Goal: Transaction & Acquisition: Purchase product/service

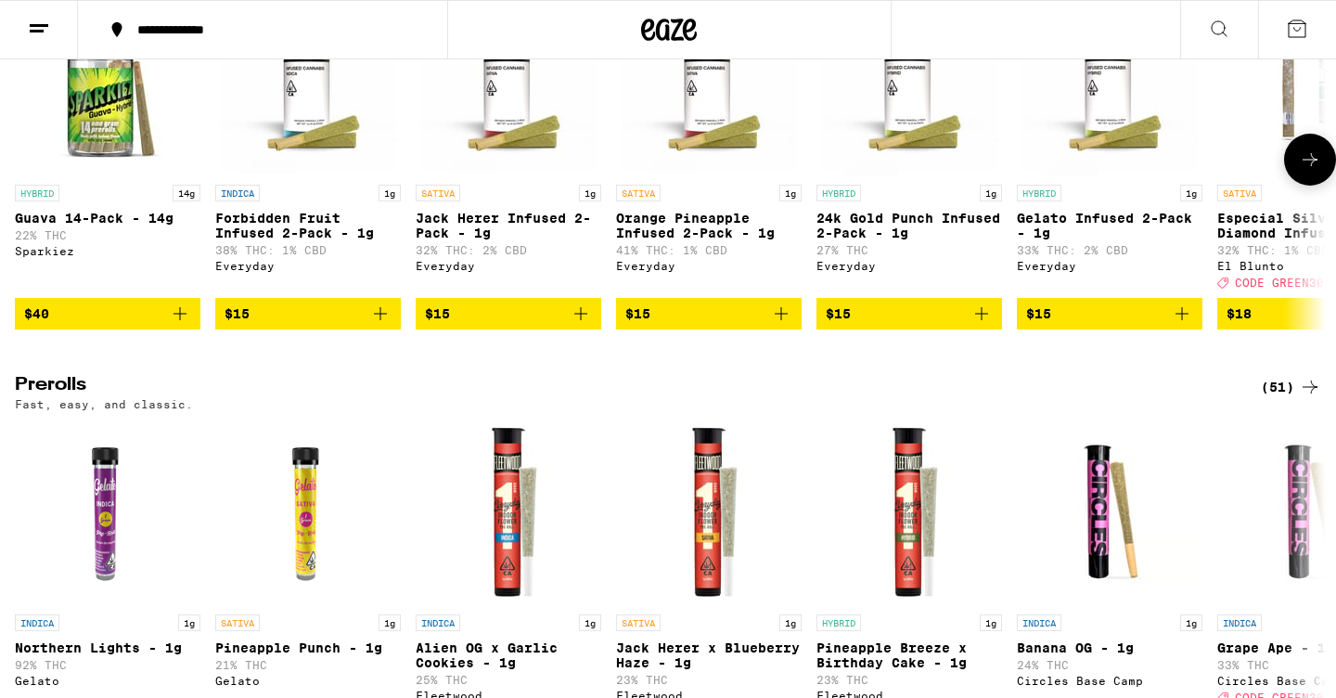
scroll to position [5160, 0]
click at [1307, 171] on icon at bounding box center [1310, 159] width 22 height 22
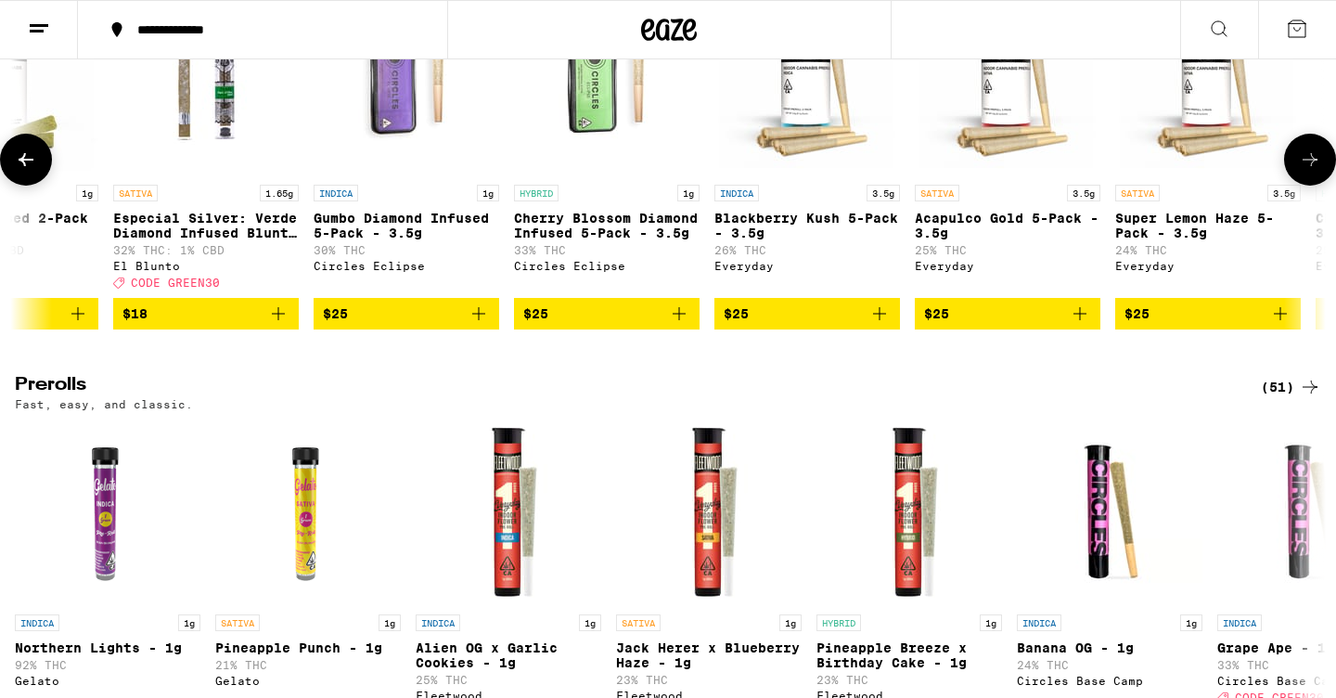
click at [1307, 171] on icon at bounding box center [1310, 159] width 22 height 22
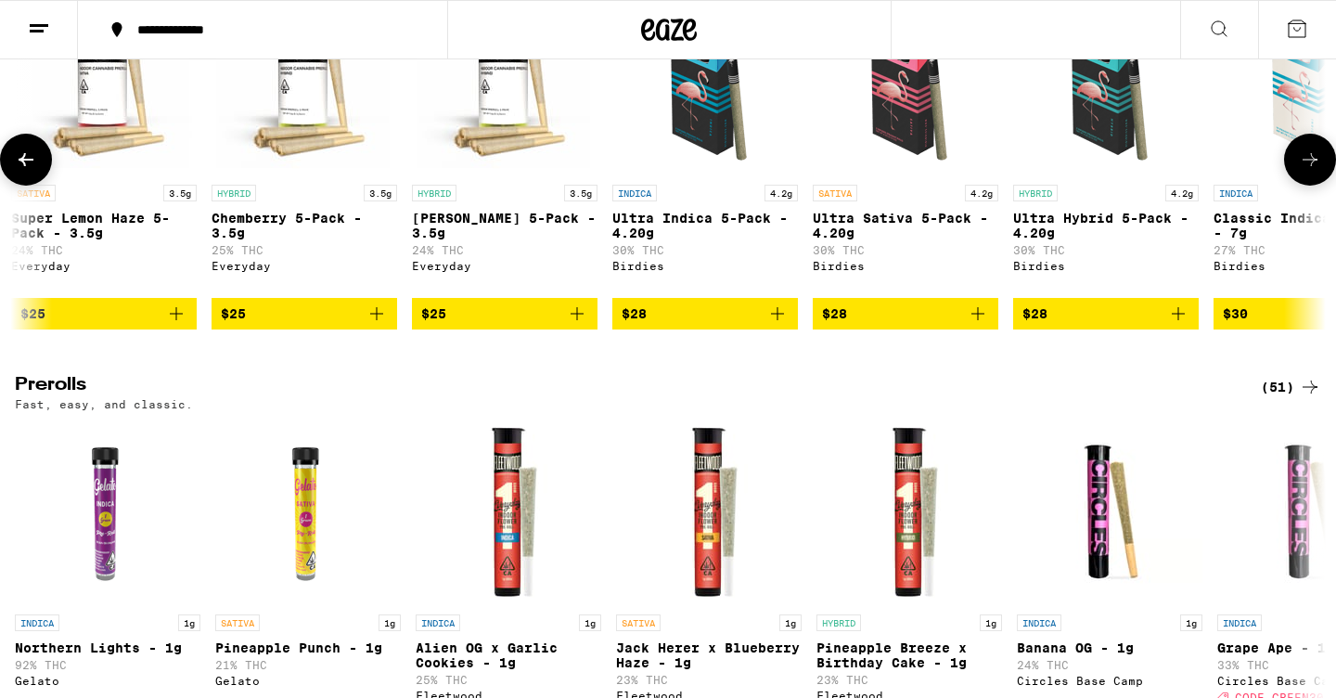
click at [1305, 171] on icon at bounding box center [1310, 159] width 22 height 22
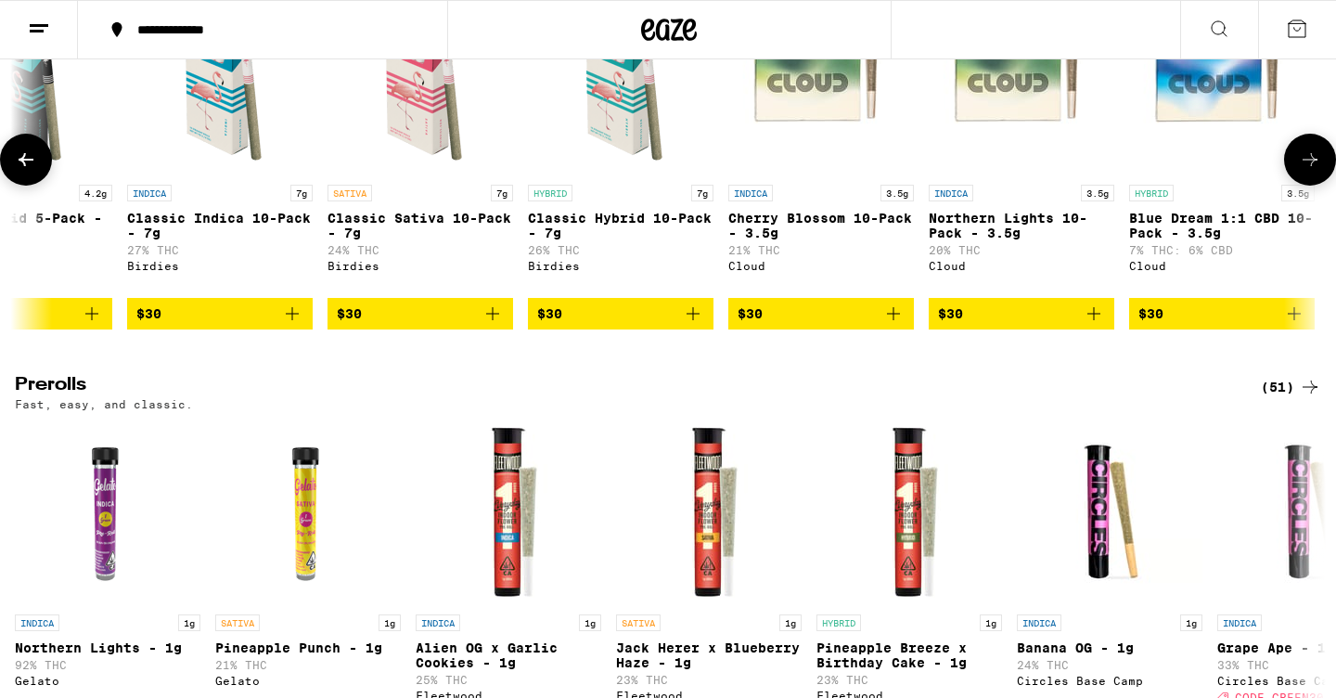
scroll to position [0, 3312]
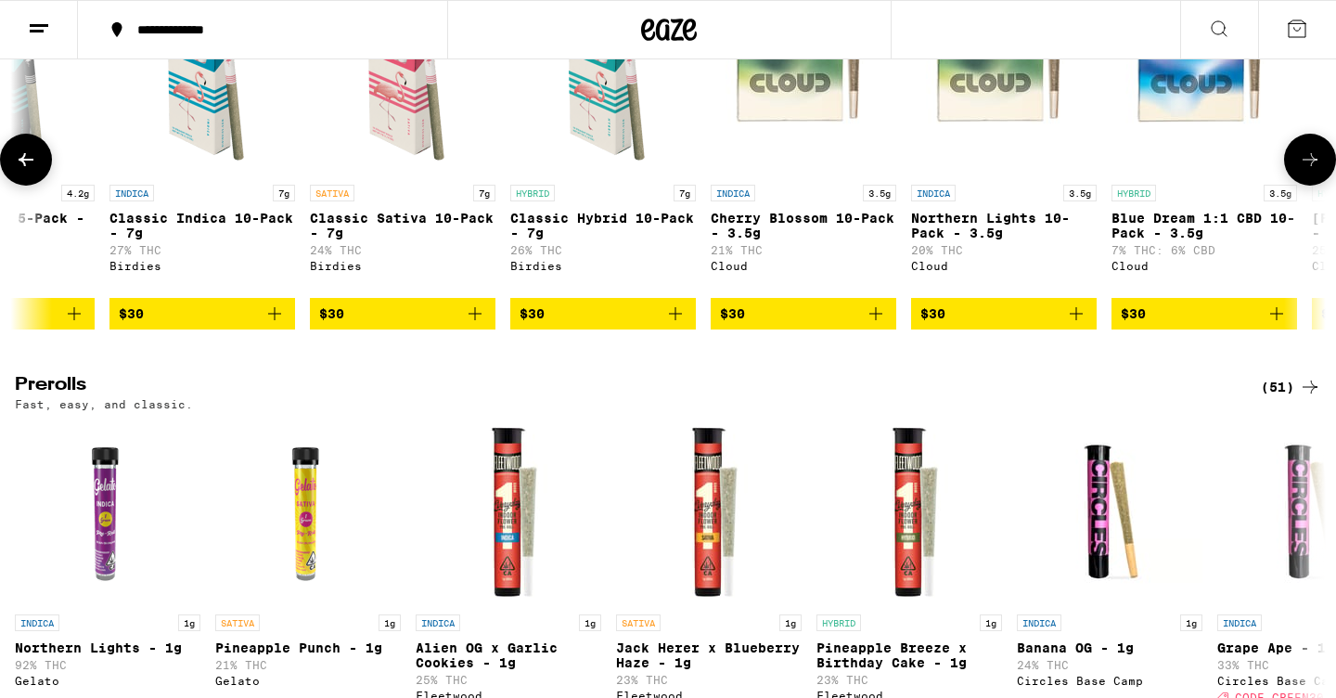
click at [1304, 171] on icon at bounding box center [1310, 159] width 22 height 22
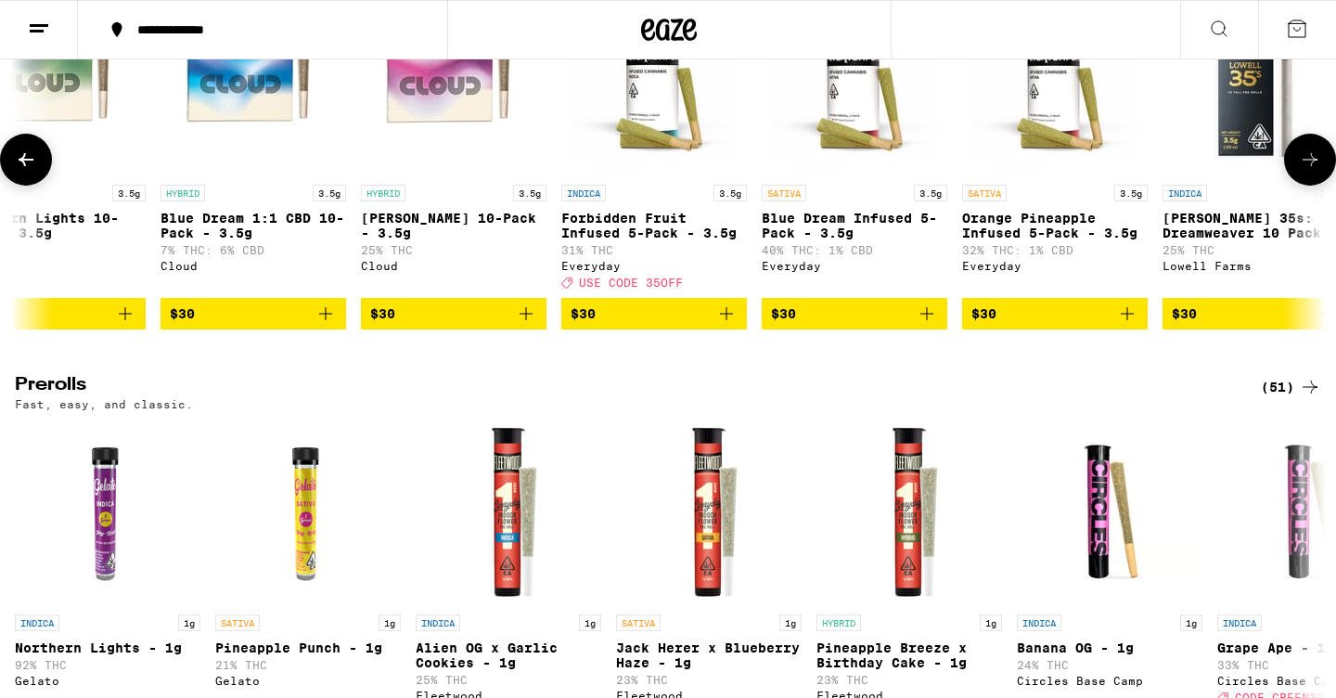
scroll to position [0, 4416]
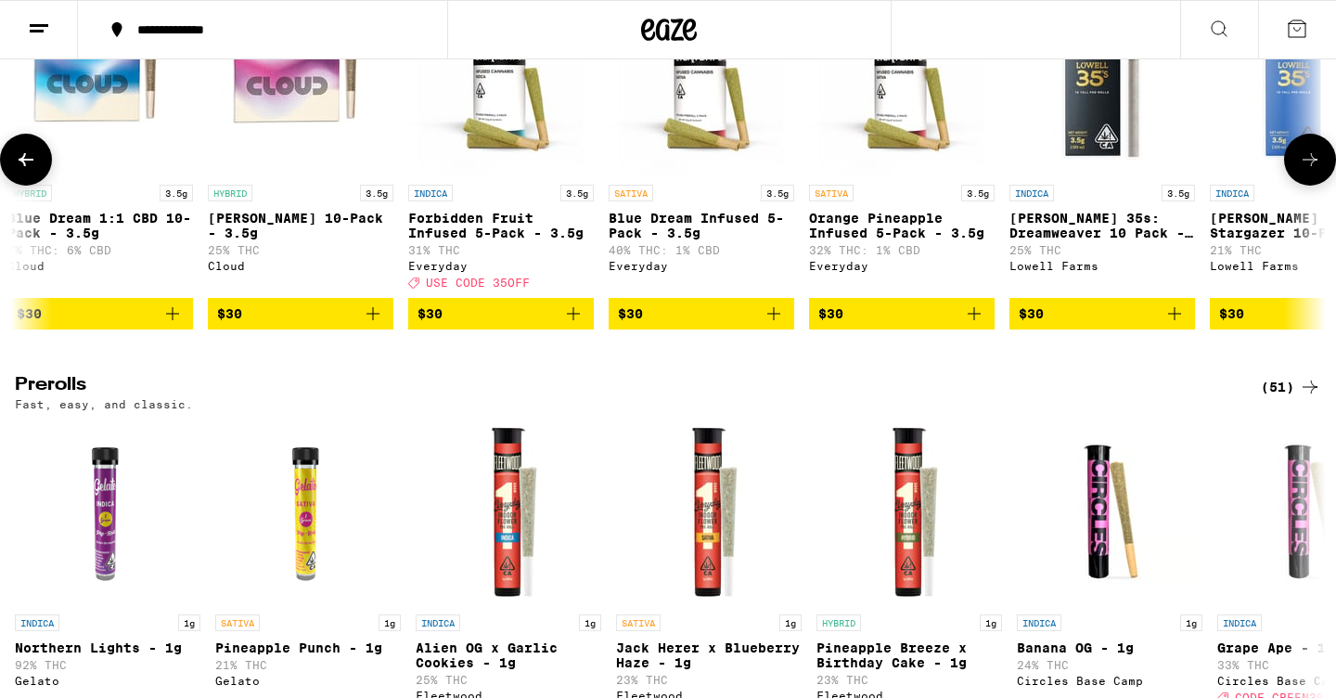
click at [1305, 171] on icon at bounding box center [1310, 159] width 22 height 22
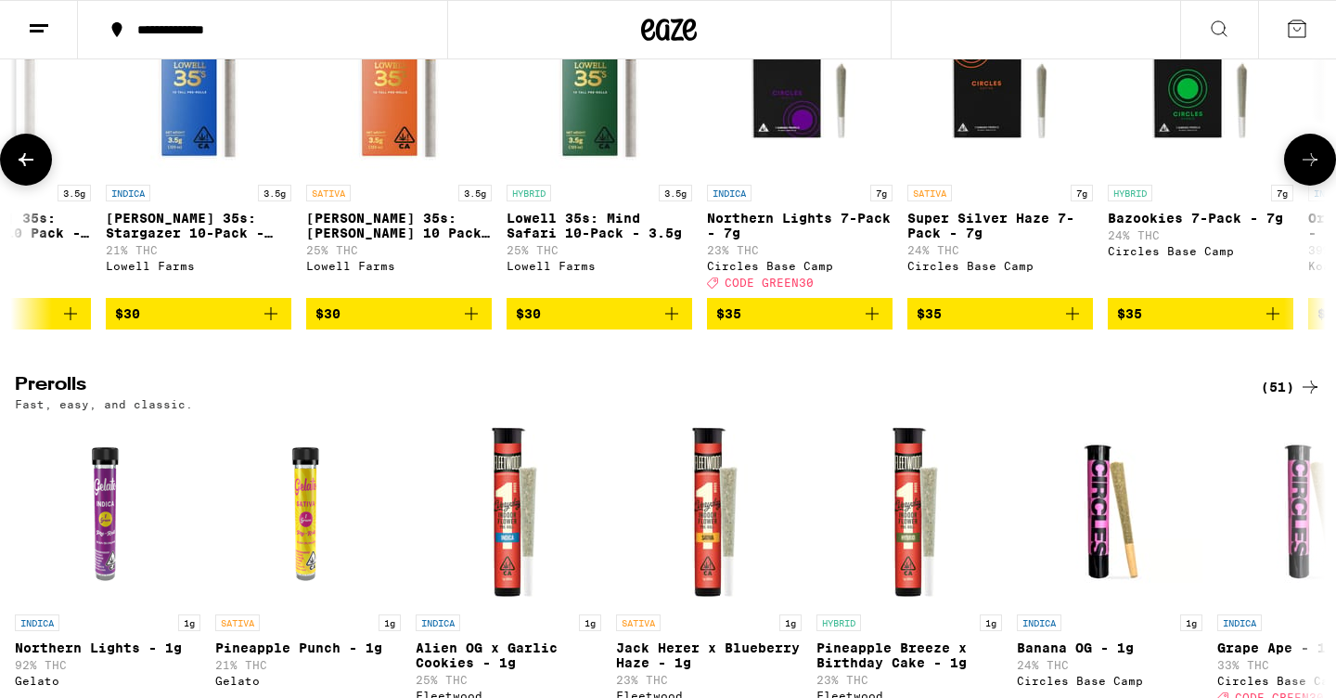
click at [1305, 171] on icon at bounding box center [1310, 159] width 22 height 22
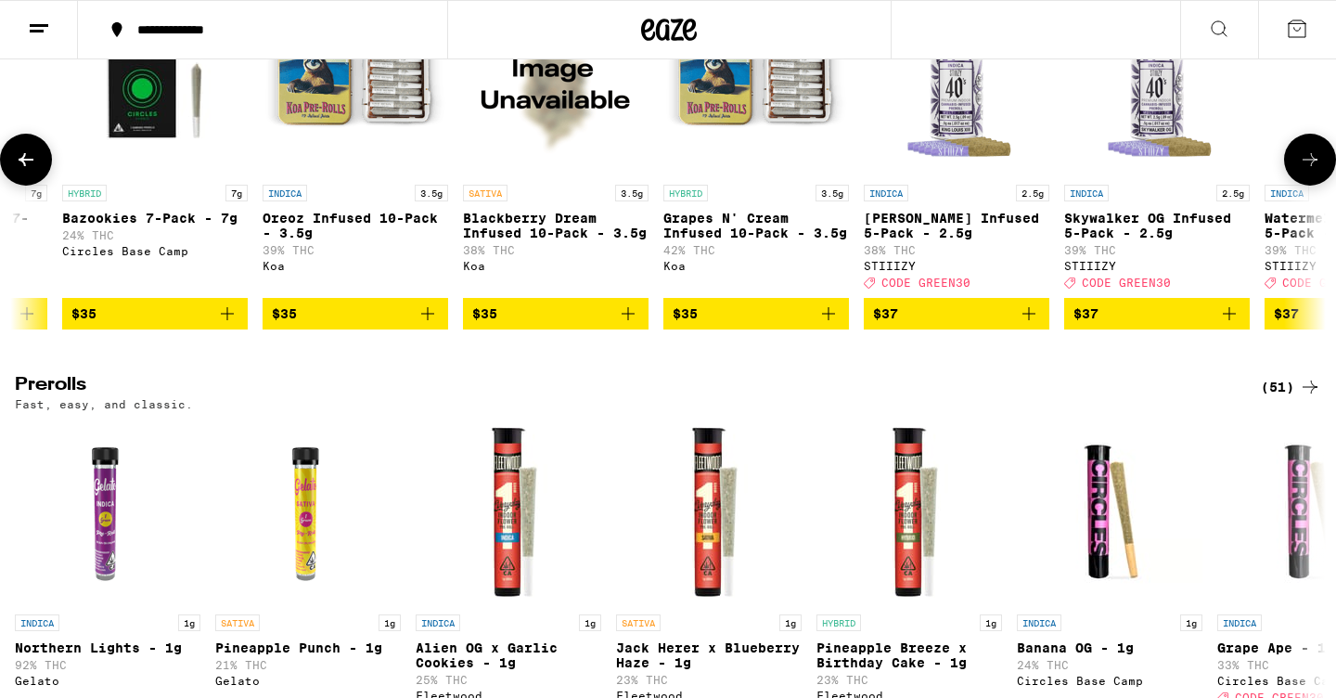
scroll to position [0, 6624]
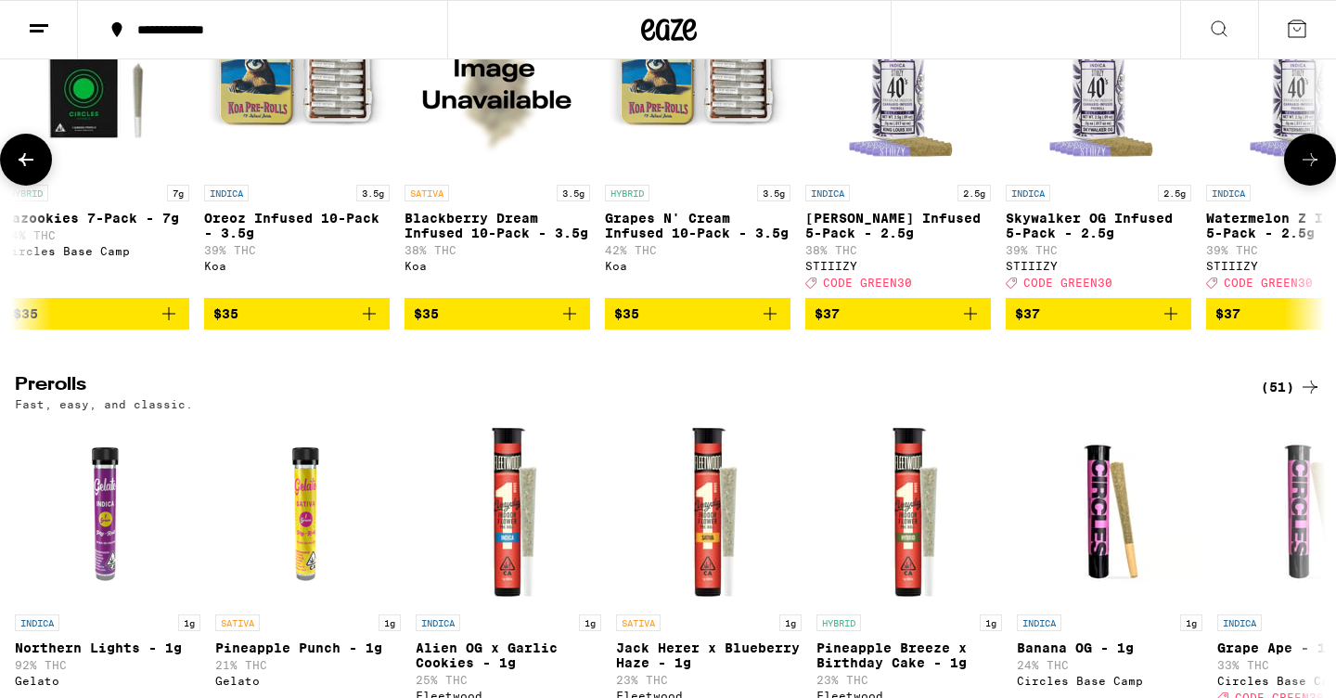
click at [1305, 171] on icon at bounding box center [1310, 159] width 22 height 22
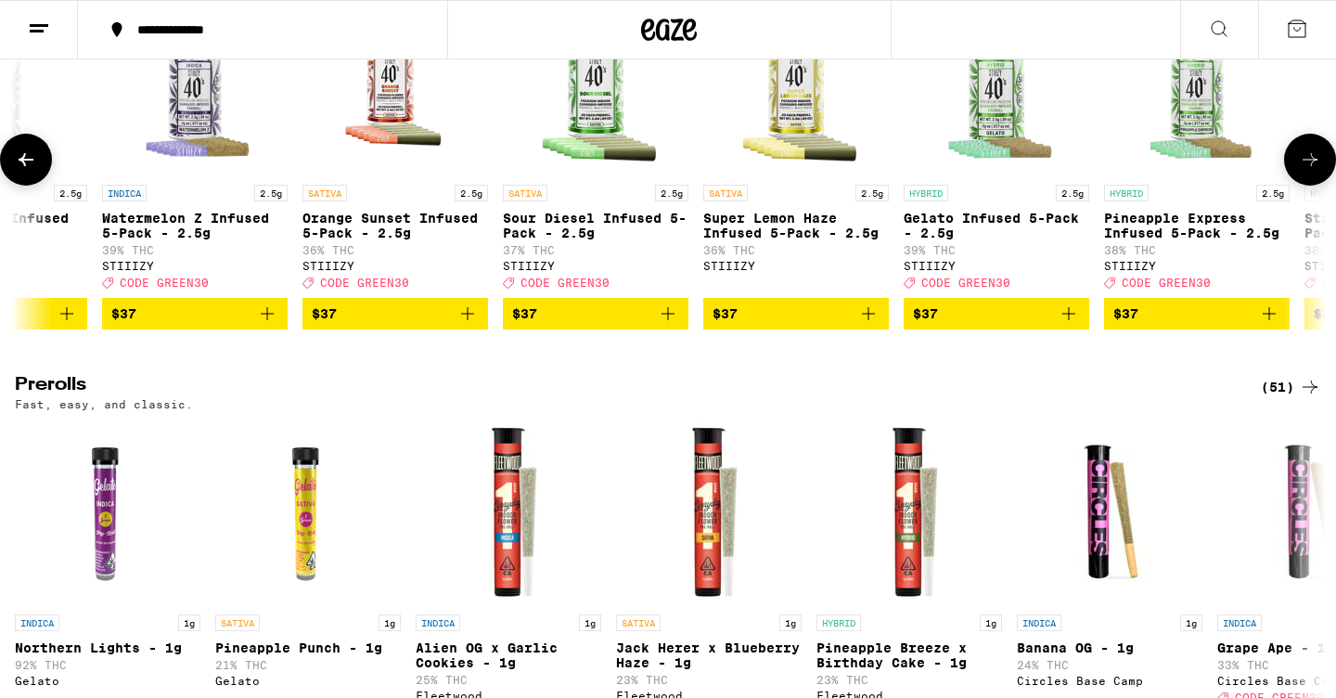
click at [29, 171] on icon at bounding box center [26, 159] width 22 height 22
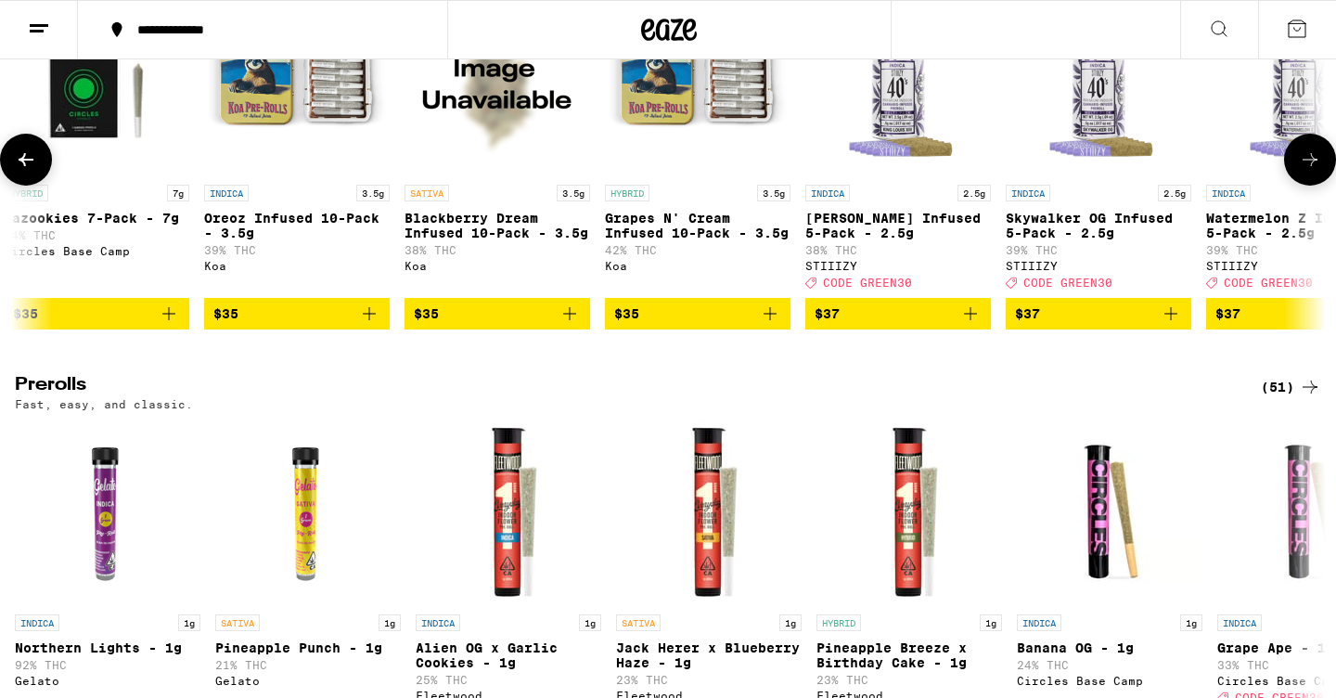
click at [1304, 171] on icon at bounding box center [1310, 159] width 22 height 22
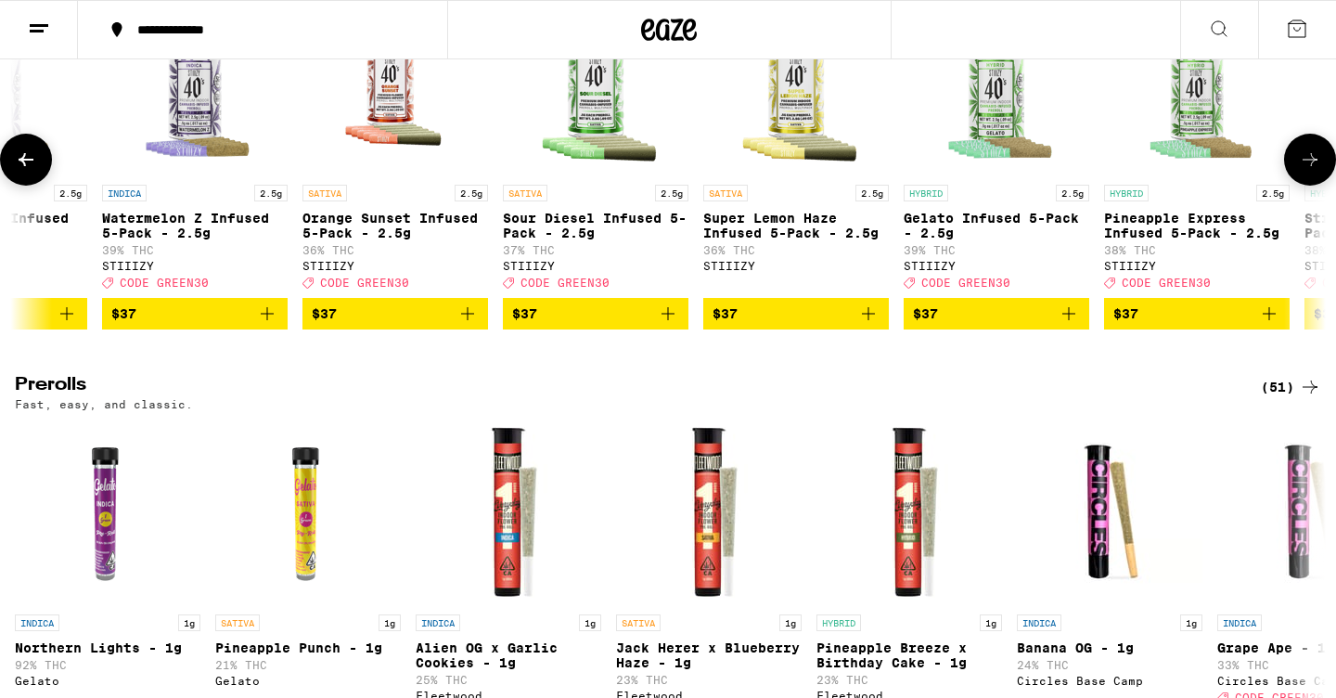
click at [1304, 171] on icon at bounding box center [1310, 159] width 22 height 22
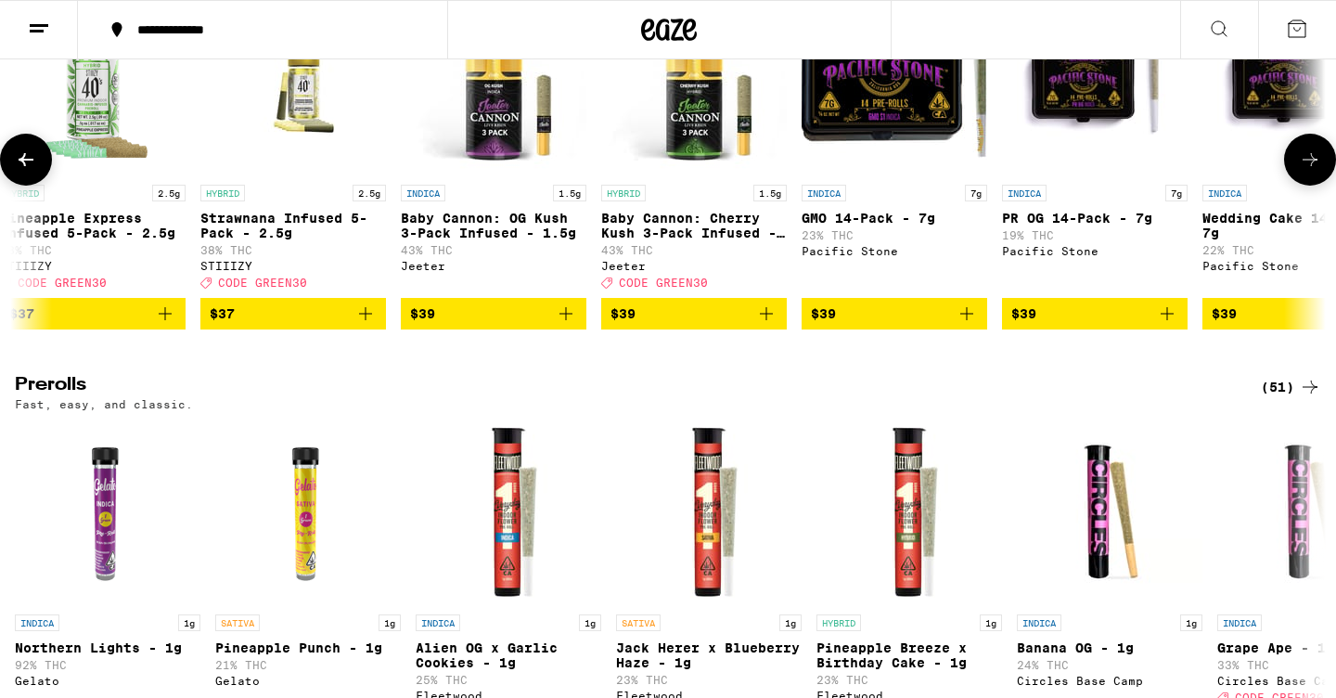
click at [1304, 171] on icon at bounding box center [1310, 159] width 22 height 22
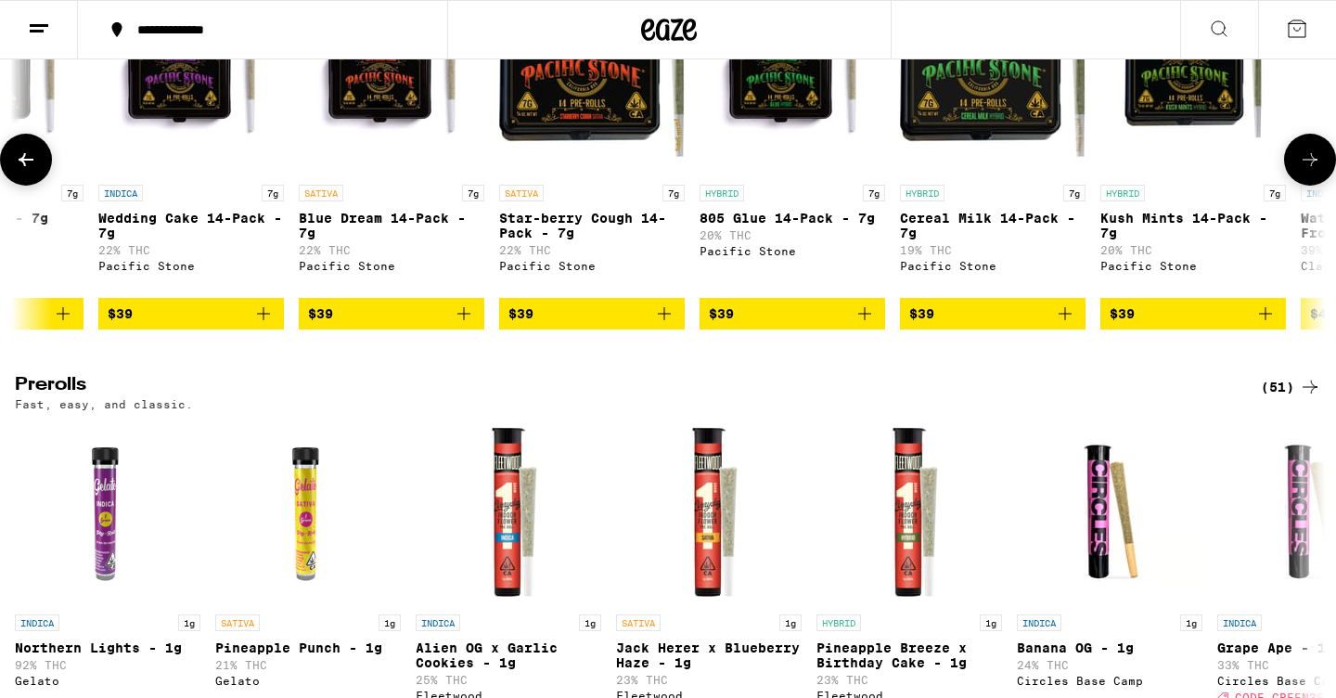
click at [1304, 171] on icon at bounding box center [1310, 159] width 22 height 22
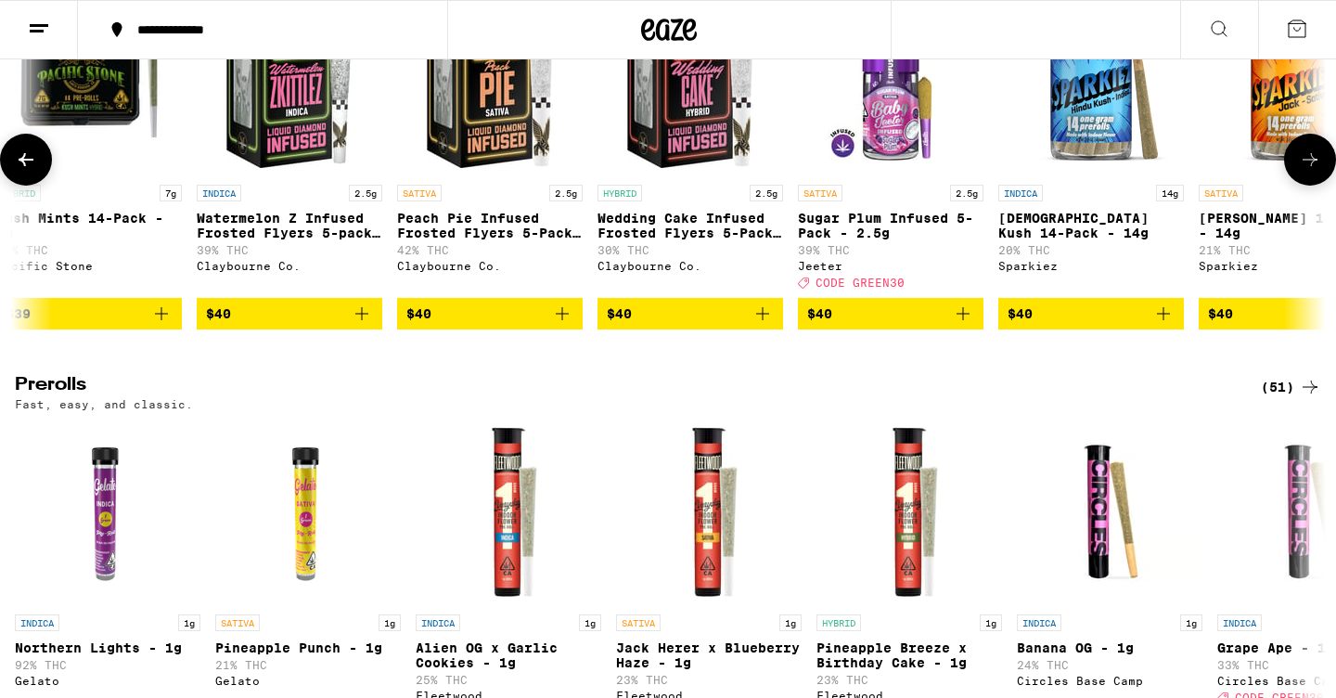
click at [1304, 171] on icon at bounding box center [1310, 159] width 22 height 22
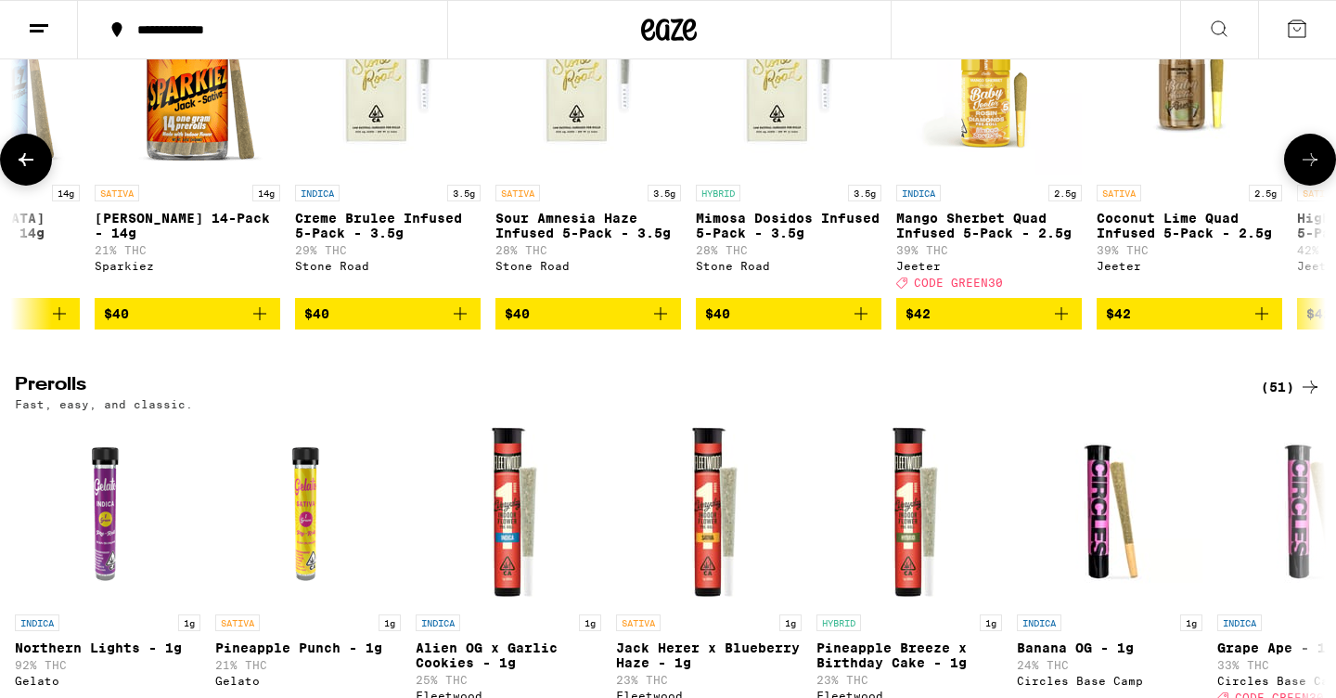
click at [1304, 171] on icon at bounding box center [1310, 159] width 22 height 22
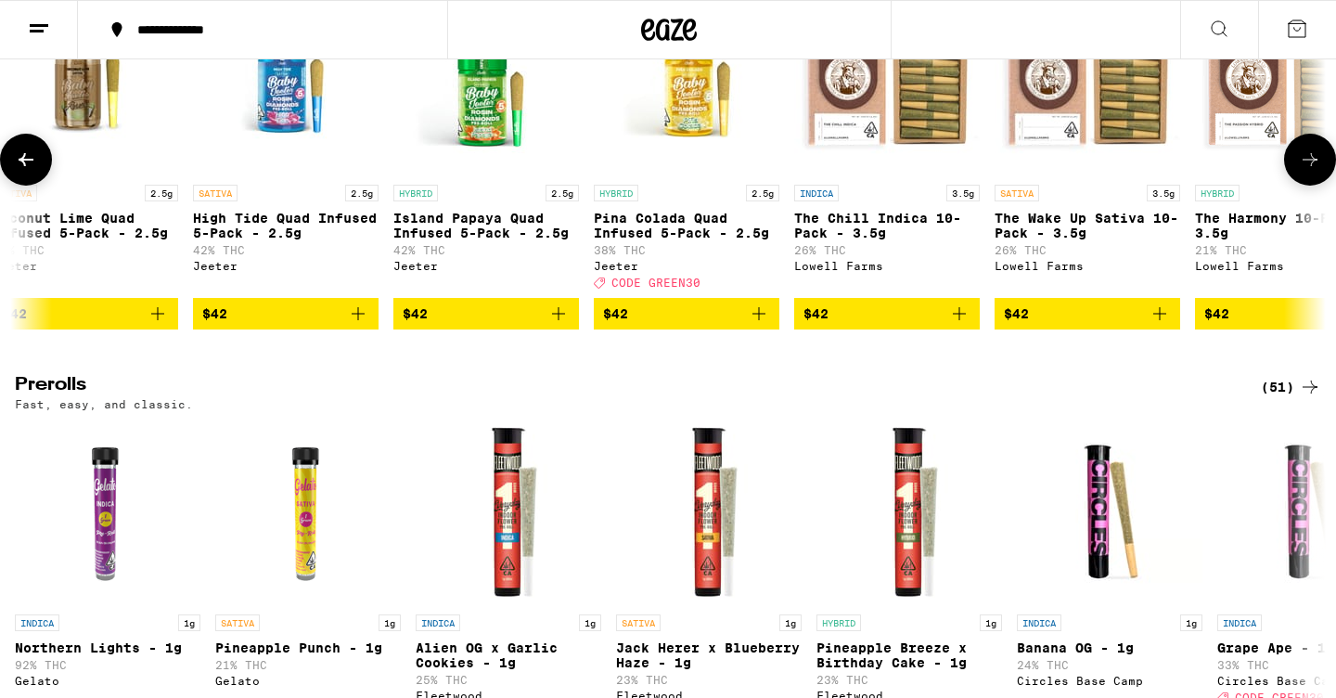
click at [1304, 171] on icon at bounding box center [1310, 159] width 22 height 22
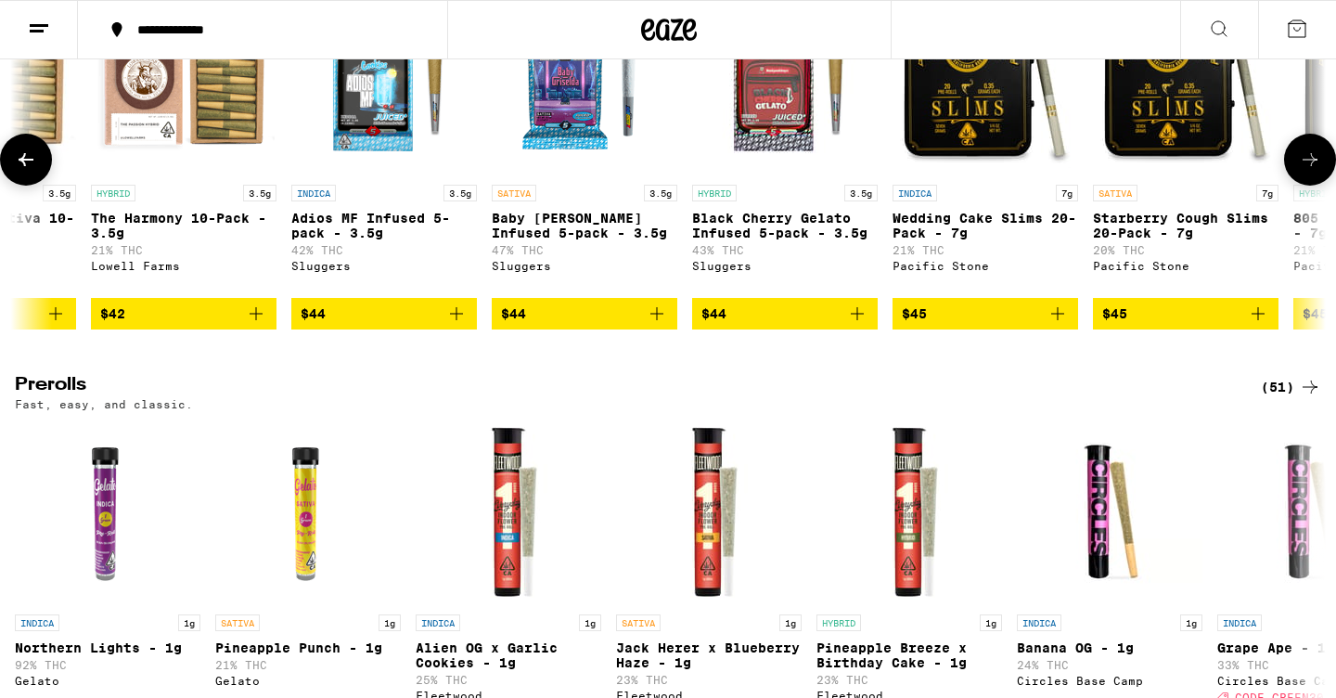
click at [1304, 171] on icon at bounding box center [1310, 159] width 22 height 22
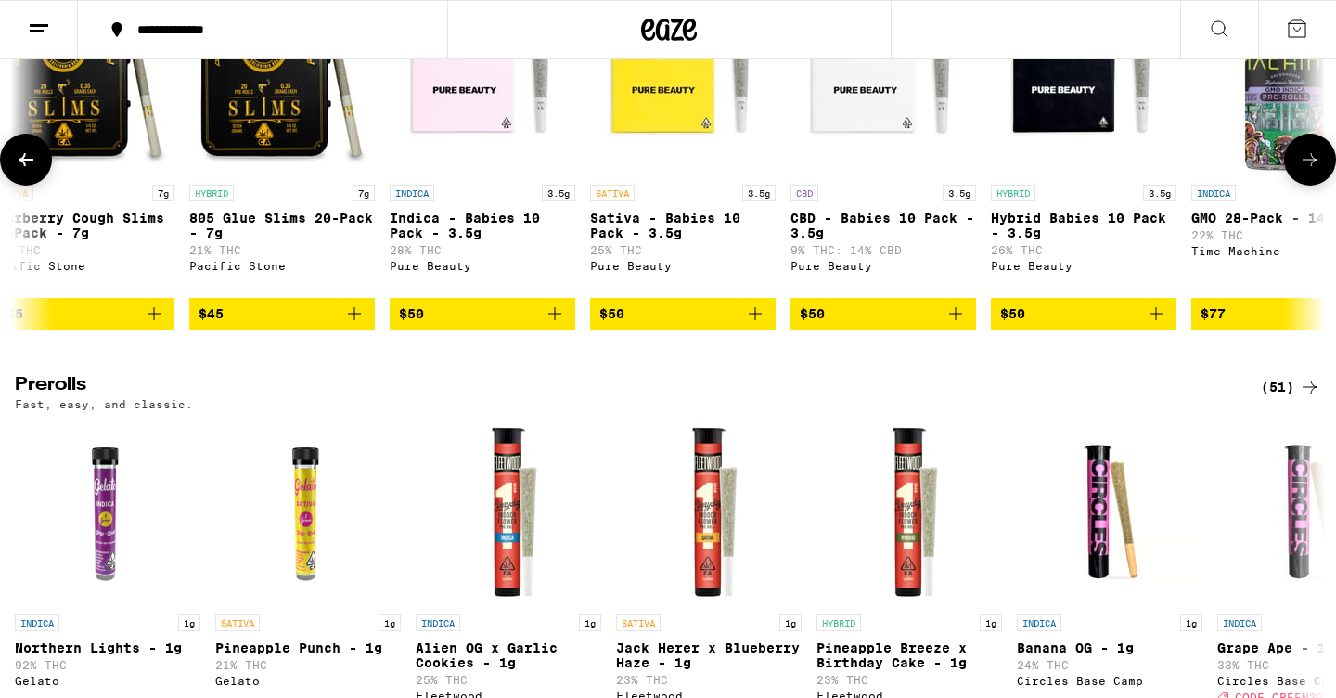
click at [1304, 171] on icon at bounding box center [1310, 159] width 22 height 22
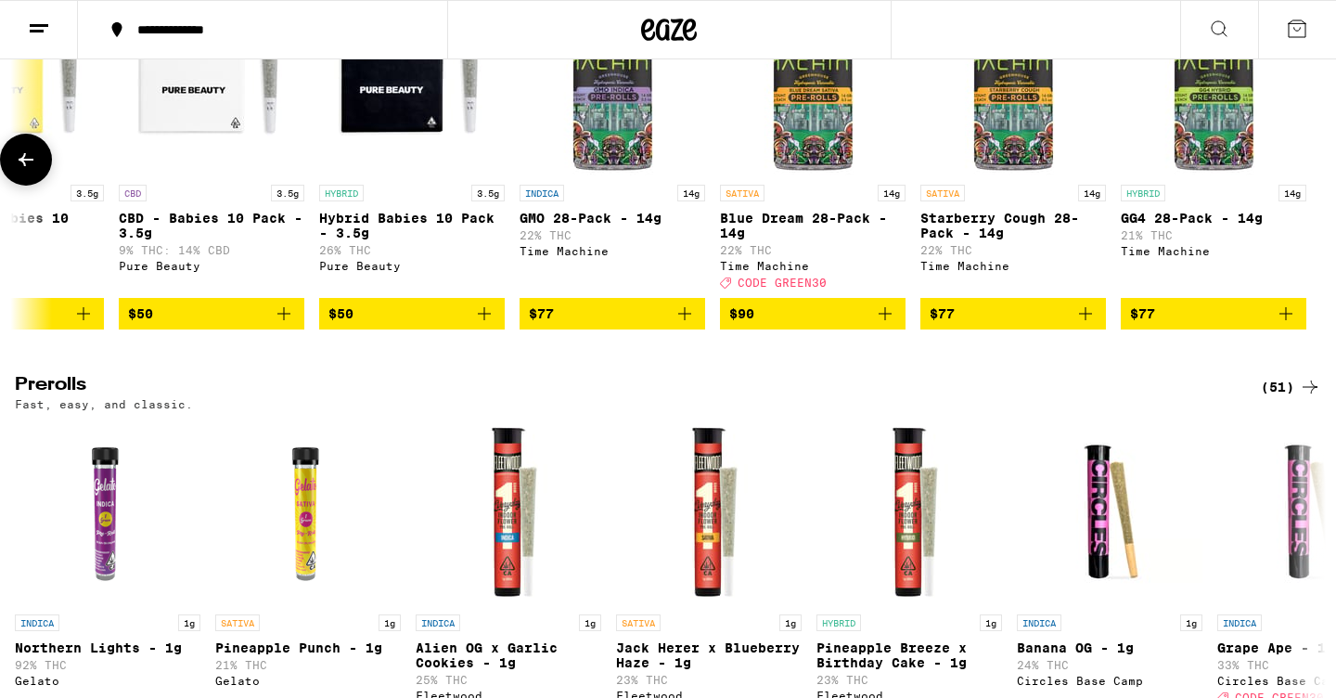
click at [1304, 186] on div at bounding box center [1310, 160] width 52 height 52
click at [28, 171] on icon at bounding box center [26, 159] width 22 height 22
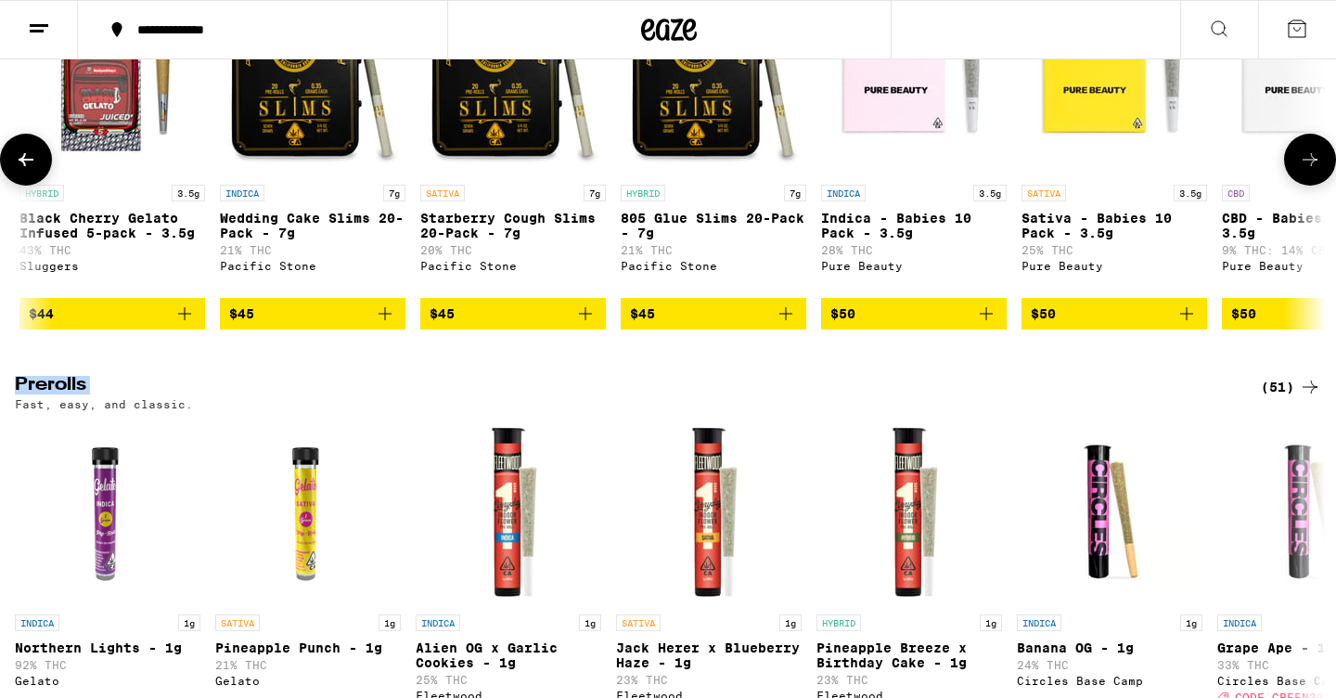
scroll to position [0, 15024]
click at [28, 171] on icon at bounding box center [26, 159] width 22 height 22
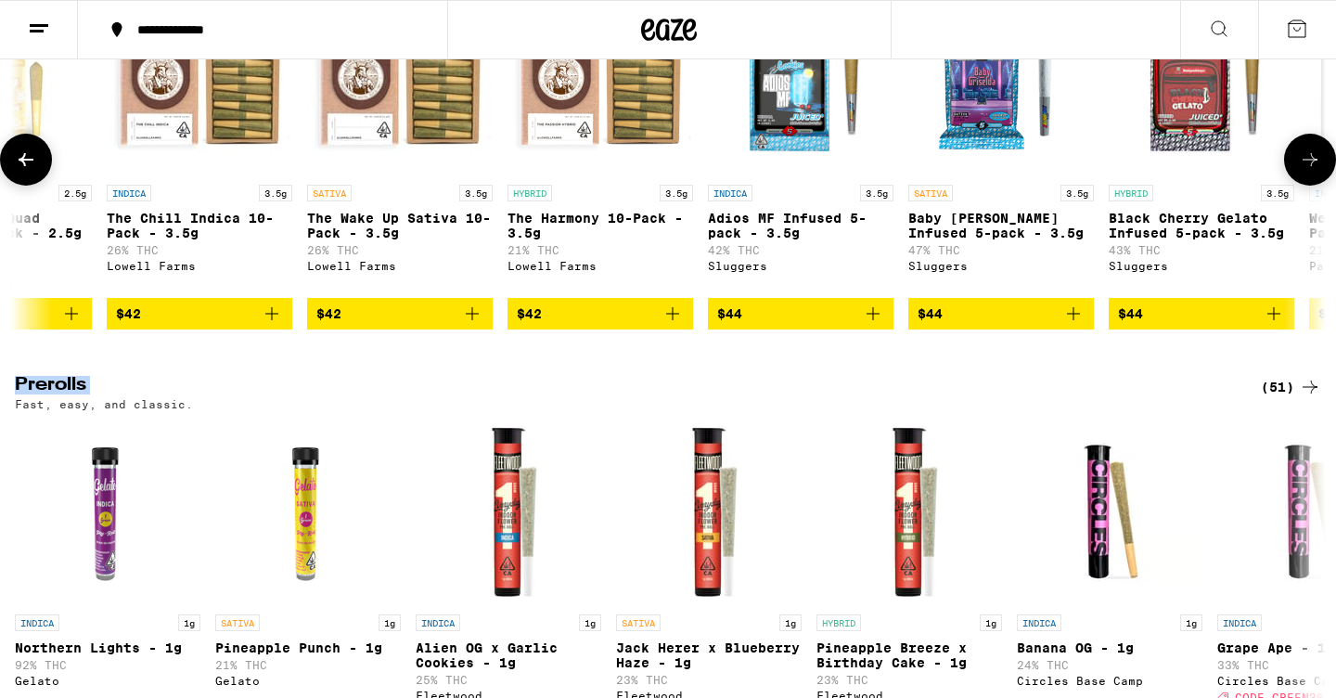
scroll to position [0, 13920]
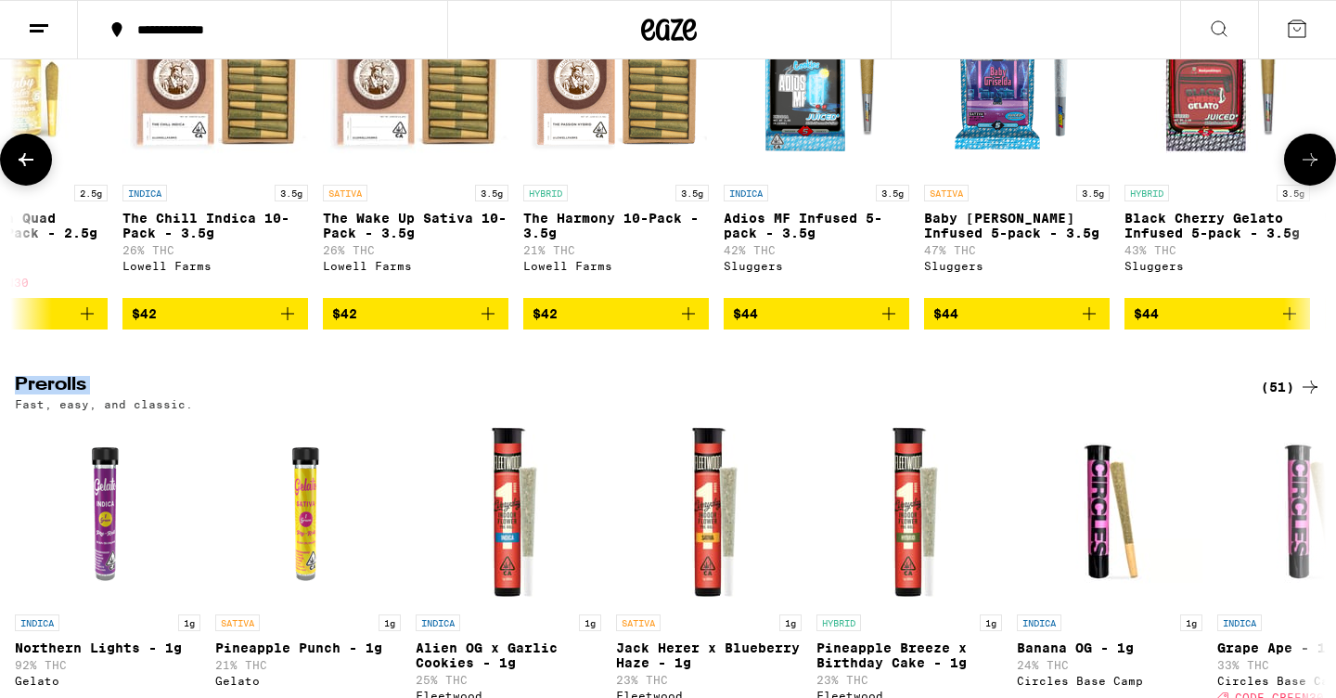
click at [885, 325] on icon "Add to bag" at bounding box center [889, 313] width 22 height 22
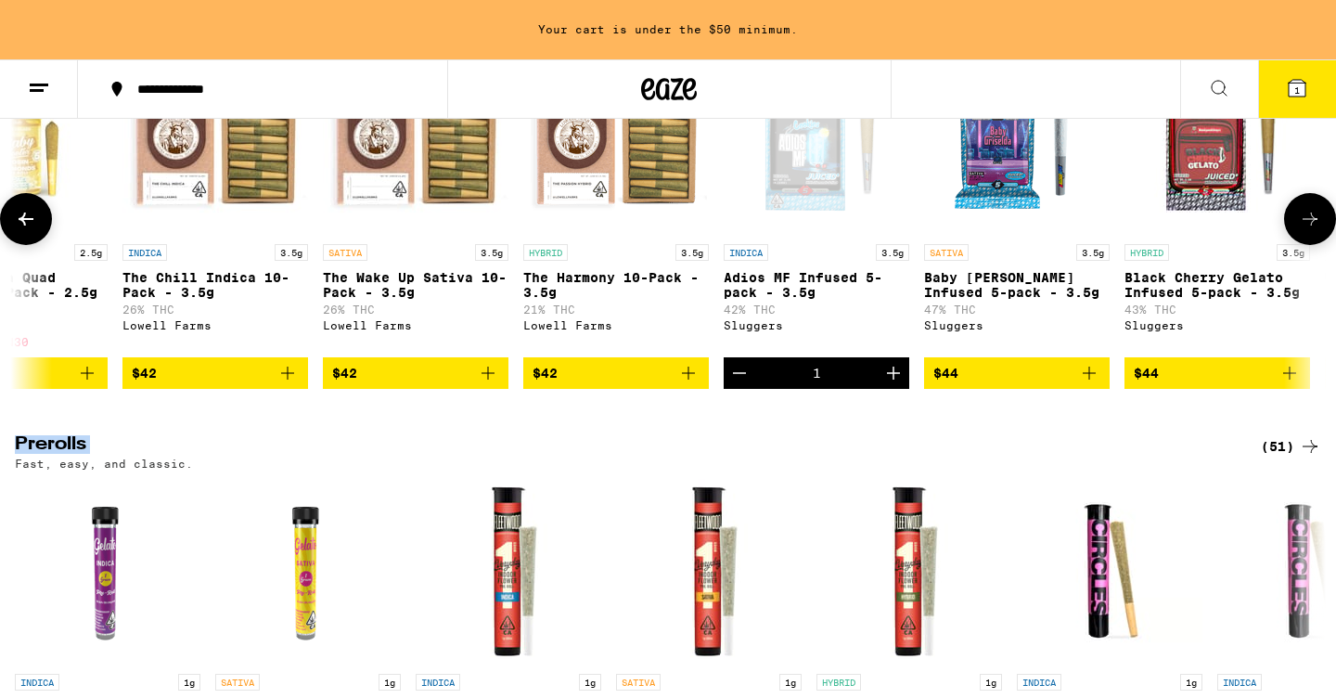
click at [1289, 384] on icon "Add to bag" at bounding box center [1289, 373] width 22 height 22
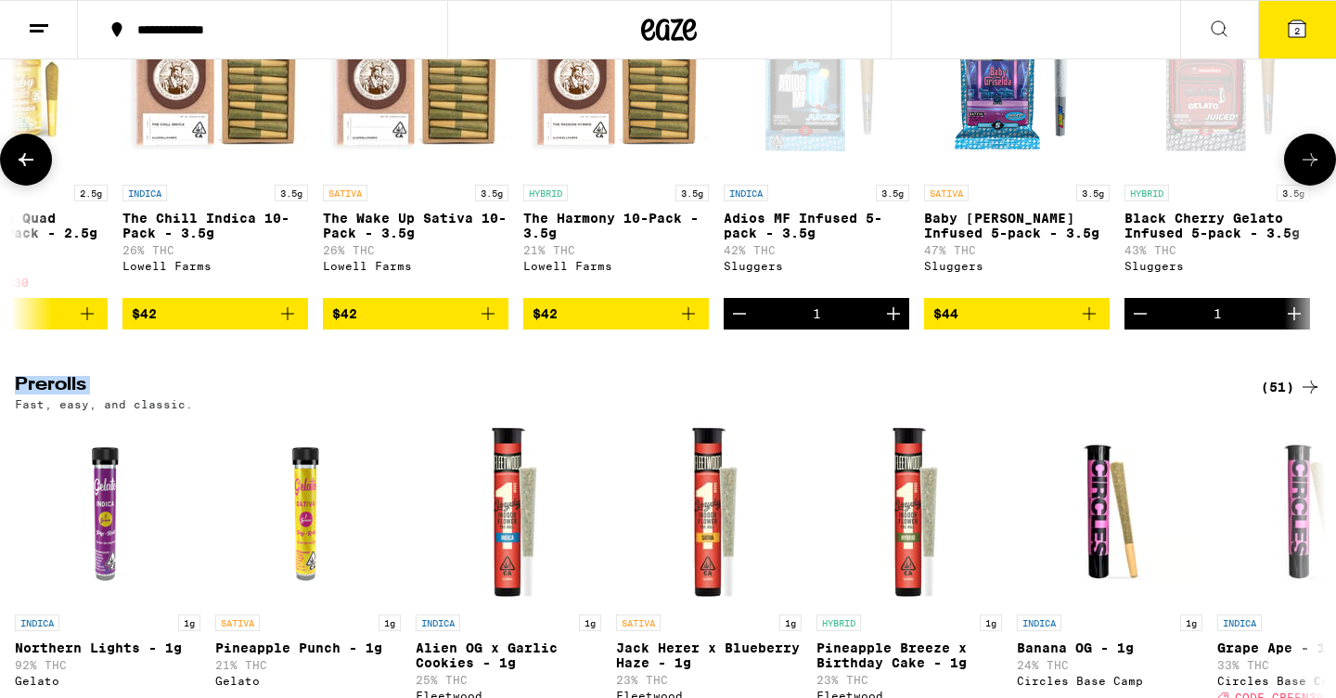
click at [27, 171] on icon at bounding box center [26, 159] width 22 height 22
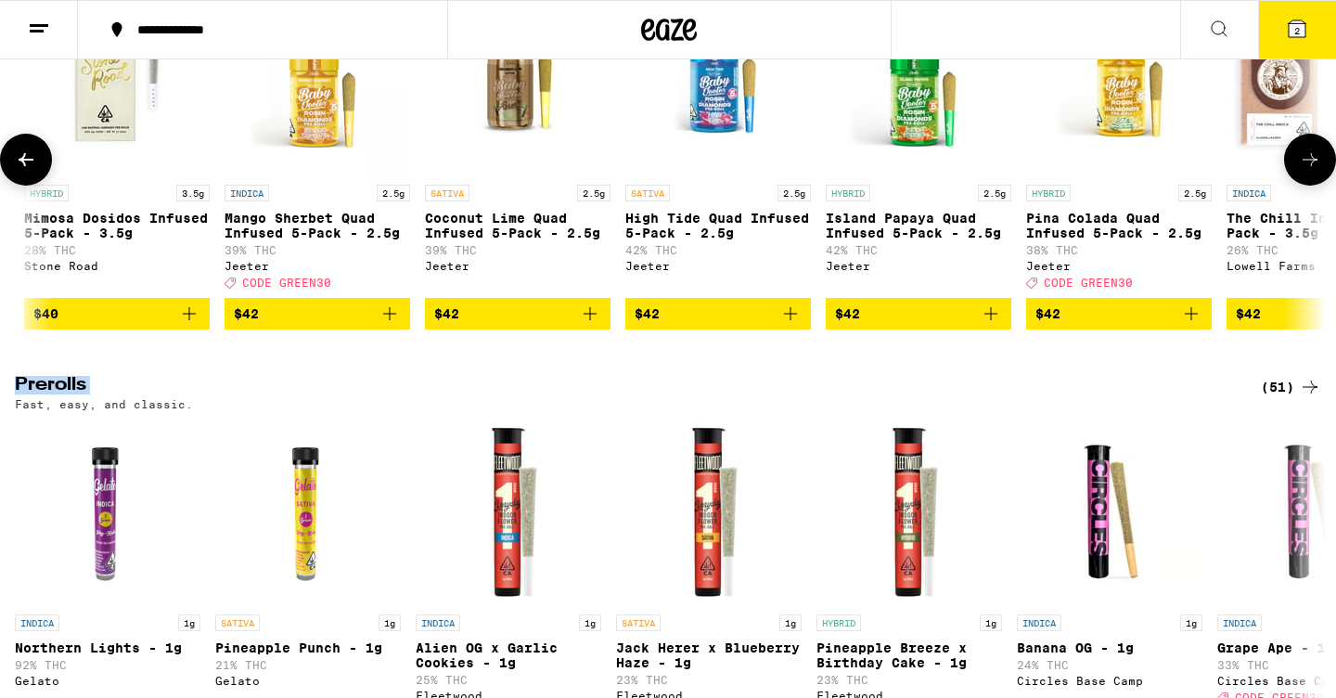
click at [27, 171] on icon at bounding box center [26, 159] width 22 height 22
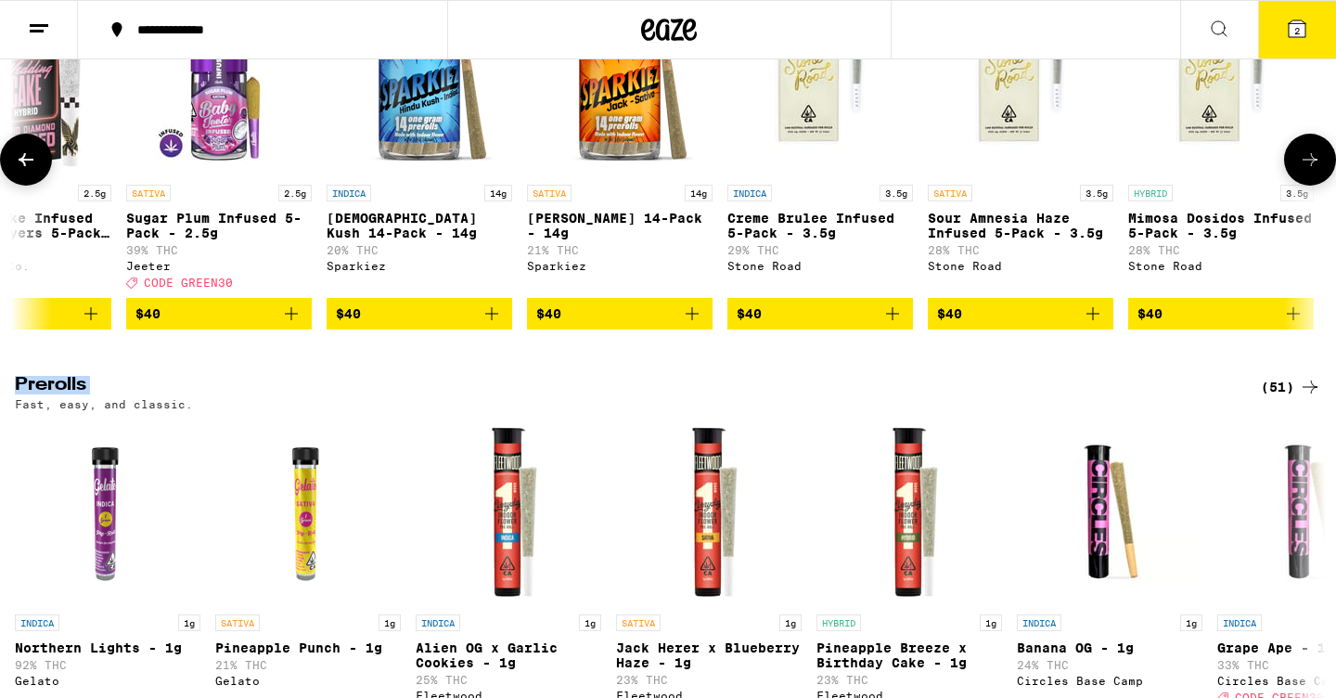
click at [27, 171] on icon at bounding box center [26, 159] width 22 height 22
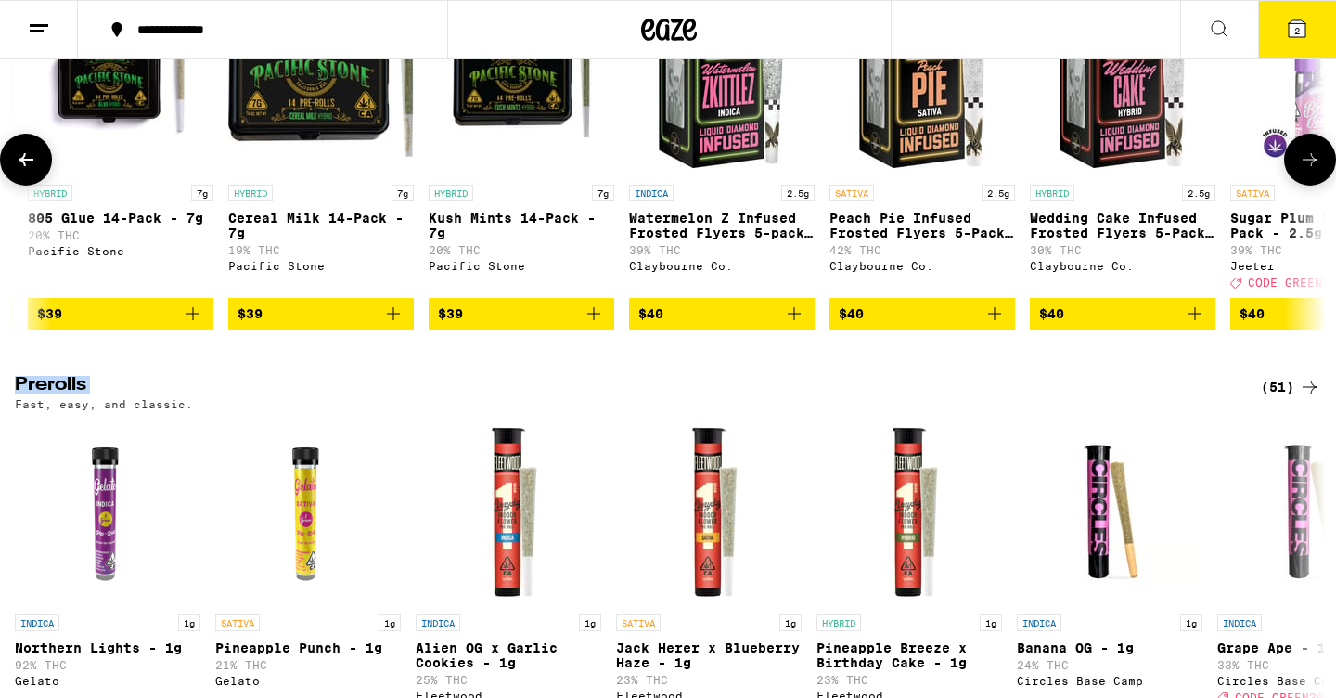
click at [27, 171] on icon at bounding box center [26, 159] width 22 height 22
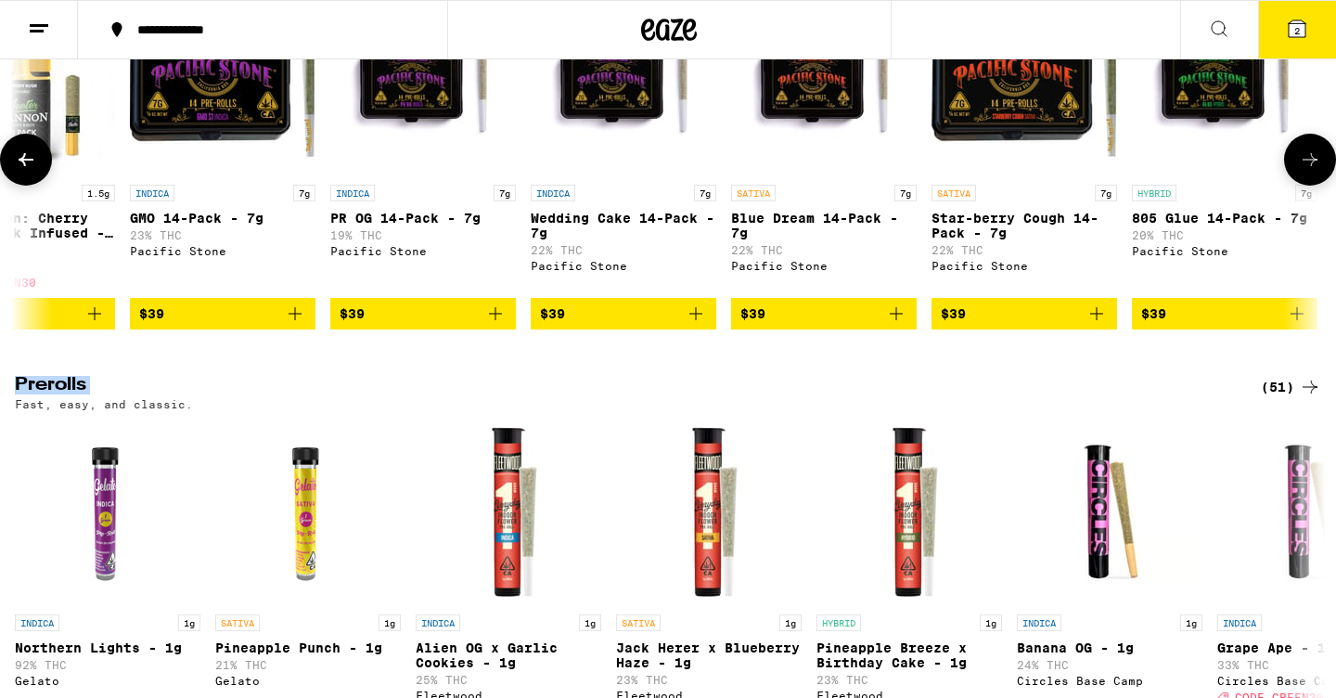
click at [27, 171] on icon at bounding box center [26, 159] width 22 height 22
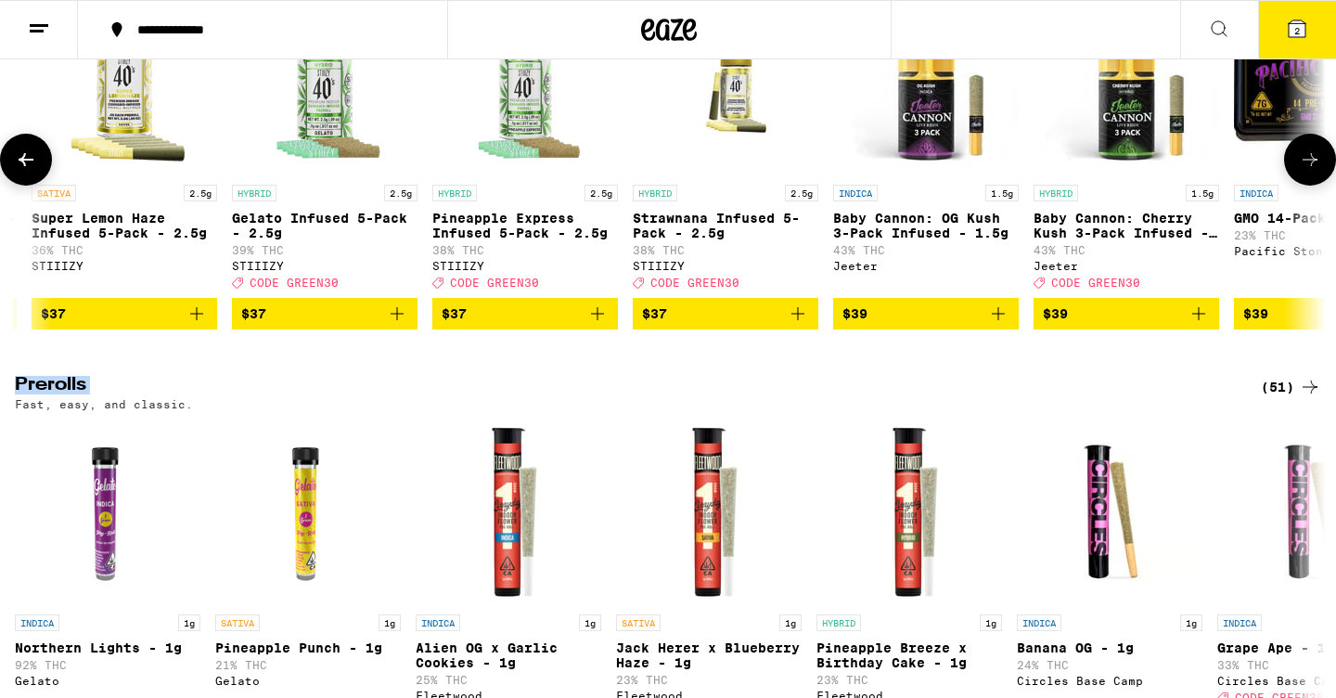
click at [27, 171] on icon at bounding box center [26, 159] width 22 height 22
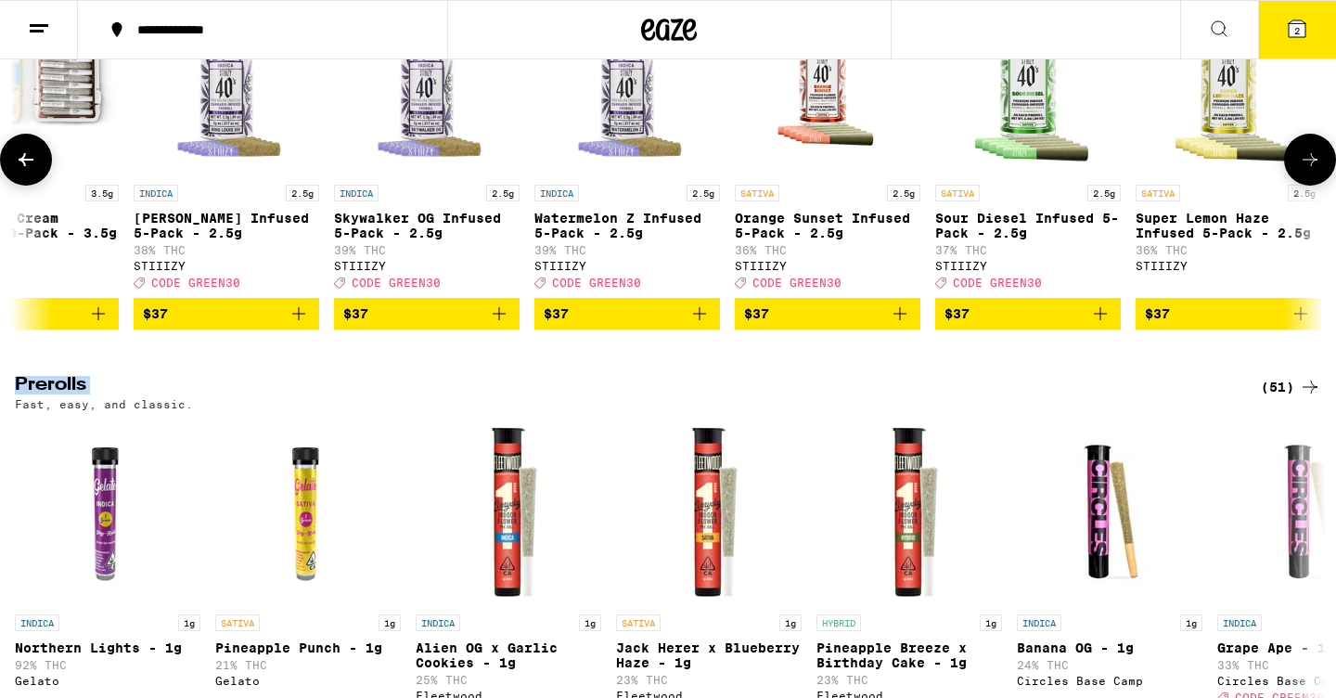
click at [27, 171] on icon at bounding box center [26, 159] width 22 height 22
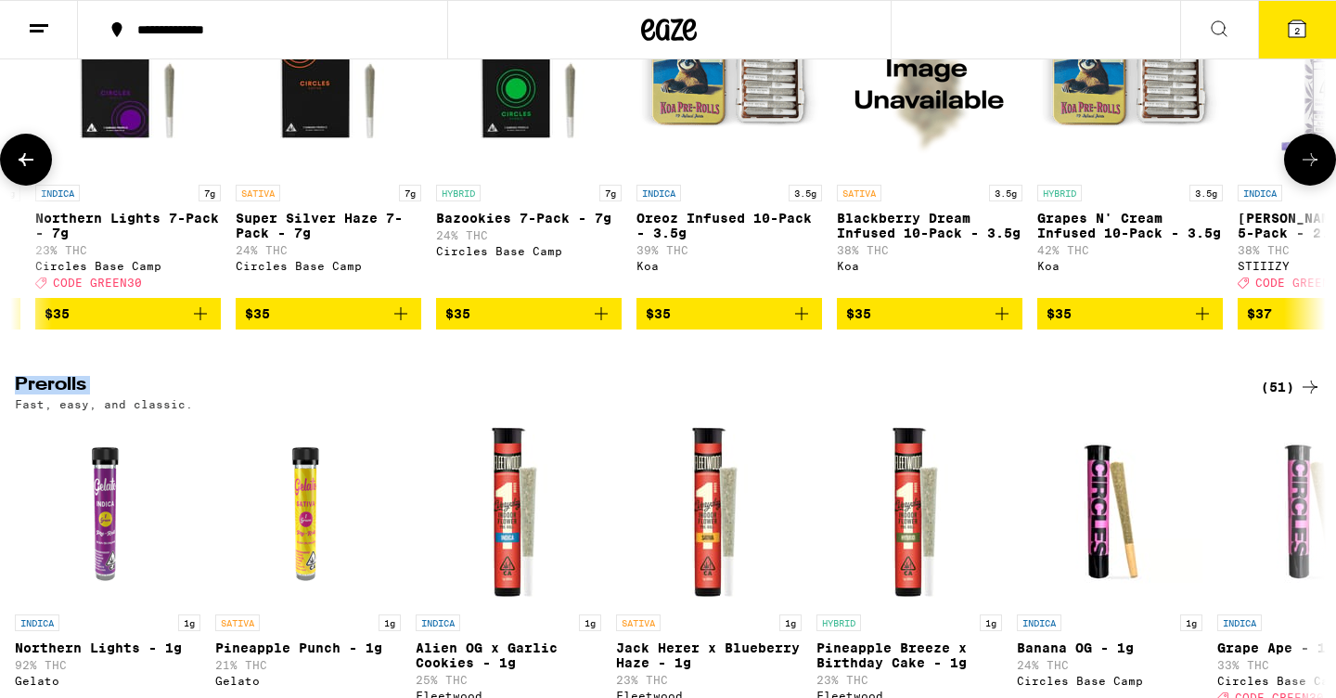
click at [27, 171] on icon at bounding box center [26, 159] width 22 height 22
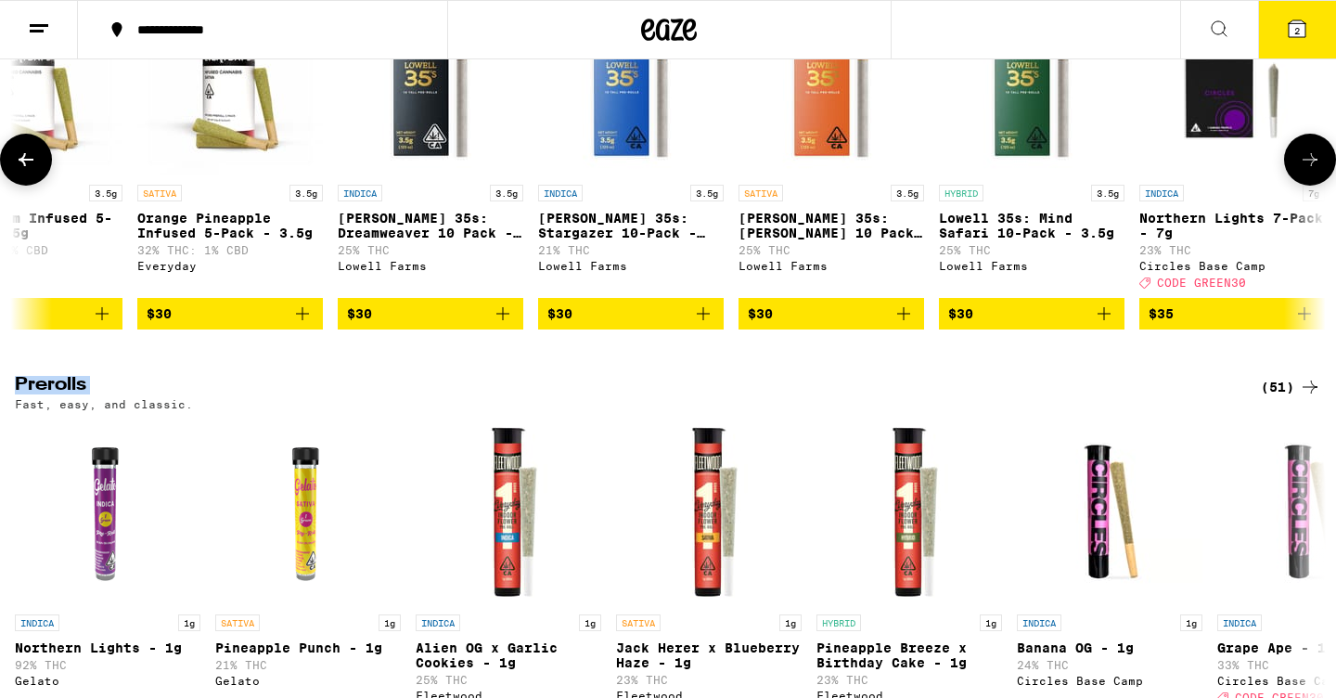
click at [27, 171] on icon at bounding box center [26, 159] width 22 height 22
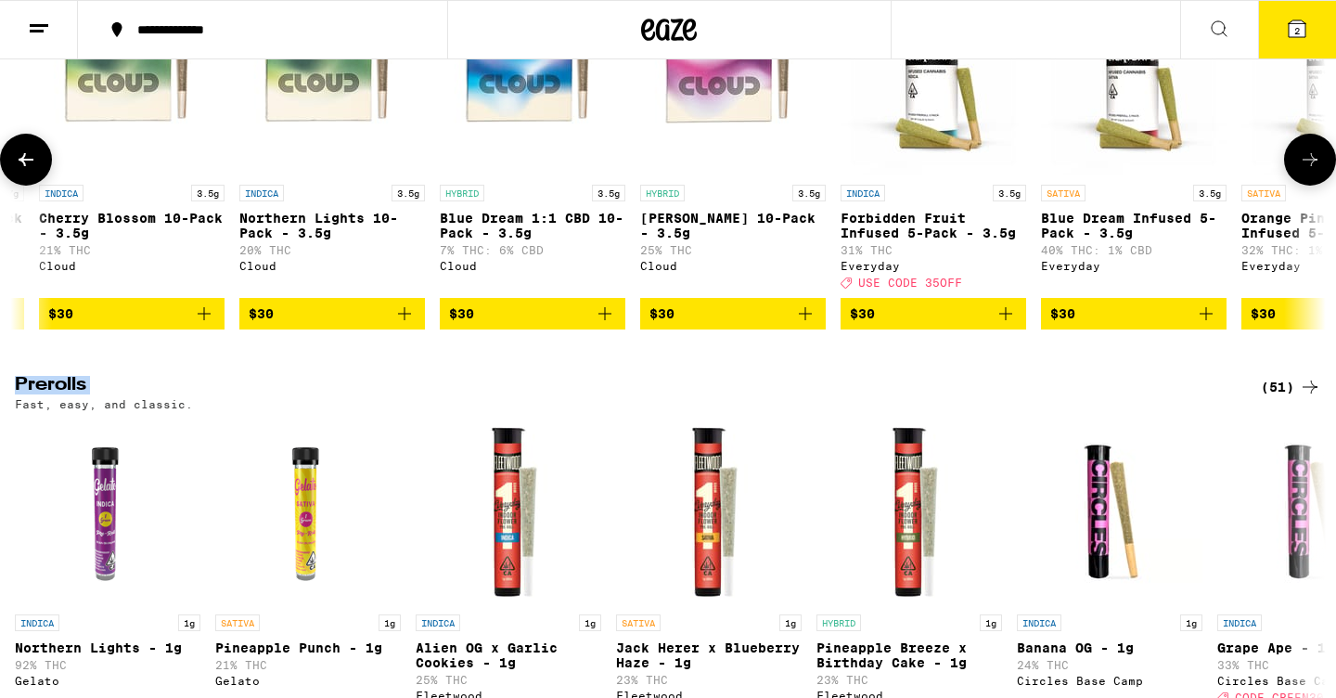
click at [1295, 186] on button at bounding box center [1310, 160] width 52 height 52
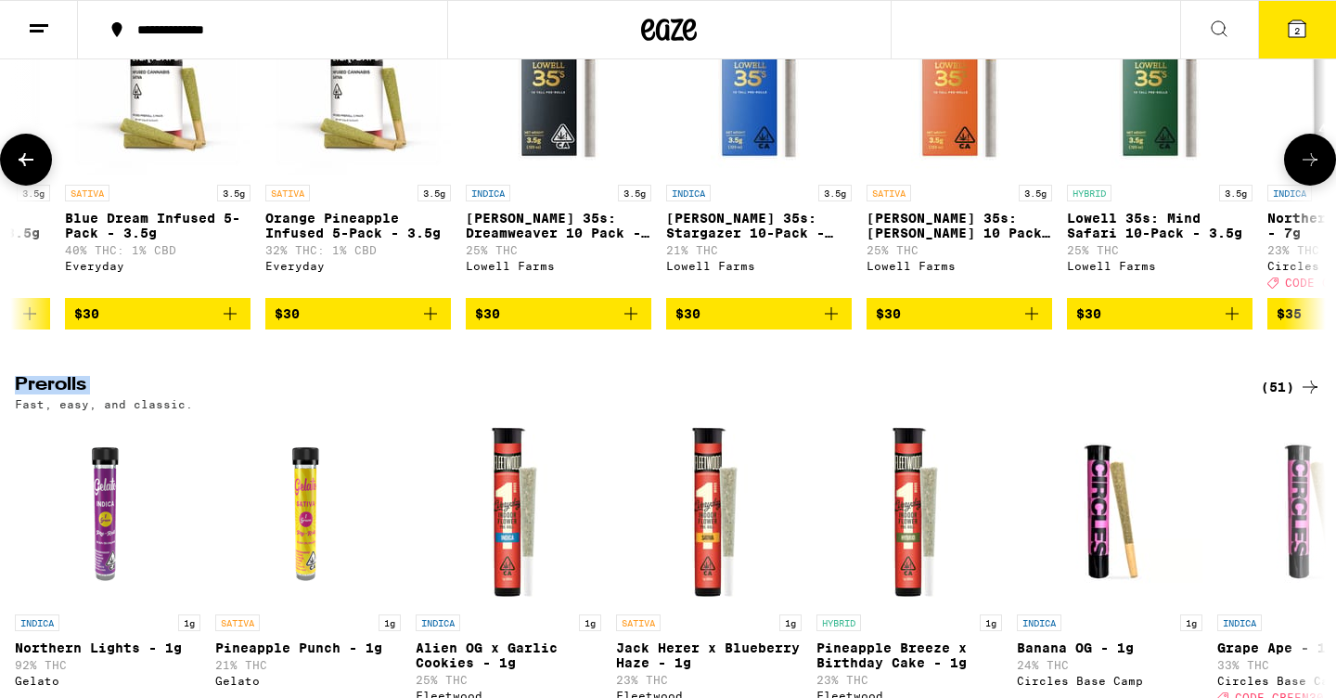
scroll to position [0, 5088]
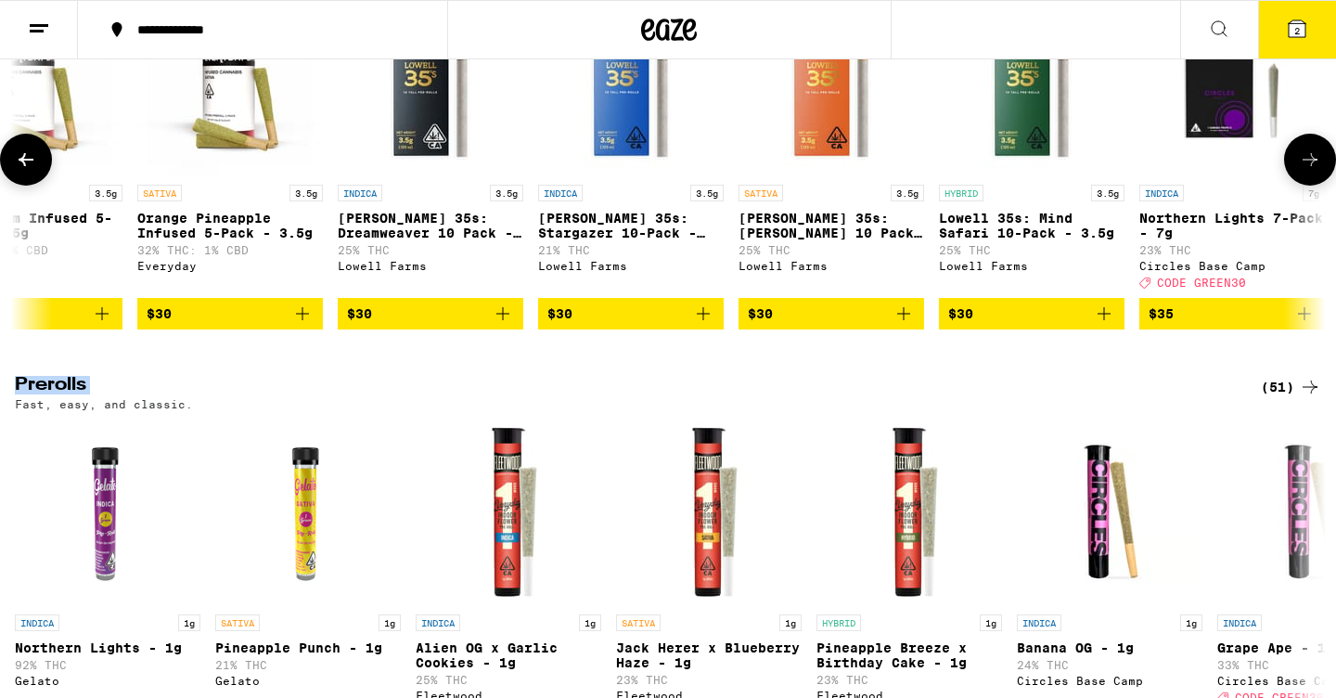
click at [31, 186] on button at bounding box center [26, 160] width 52 height 52
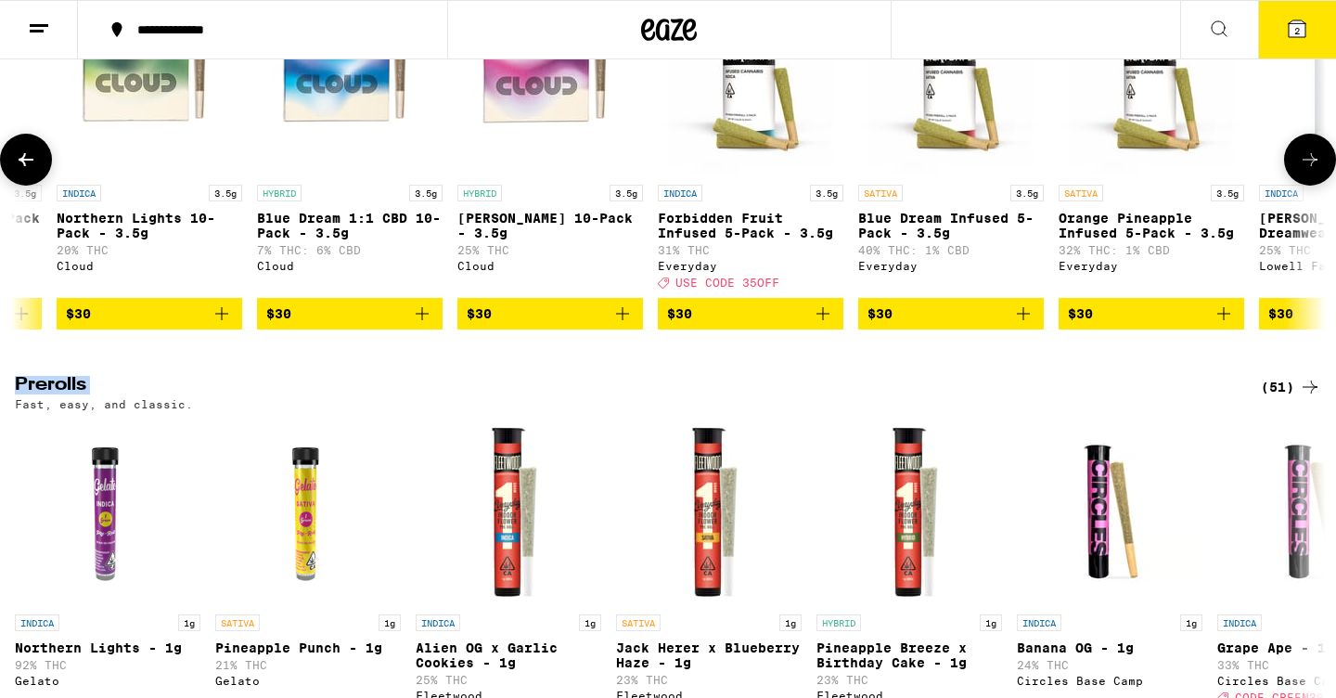
scroll to position [0, 3984]
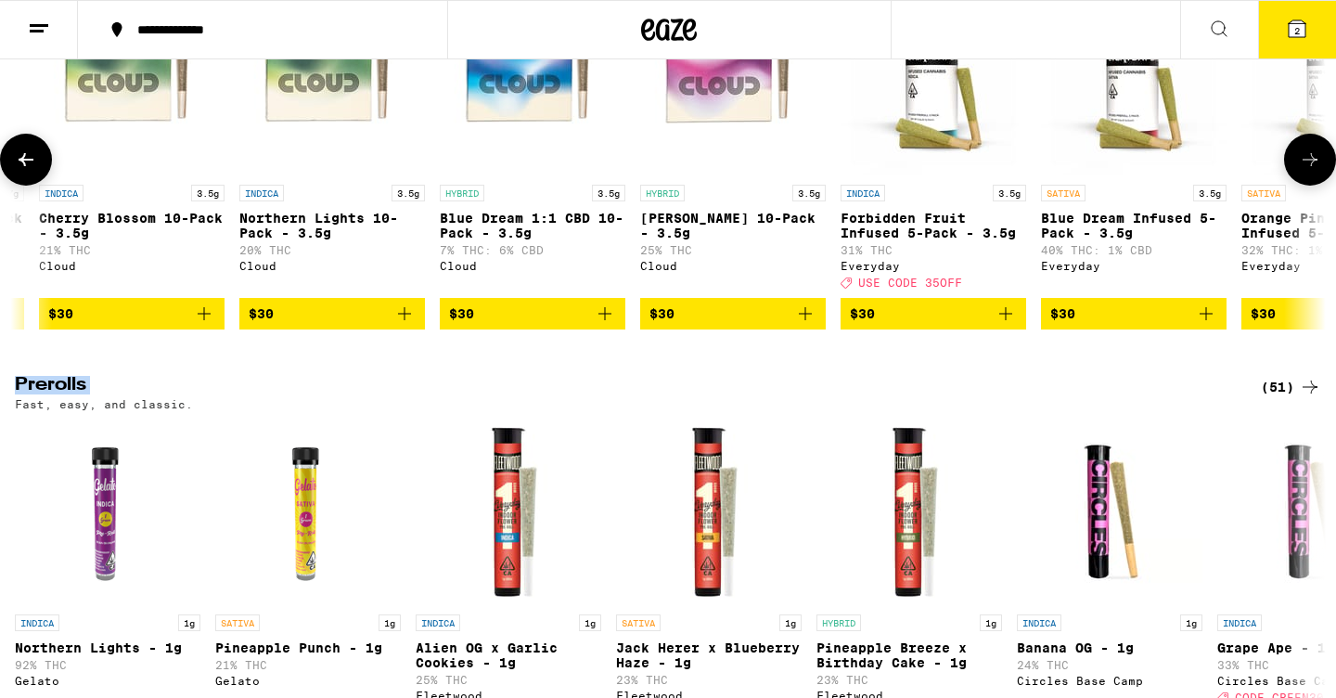
click at [1007, 325] on icon "Add to bag" at bounding box center [1006, 313] width 22 height 22
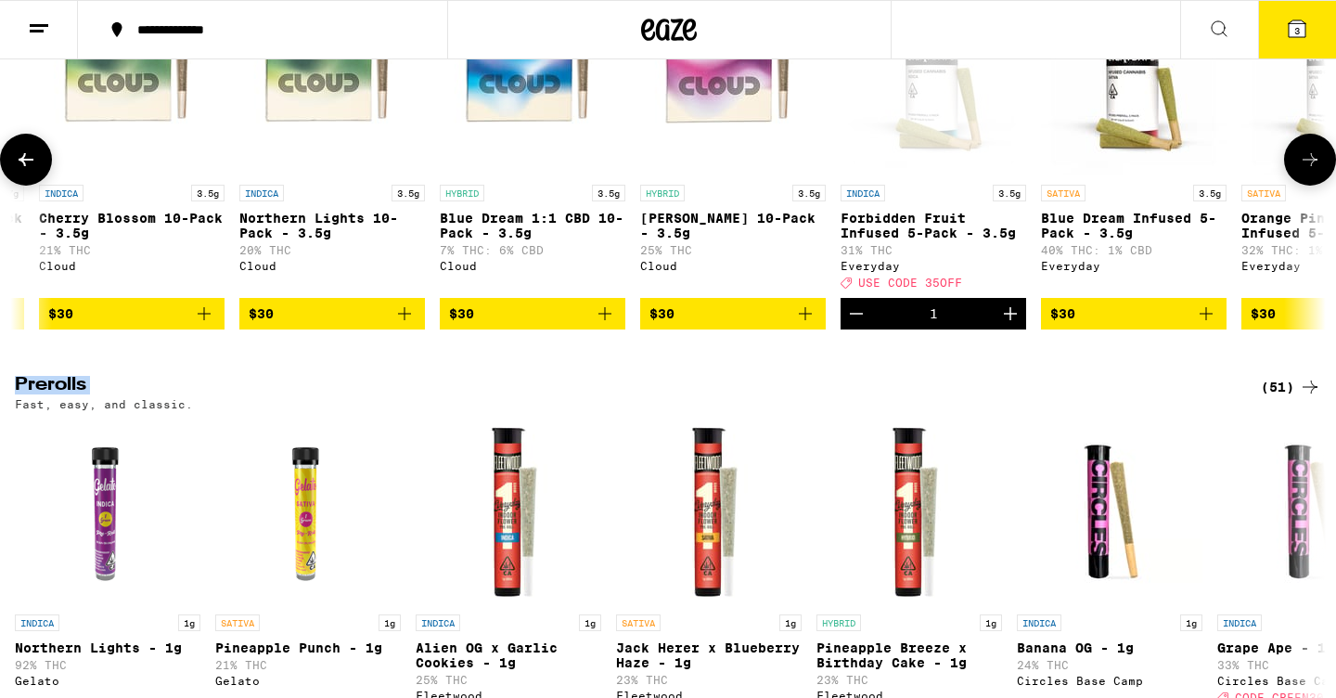
click at [1304, 171] on icon at bounding box center [1310, 159] width 22 height 22
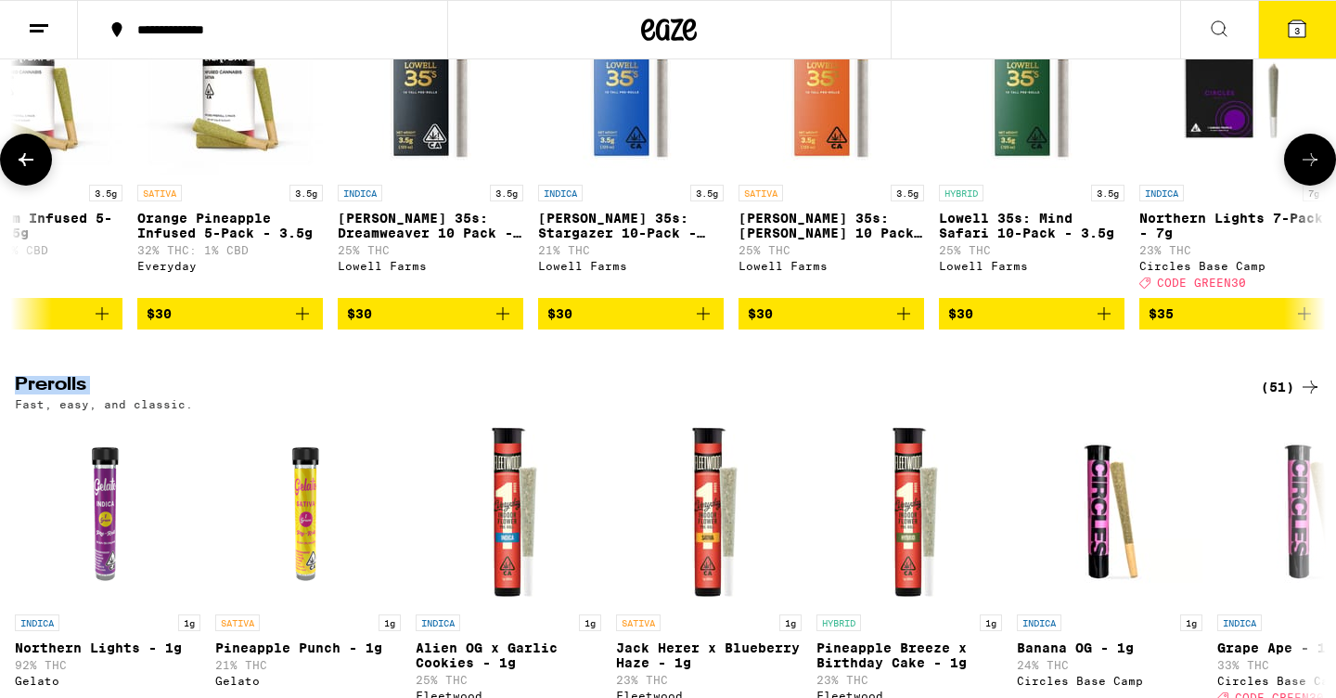
click at [1304, 171] on icon at bounding box center [1310, 159] width 22 height 22
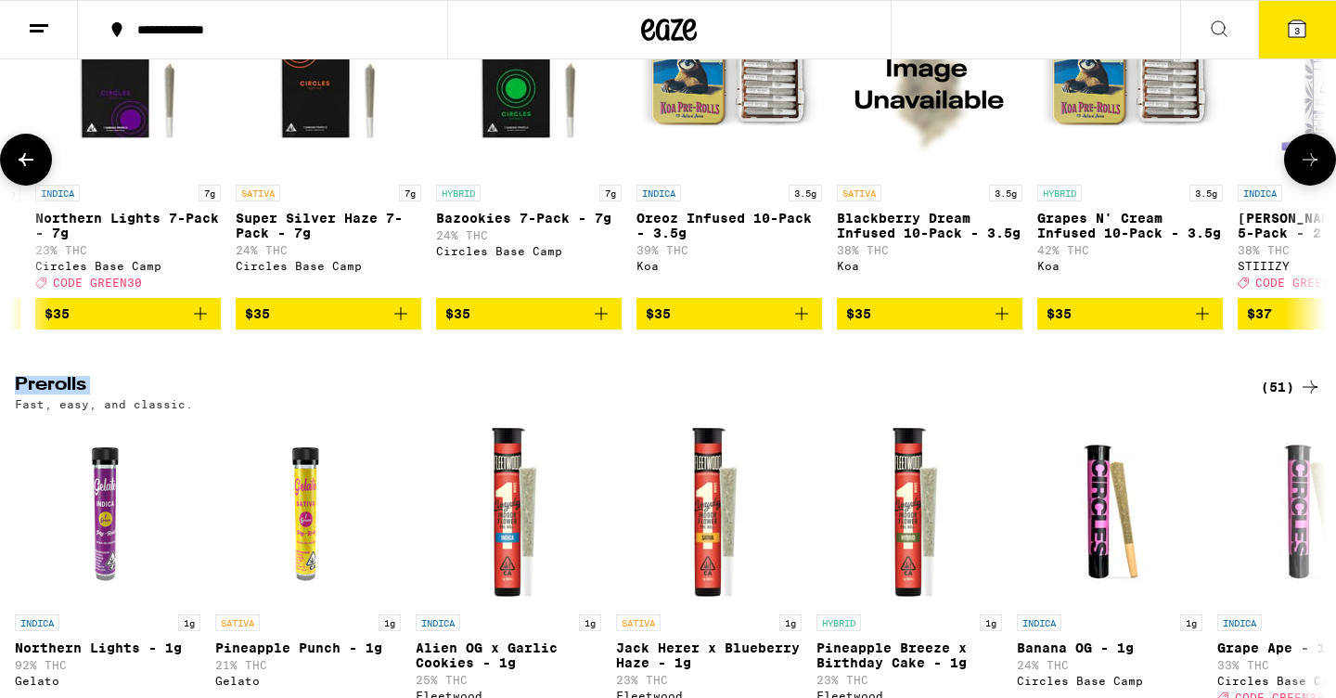
click at [16, 171] on icon at bounding box center [26, 159] width 22 height 22
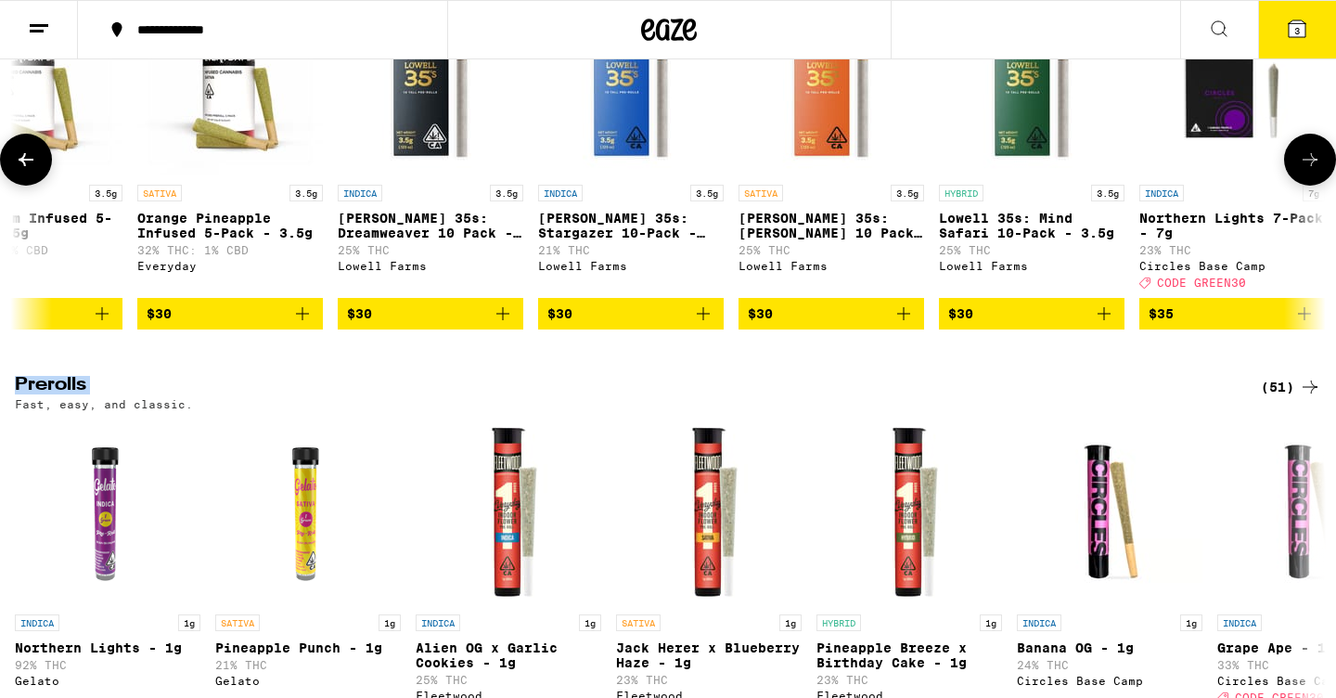
click at [16, 171] on icon at bounding box center [26, 159] width 22 height 22
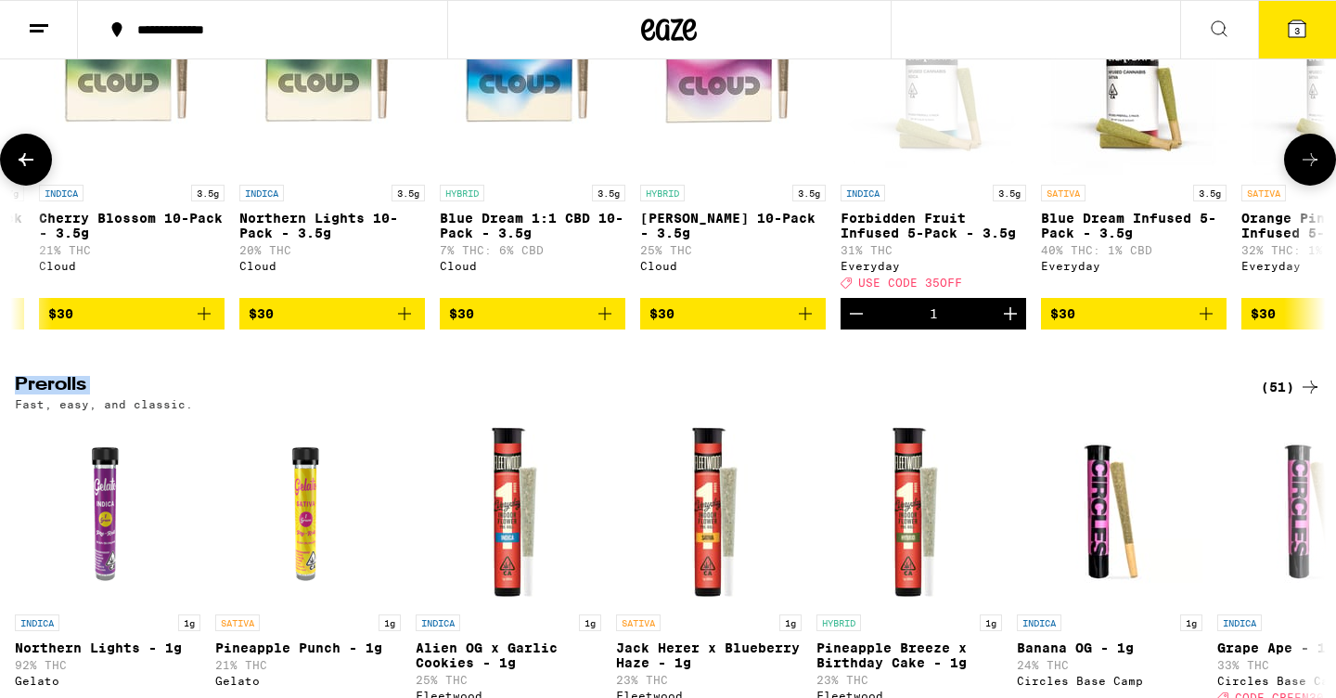
click at [16, 171] on icon at bounding box center [26, 159] width 22 height 22
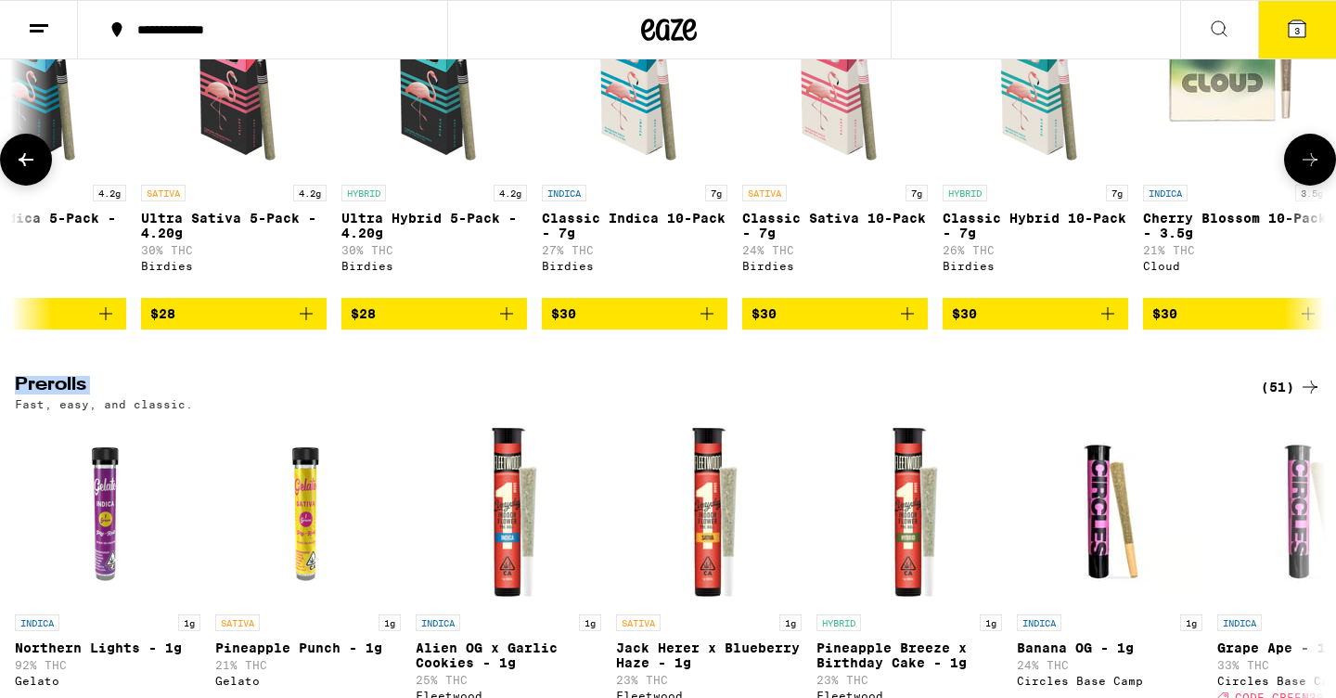
click at [16, 171] on icon at bounding box center [26, 159] width 22 height 22
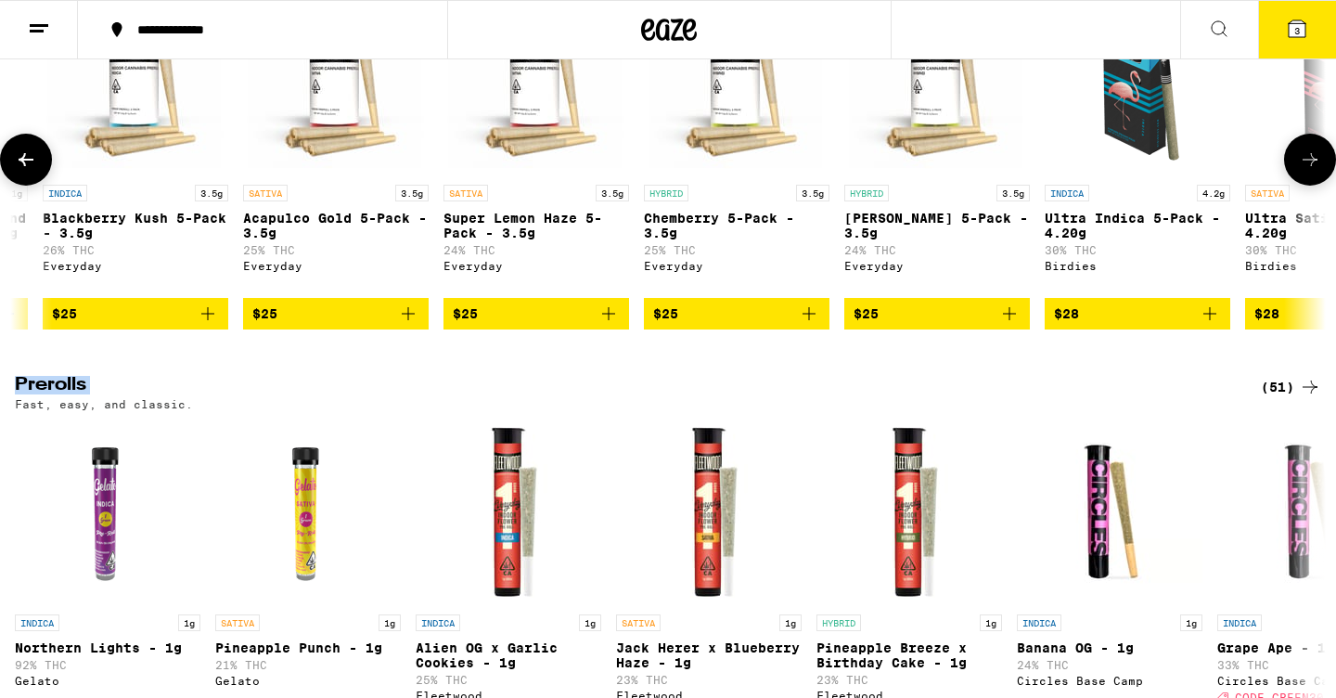
click at [16, 171] on icon at bounding box center [26, 159] width 22 height 22
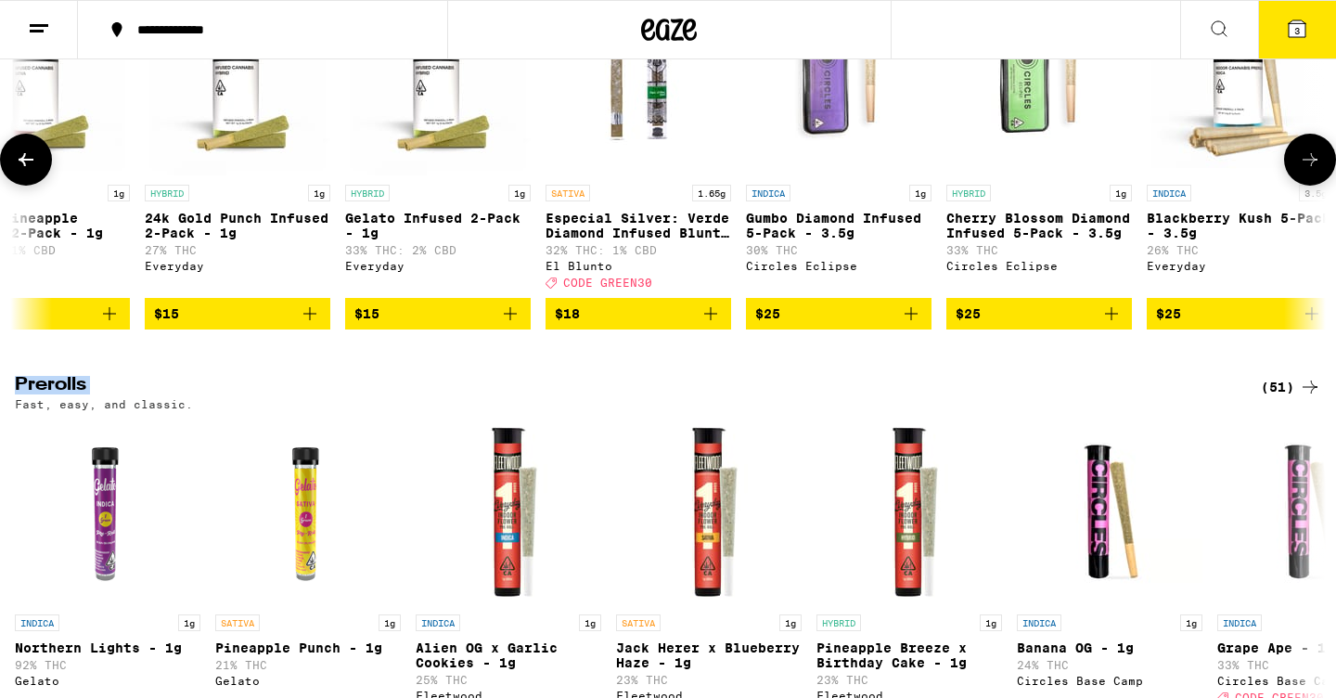
click at [34, 171] on icon at bounding box center [26, 159] width 22 height 22
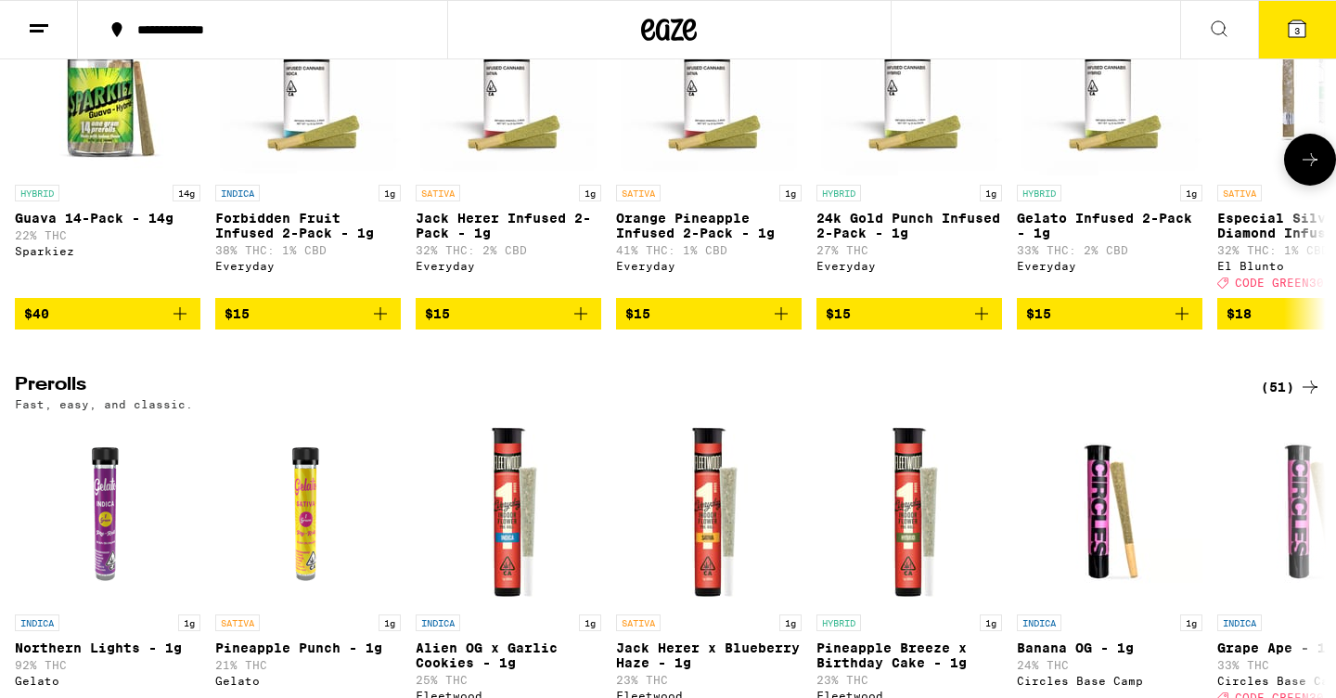
click at [34, 186] on div at bounding box center [26, 160] width 52 height 52
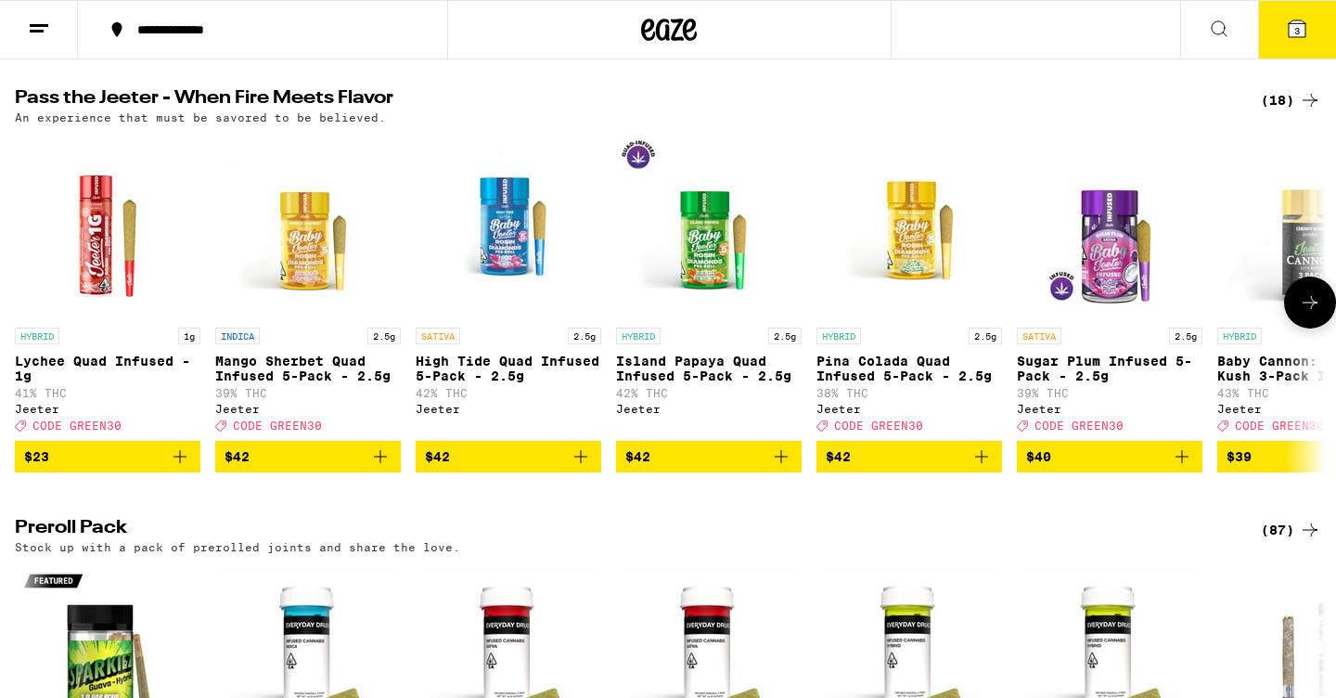
scroll to position [4588, 0]
click at [1304, 314] on icon at bounding box center [1310, 302] width 22 height 22
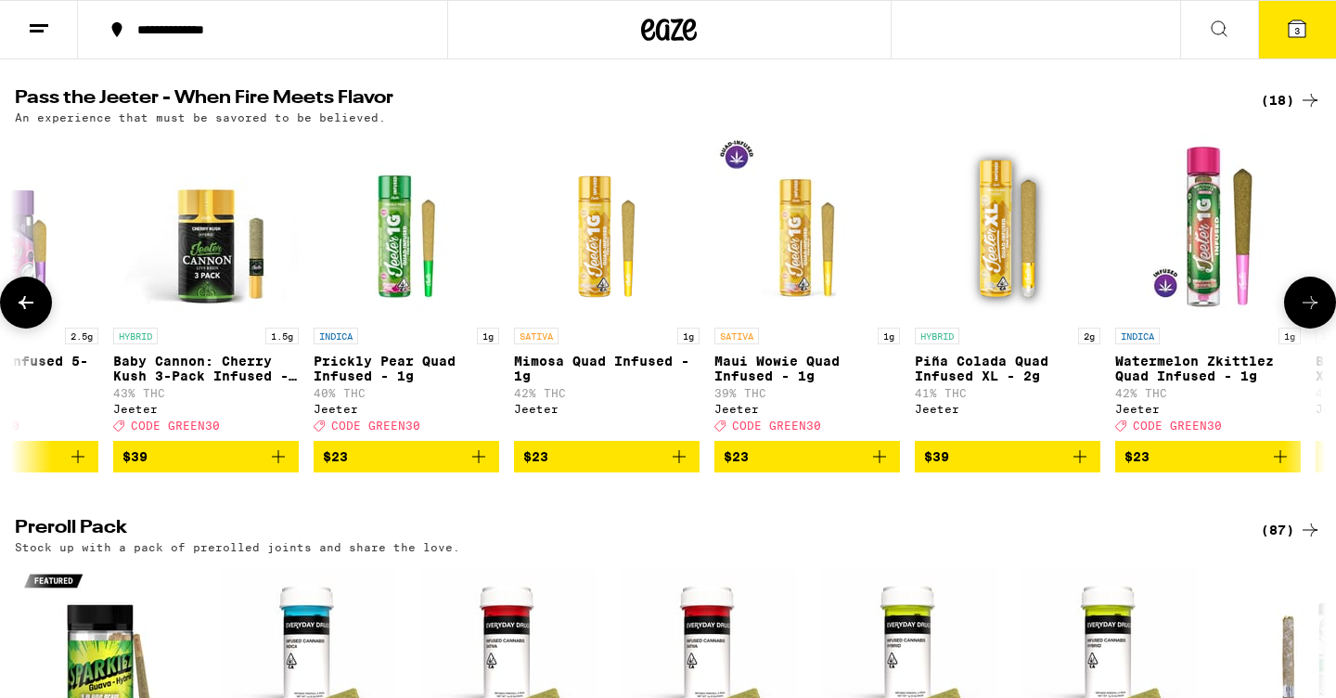
click at [1304, 314] on icon at bounding box center [1310, 302] width 22 height 22
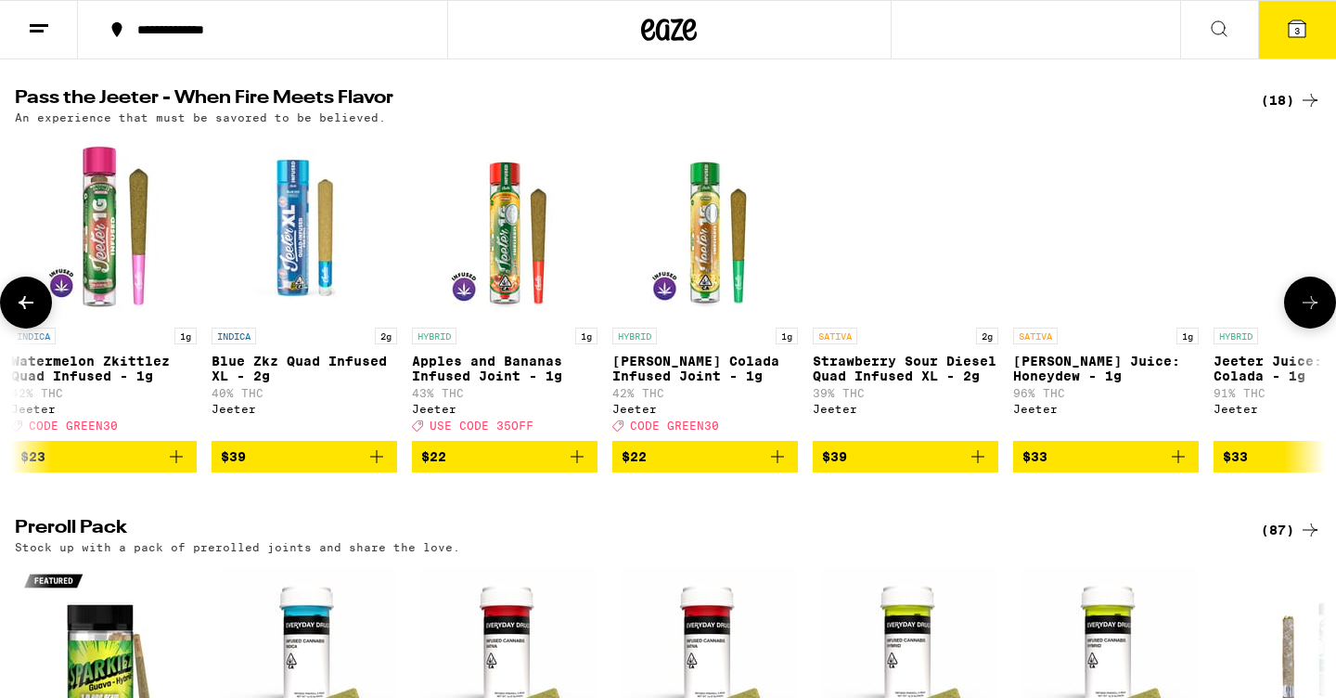
click at [1304, 314] on icon at bounding box center [1310, 302] width 22 height 22
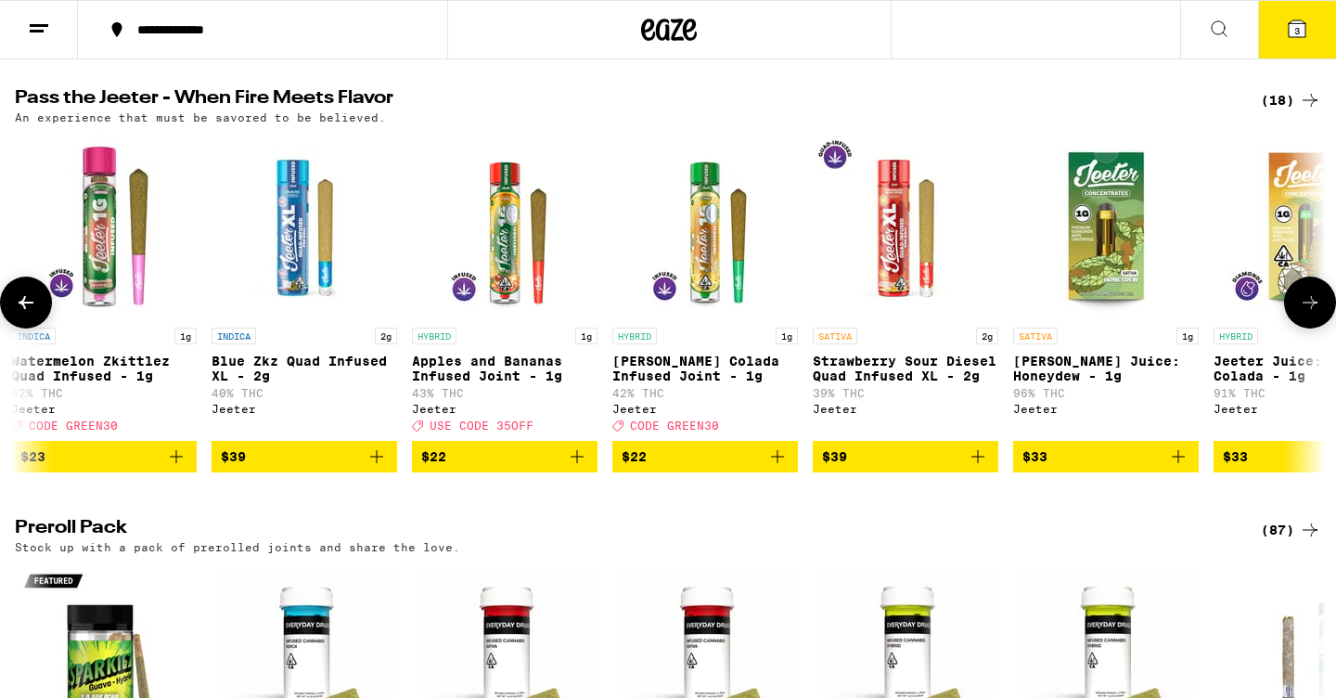
scroll to position [0, 2301]
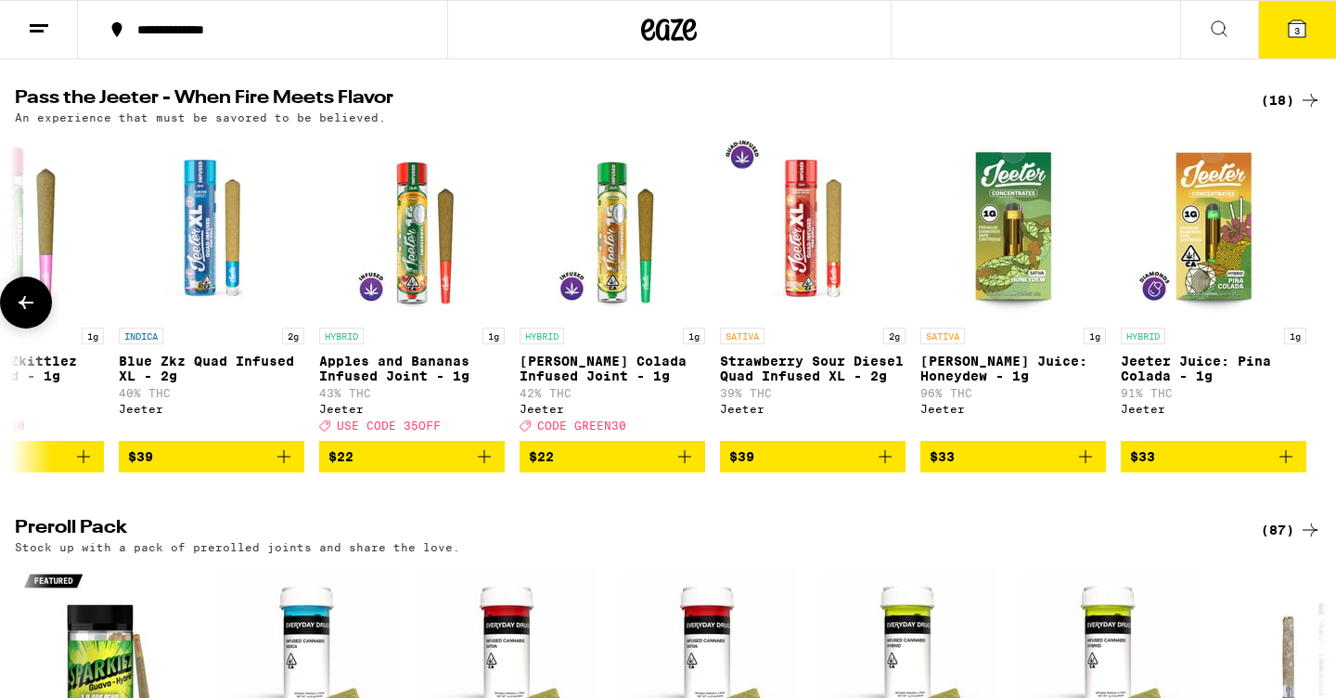
click at [1304, 328] on div at bounding box center [1310, 302] width 52 height 52
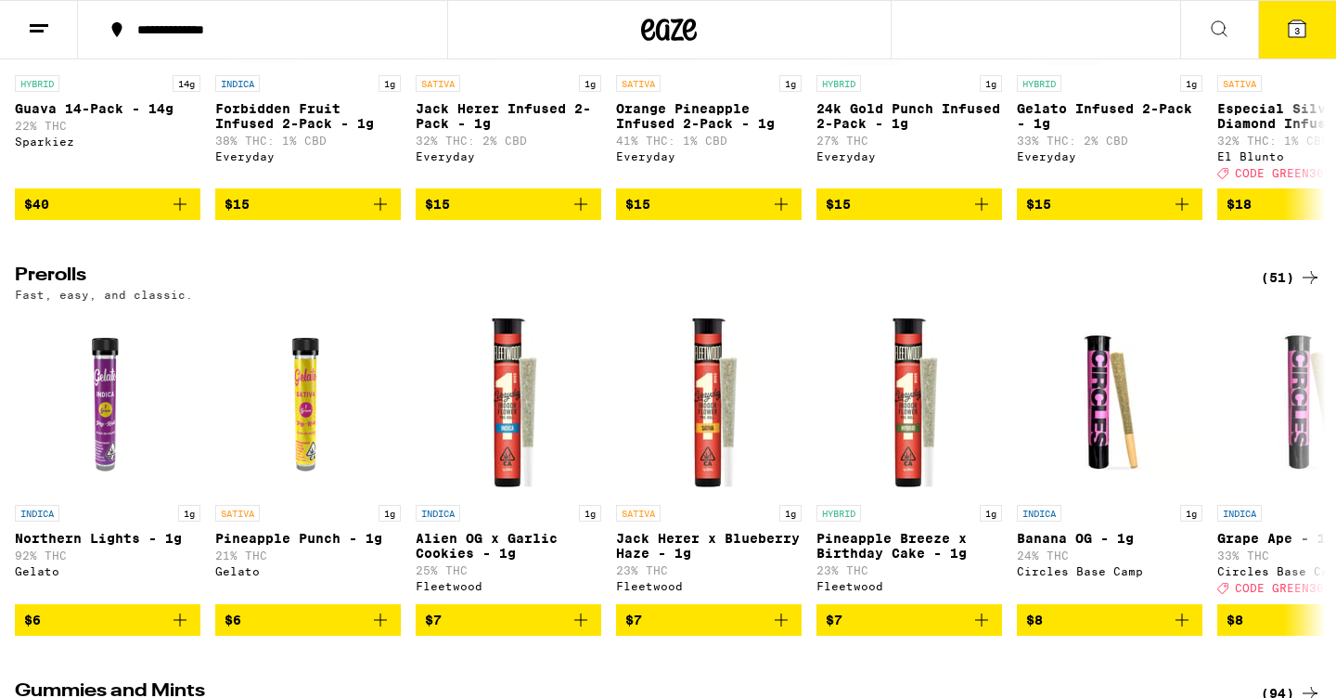
scroll to position [4969, 0]
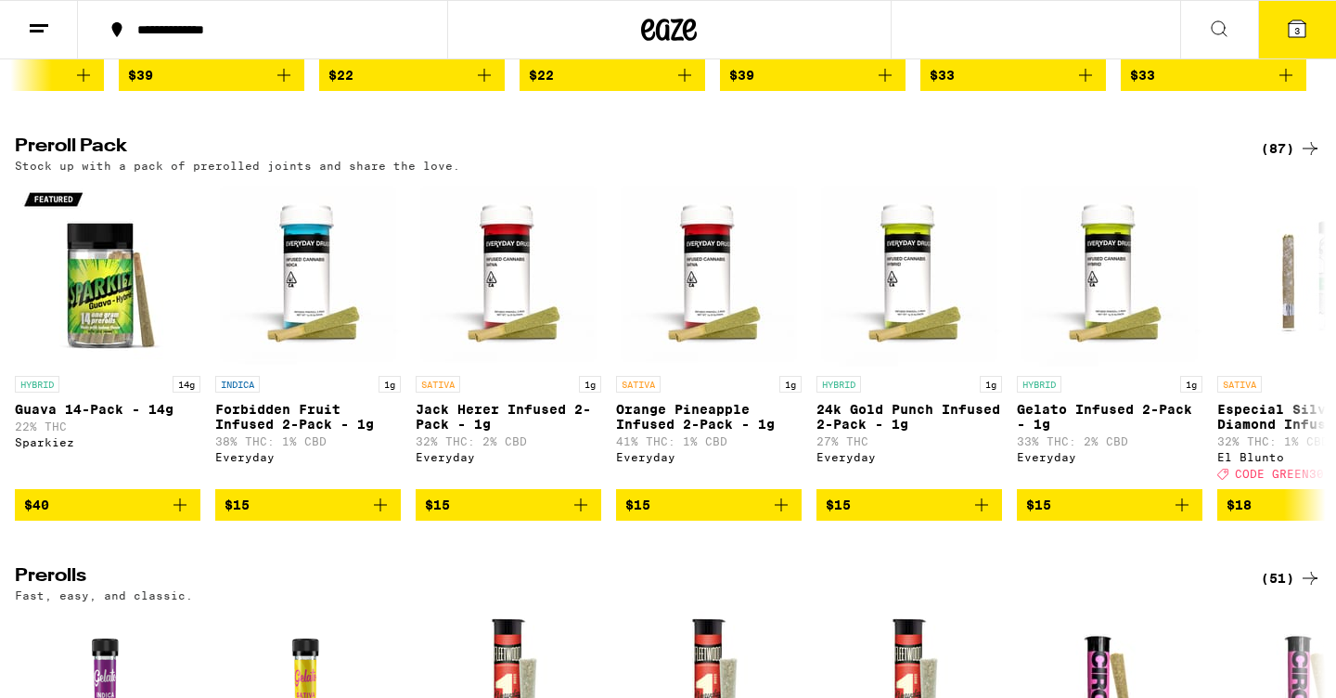
click at [1291, 40] on button "3" at bounding box center [1297, 30] width 78 height 58
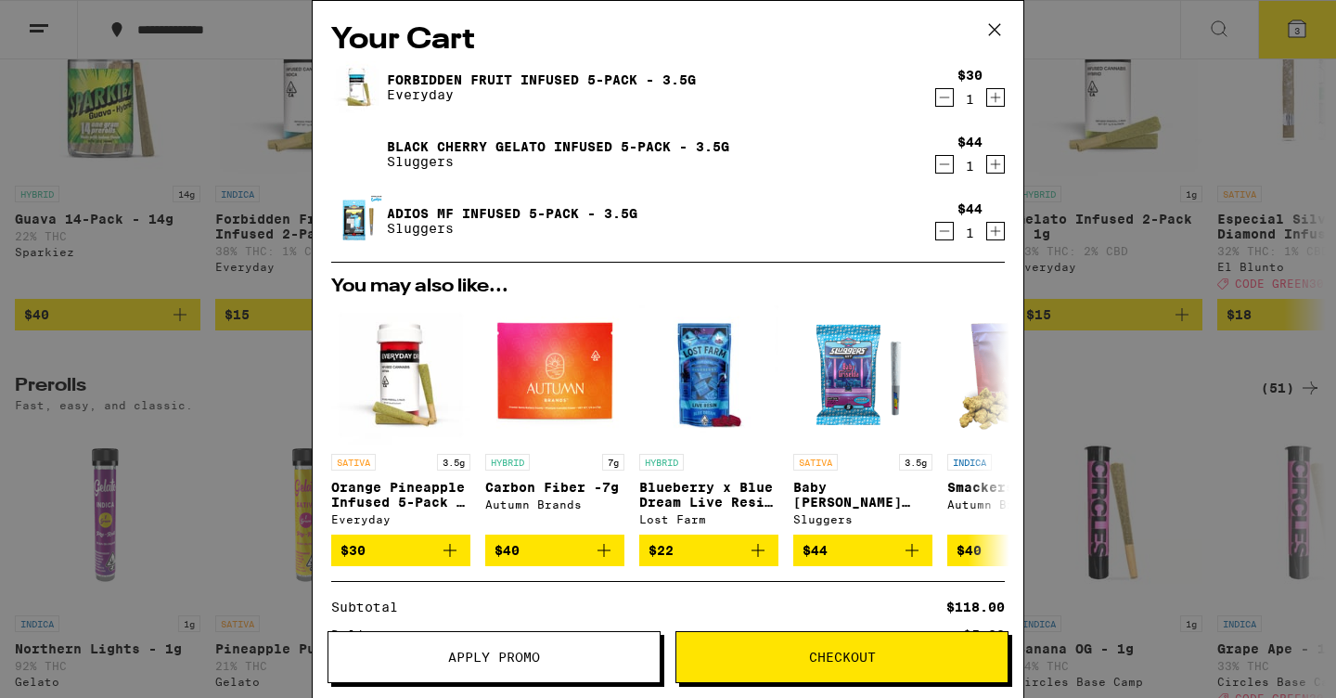
click at [995, 101] on icon "Increment" at bounding box center [995, 97] width 17 height 22
click at [991, 169] on icon "Increment" at bounding box center [995, 164] width 17 height 22
click at [991, 36] on icon at bounding box center [995, 30] width 28 height 28
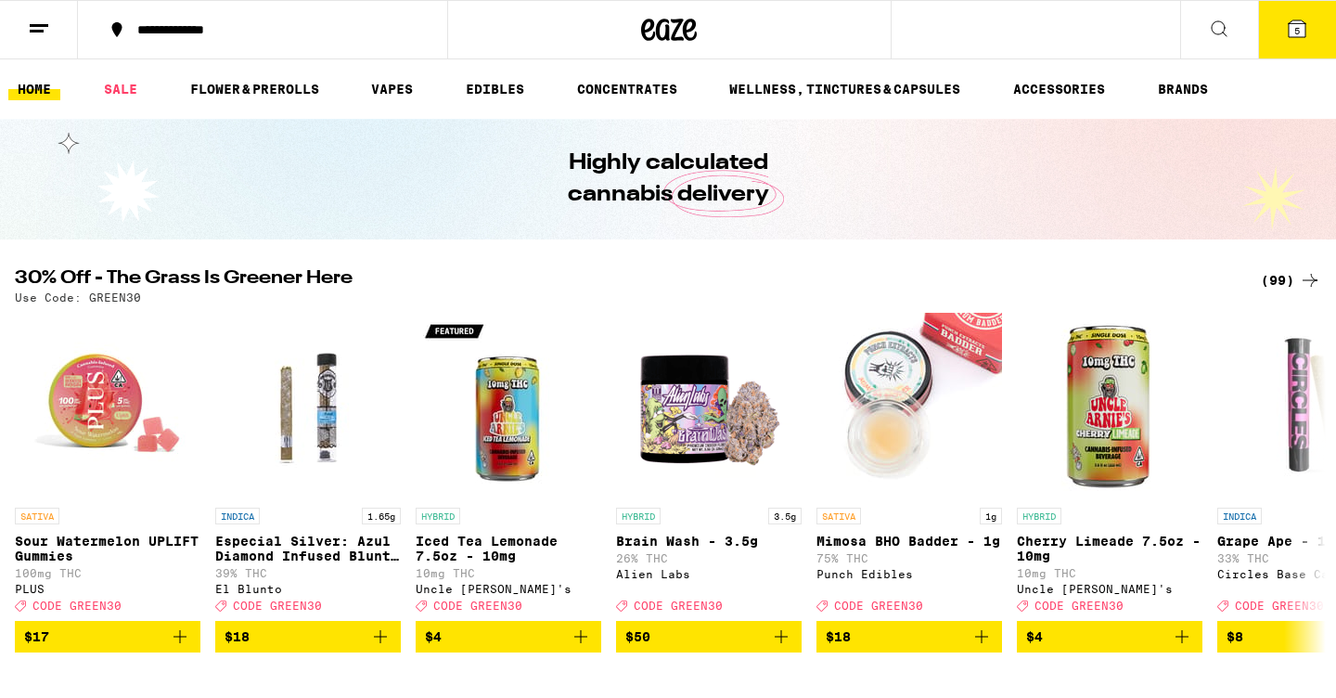
click at [1312, 44] on button "5" at bounding box center [1297, 30] width 78 height 58
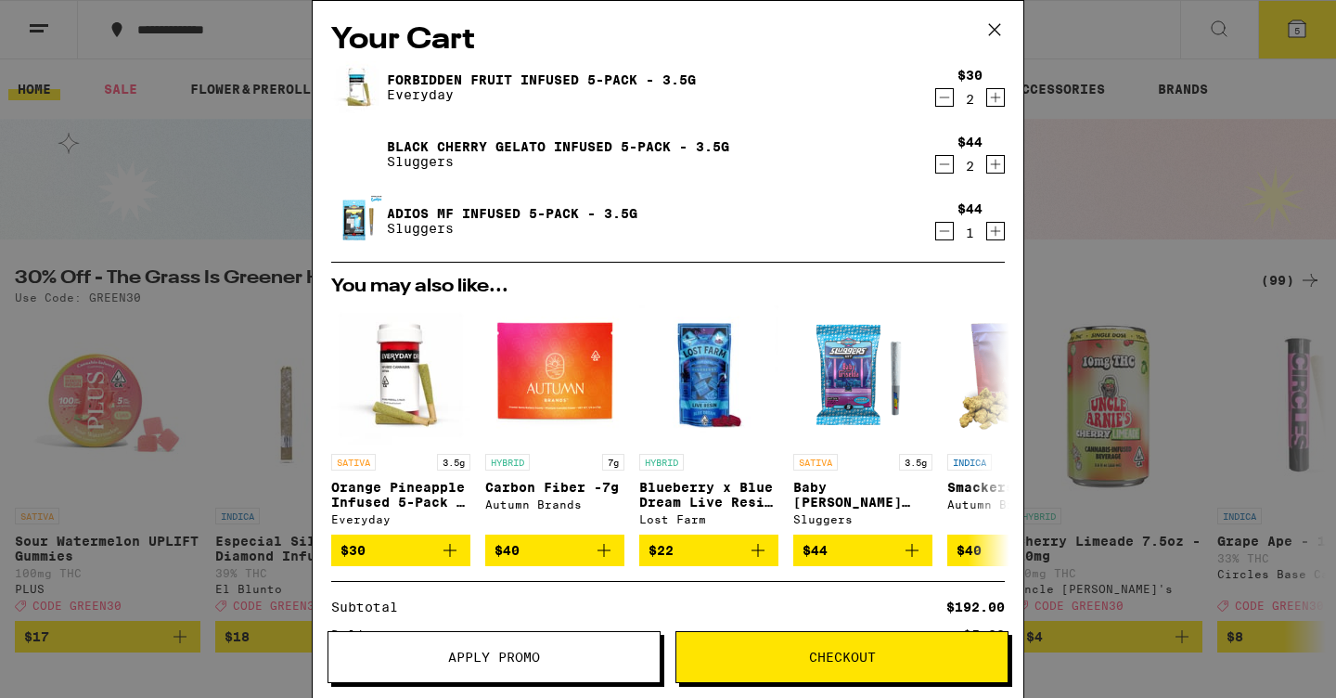
click at [566, 663] on button "Apply Promo" at bounding box center [494, 657] width 333 height 52
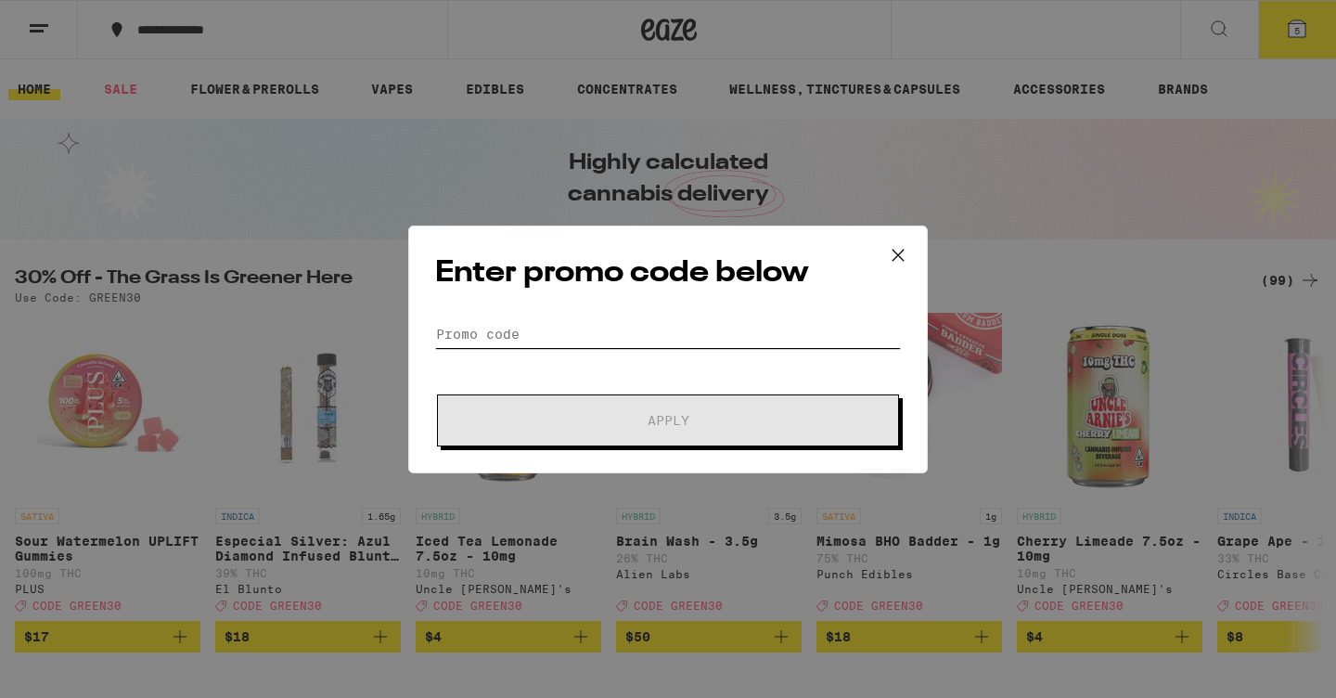
click at [618, 335] on input "Promo Code" at bounding box center [668, 334] width 466 height 28
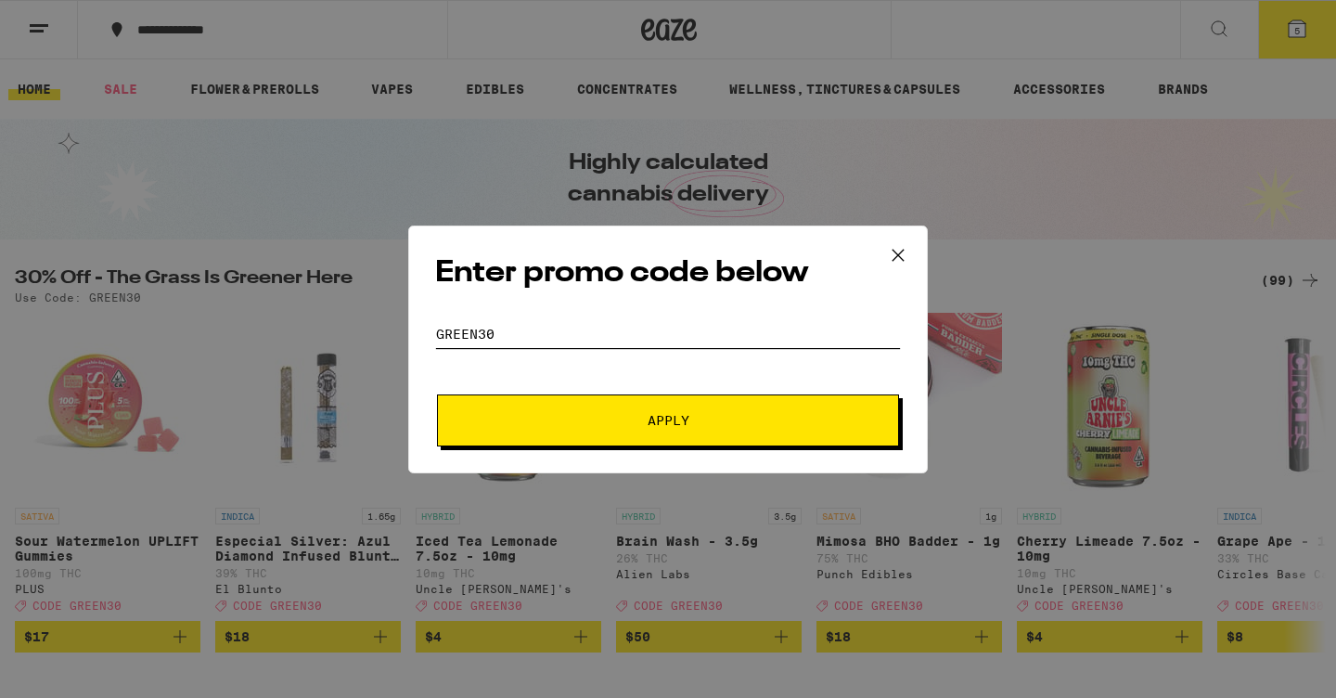
click at [668, 419] on button "Apply" at bounding box center [668, 420] width 462 height 52
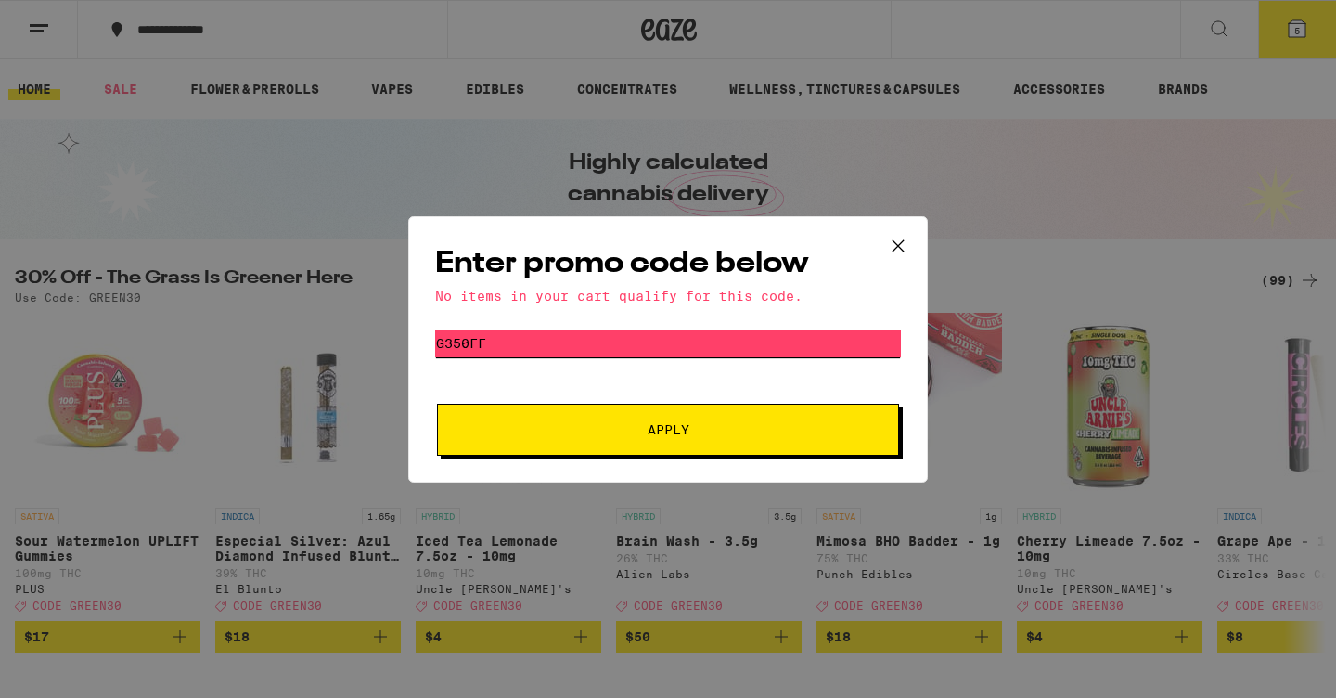
type input "g350ff"
click at [771, 462] on div "Enter promo code below No items in your cart qualify for this code. Promo Code …" at bounding box center [668, 349] width 520 height 266
click at [749, 436] on span "Apply" at bounding box center [668, 429] width 334 height 13
click at [896, 238] on icon at bounding box center [898, 246] width 28 height 28
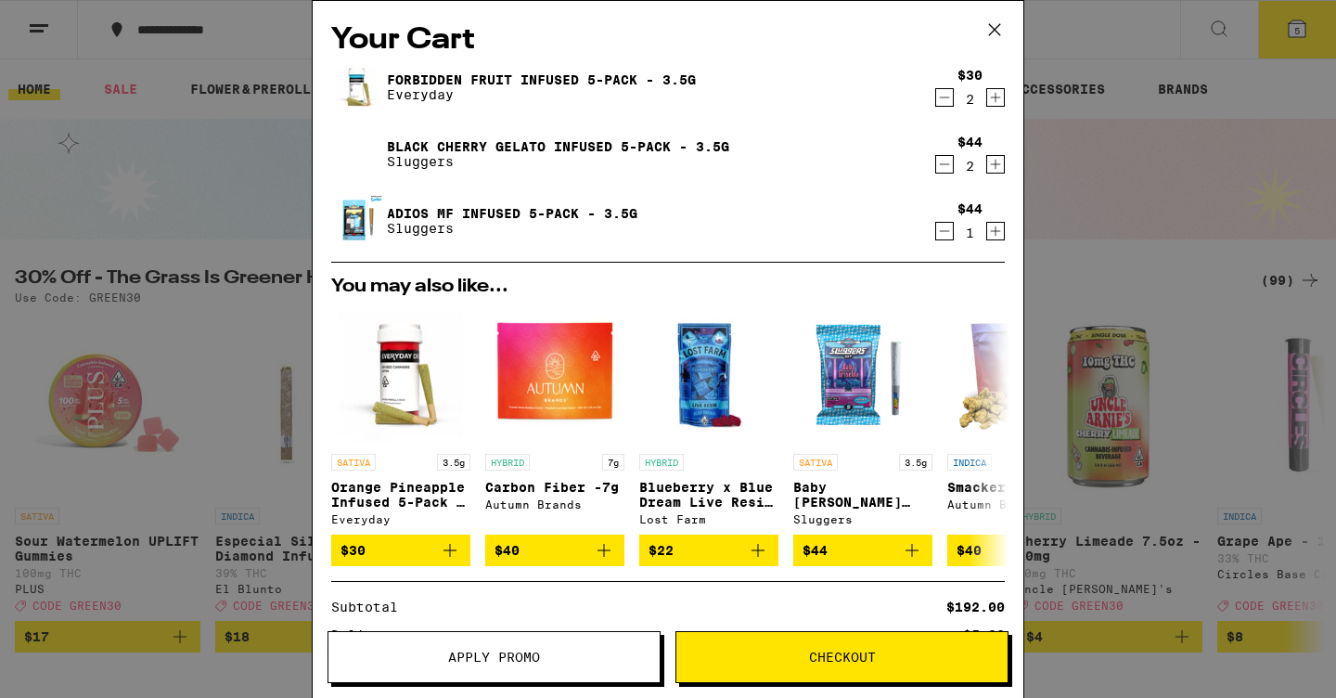
click at [988, 26] on icon at bounding box center [995, 30] width 28 height 28
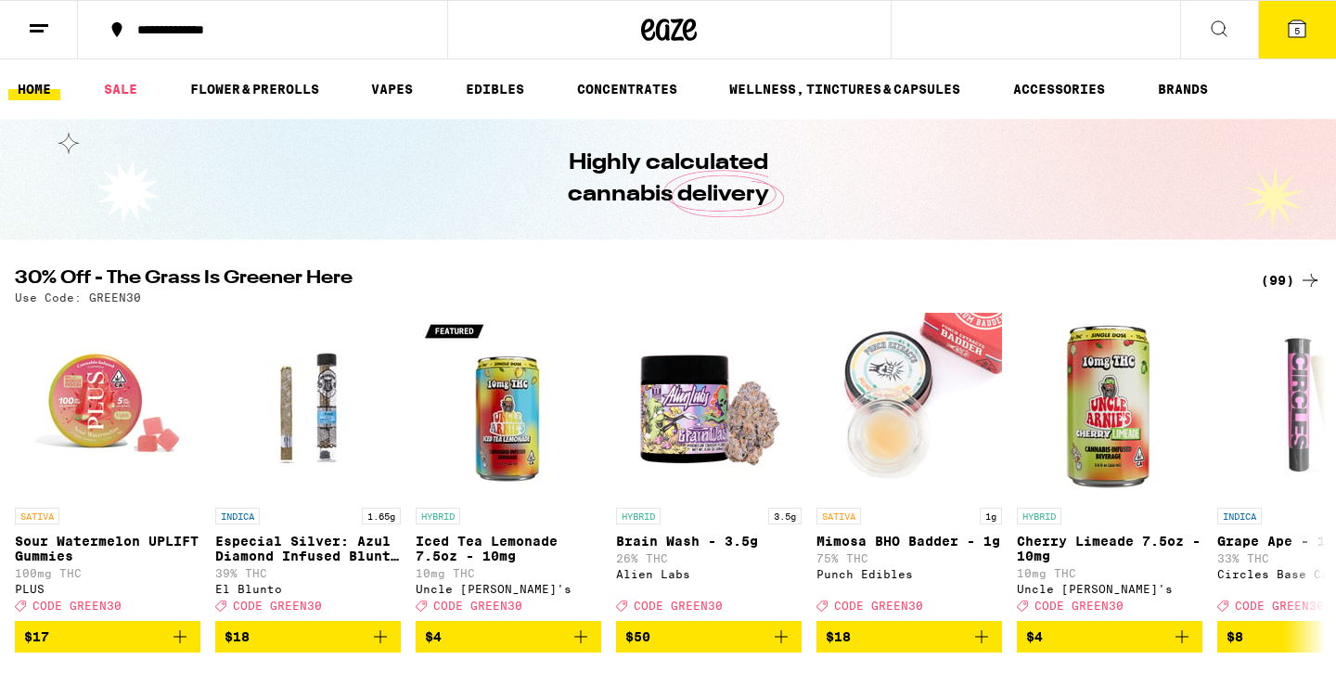
click at [1277, 39] on button "5" at bounding box center [1297, 30] width 78 height 58
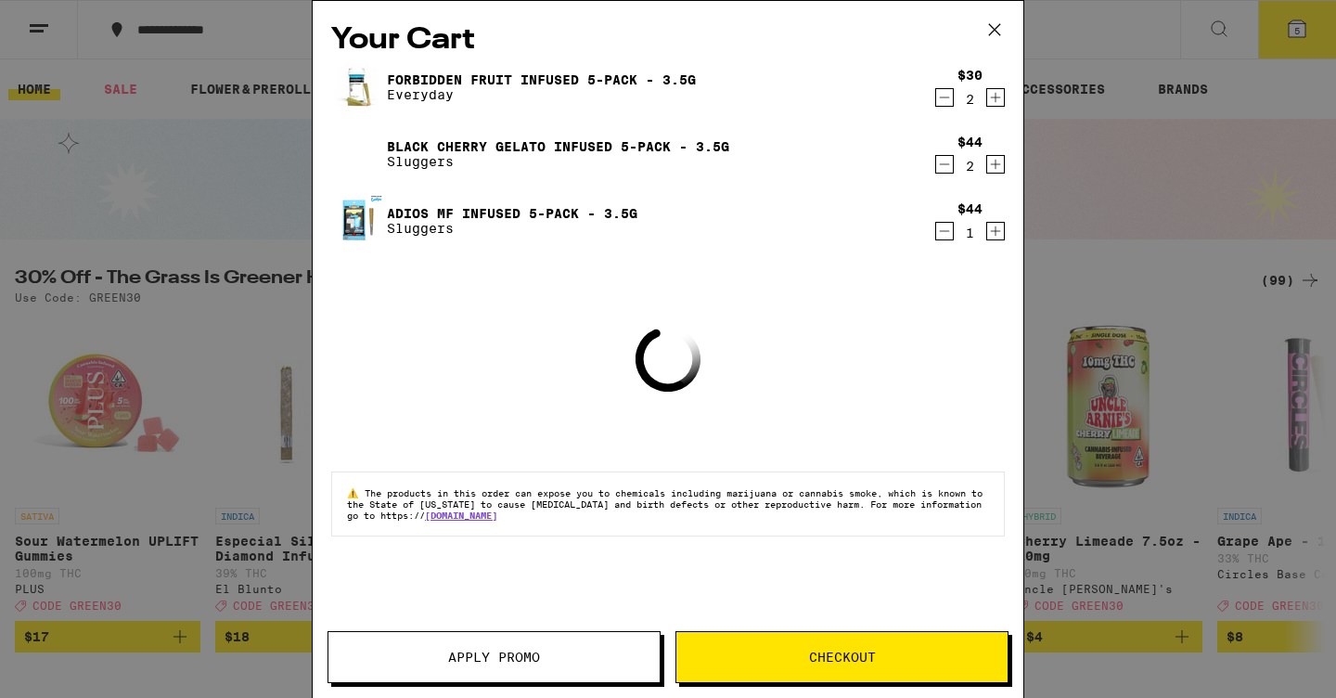
click at [441, 669] on button "Apply Promo" at bounding box center [494, 657] width 333 height 52
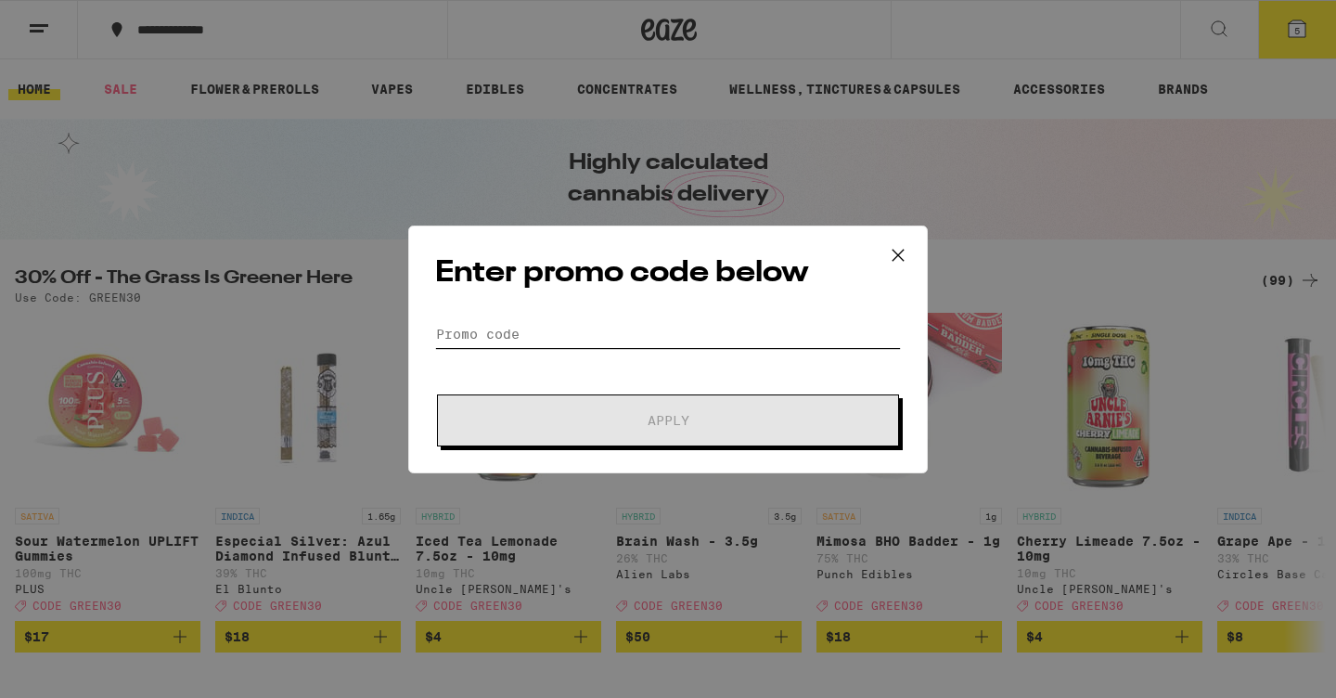
click at [495, 334] on input "Promo Code" at bounding box center [668, 334] width 466 height 28
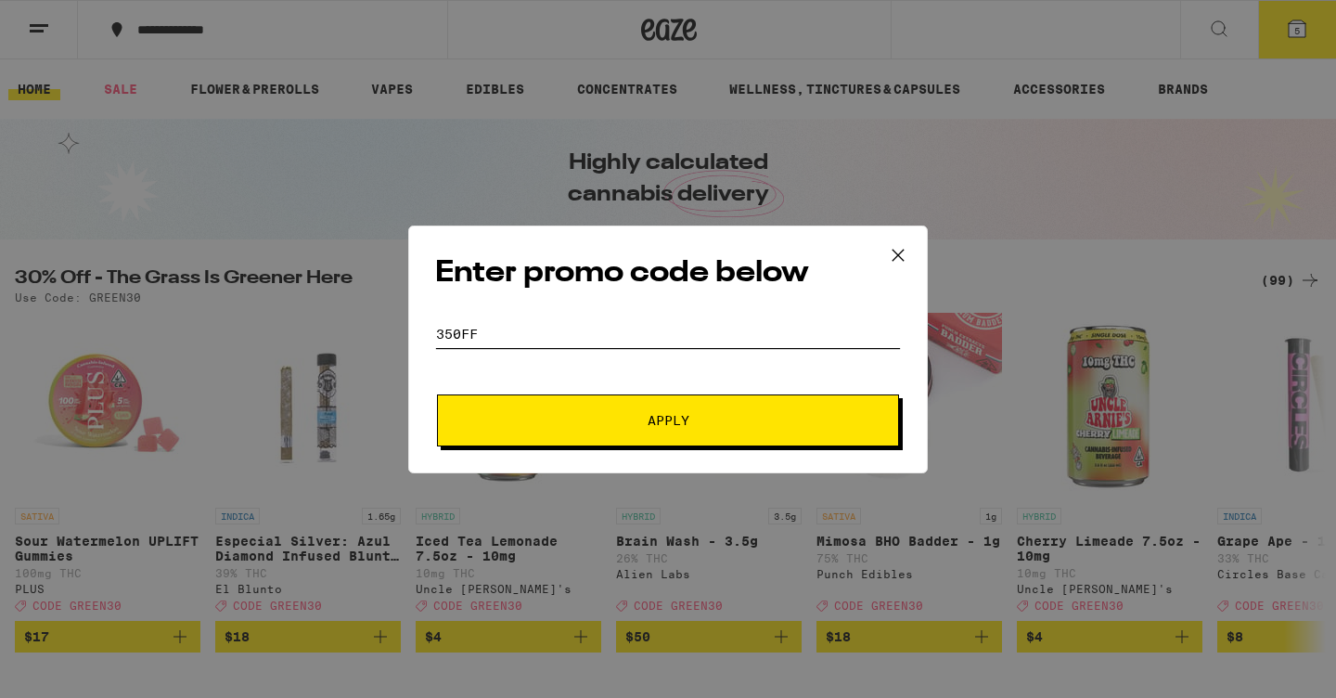
type input "350ff"
click at [668, 419] on button "Apply" at bounding box center [668, 420] width 462 height 52
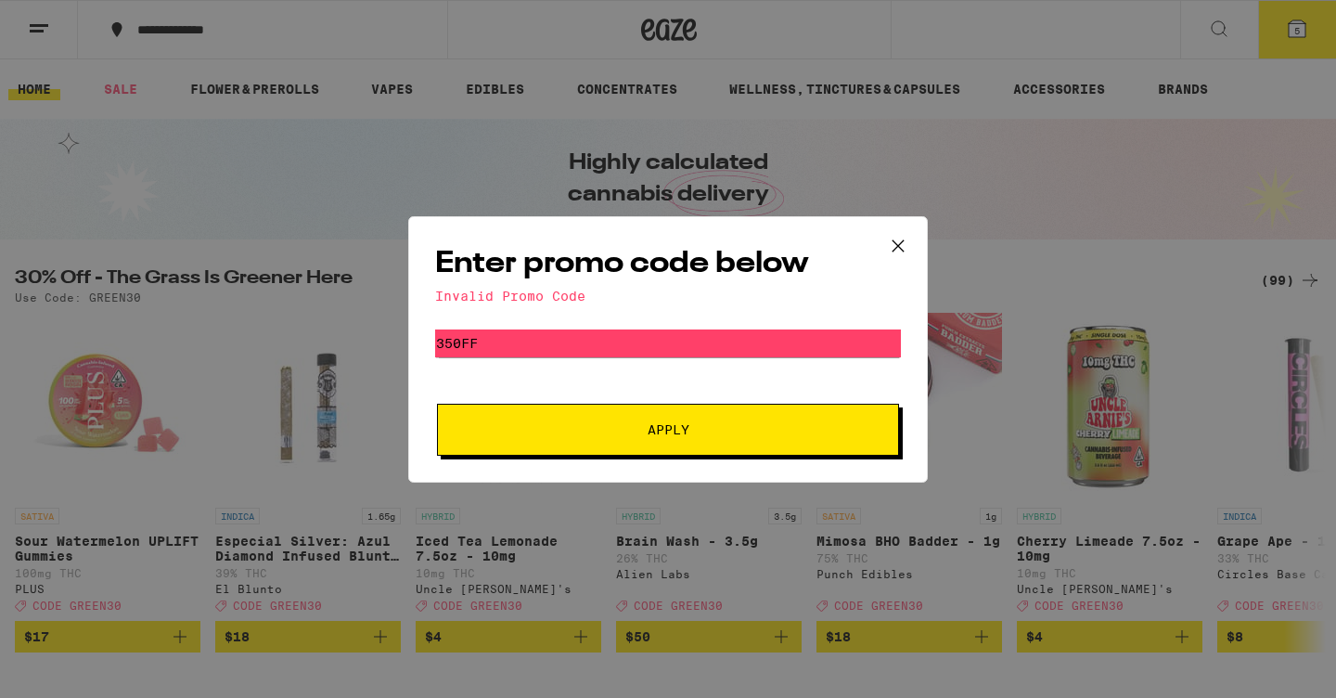
click at [898, 242] on icon at bounding box center [898, 246] width 28 height 28
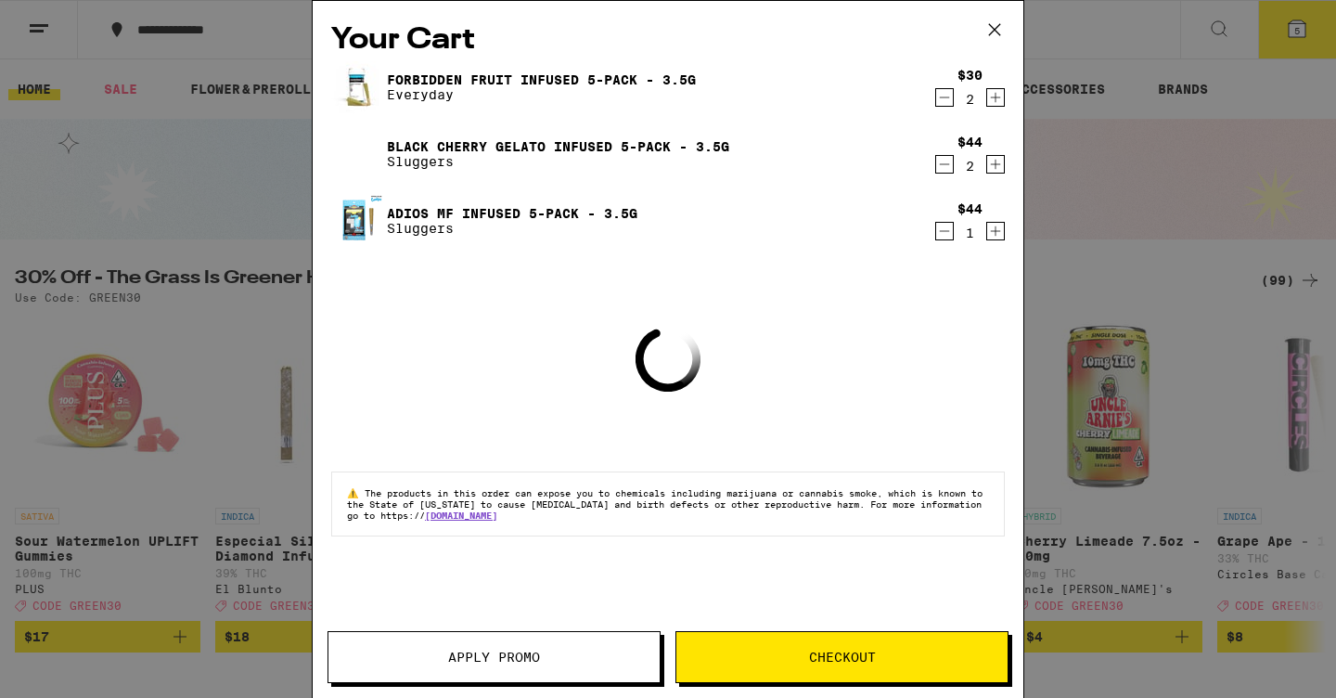
click at [842, 650] on span "Checkout" at bounding box center [842, 656] width 67 height 13
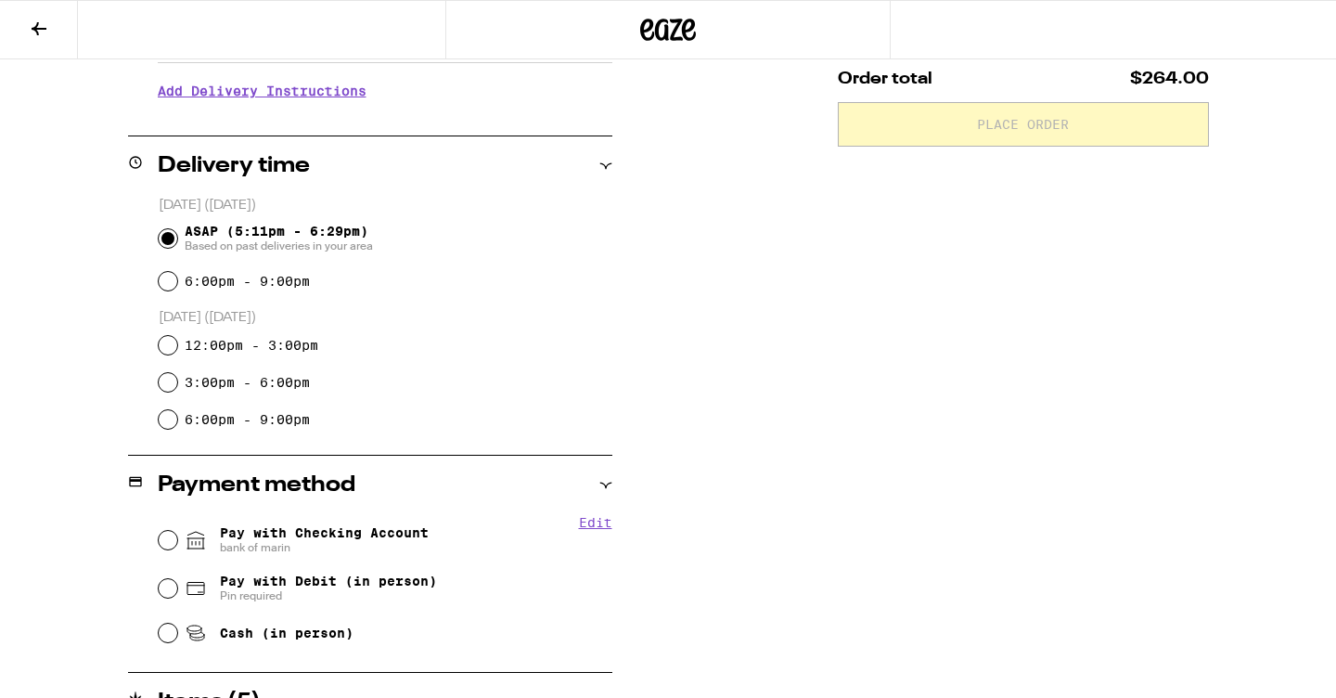
scroll to position [401, 0]
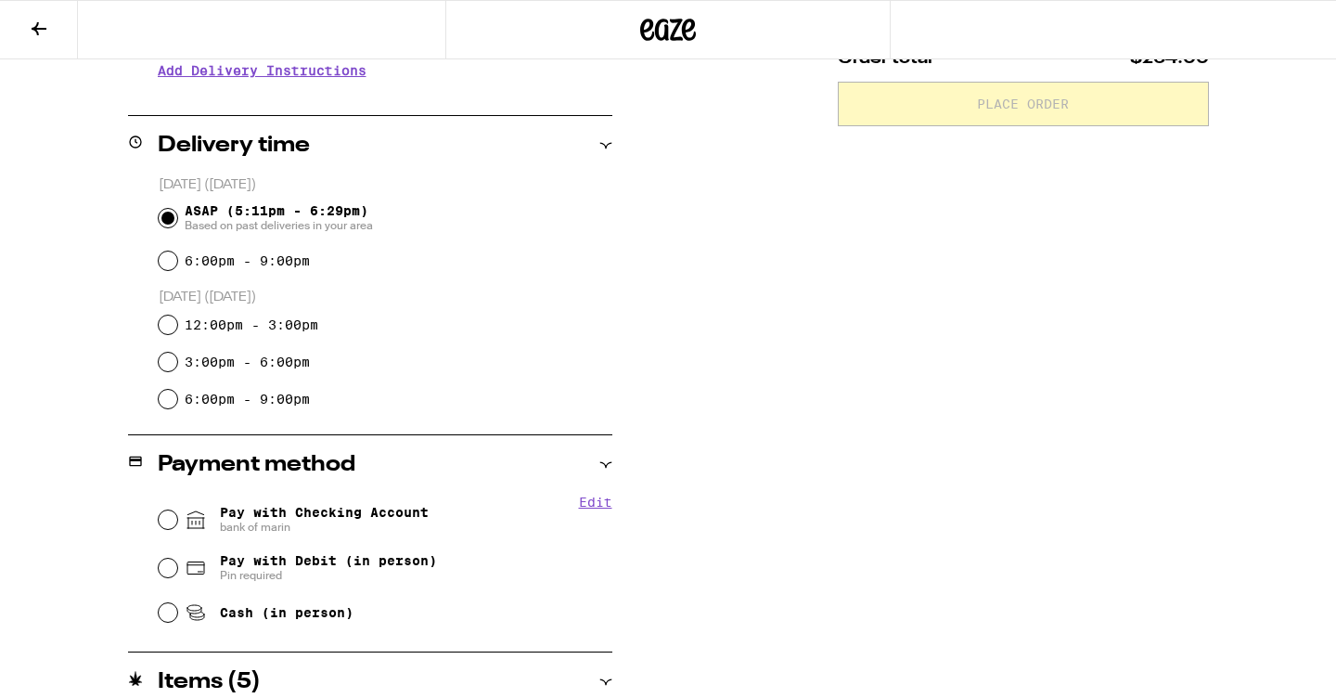
click at [167, 524] on input "Pay with Checking Account bank of marin" at bounding box center [168, 519] width 19 height 19
radio input "true"
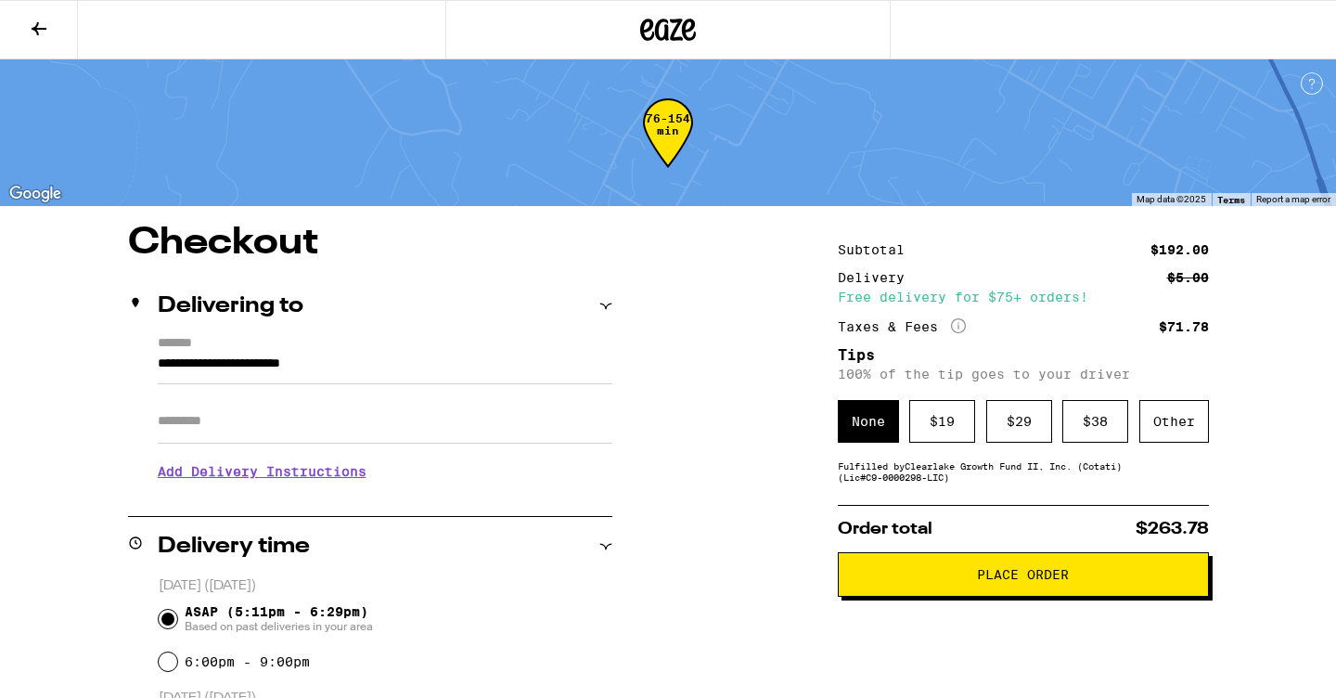
scroll to position [0, 0]
click at [1163, 430] on div "Other" at bounding box center [1174, 421] width 70 height 43
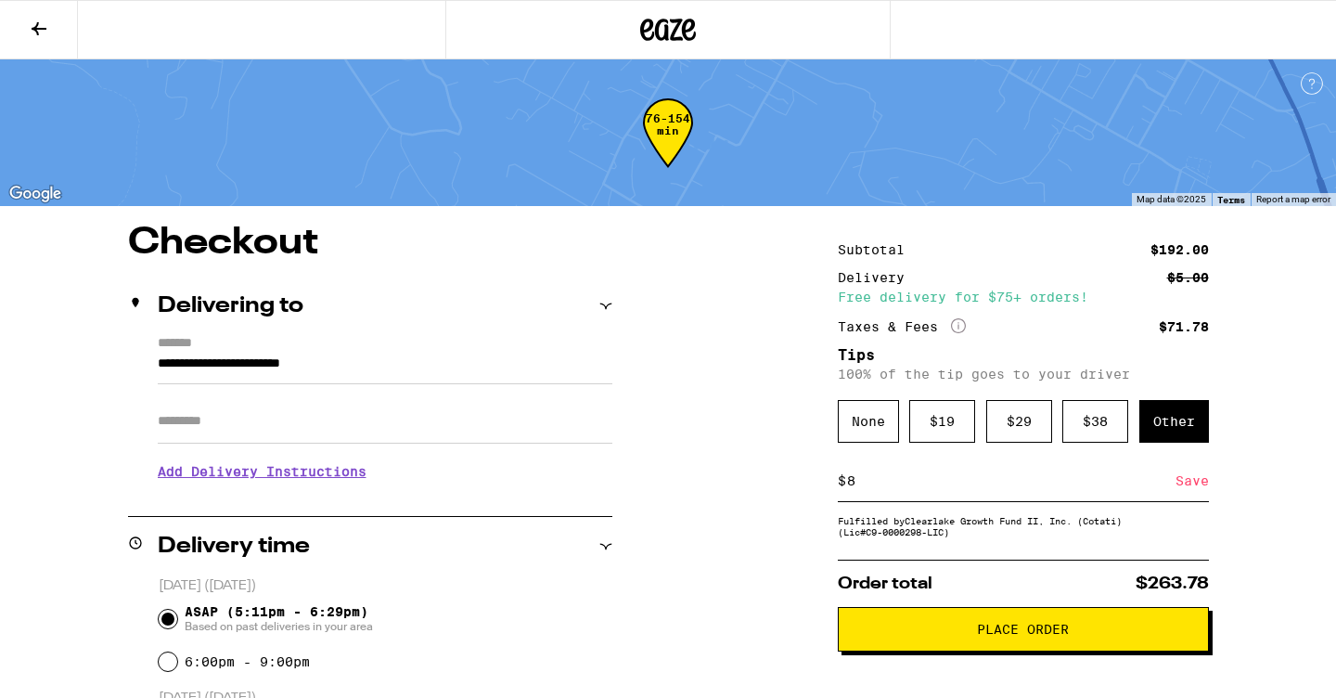
type input "8"
click at [1193, 482] on div "Save" at bounding box center [1191, 480] width 33 height 41
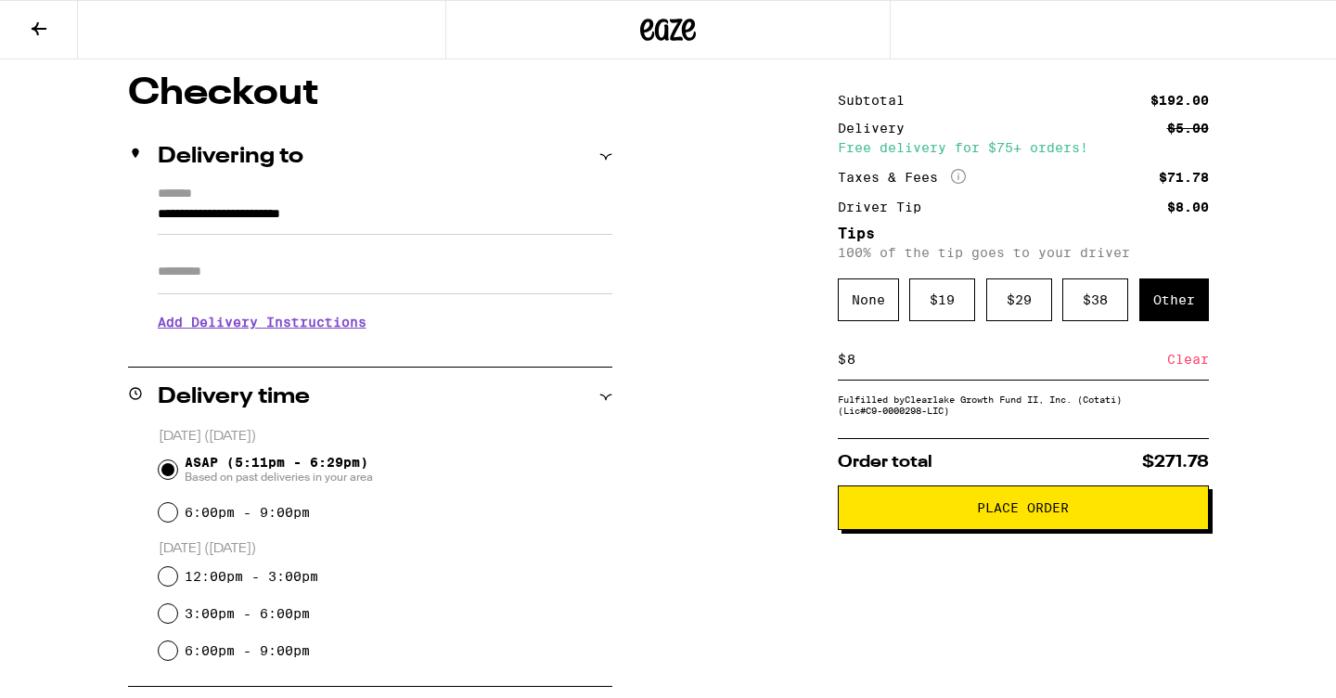
scroll to position [151, 0]
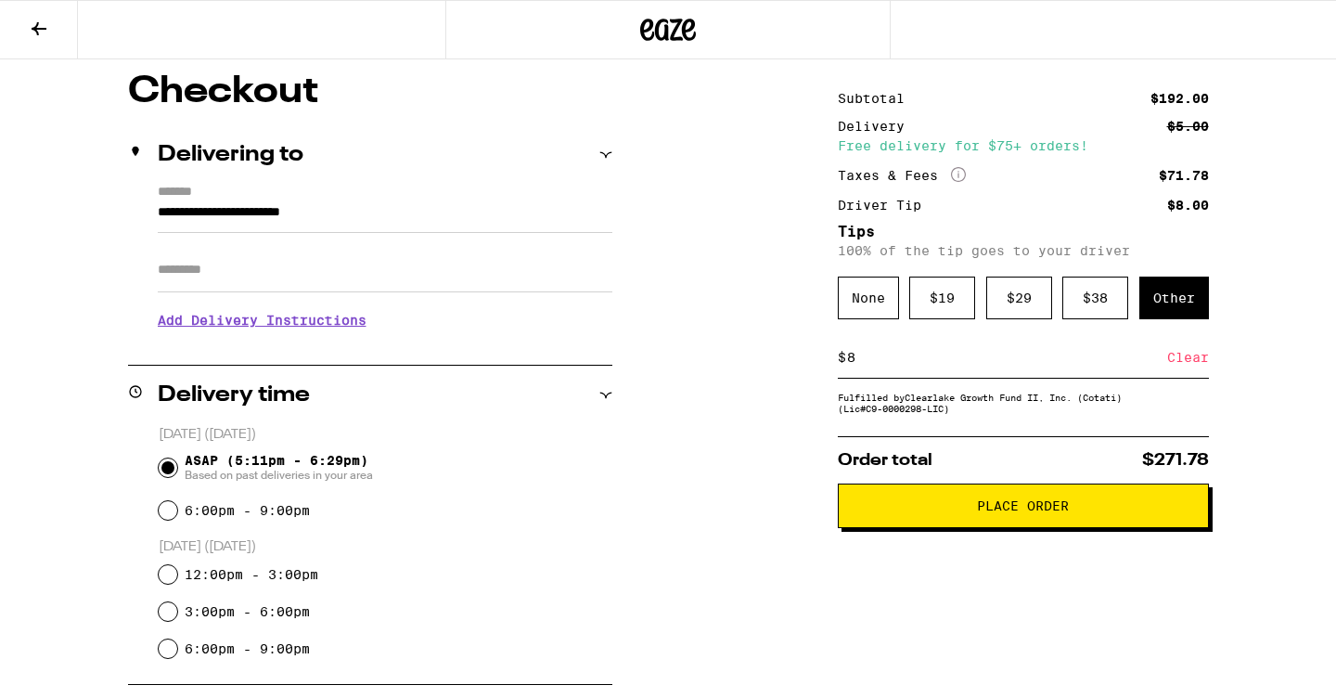
click at [1014, 512] on span "Place Order" at bounding box center [1023, 505] width 92 height 13
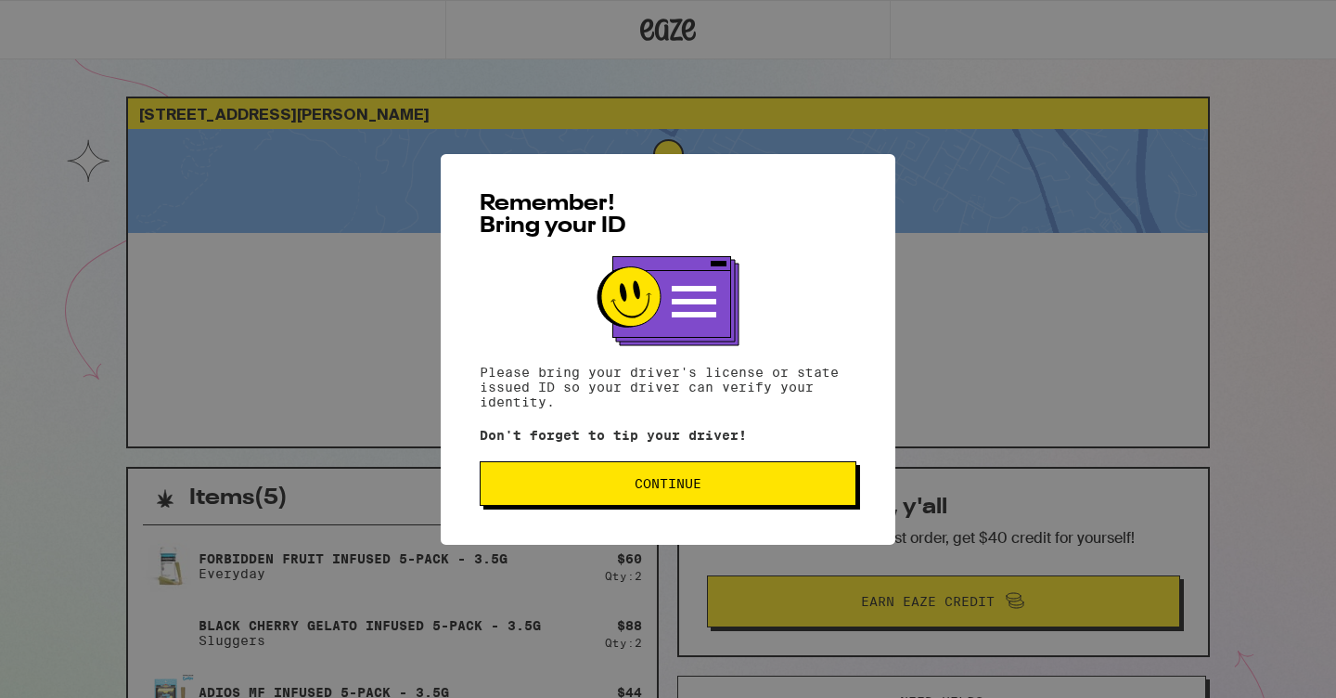
click at [790, 482] on span "Continue" at bounding box center [667, 483] width 345 height 13
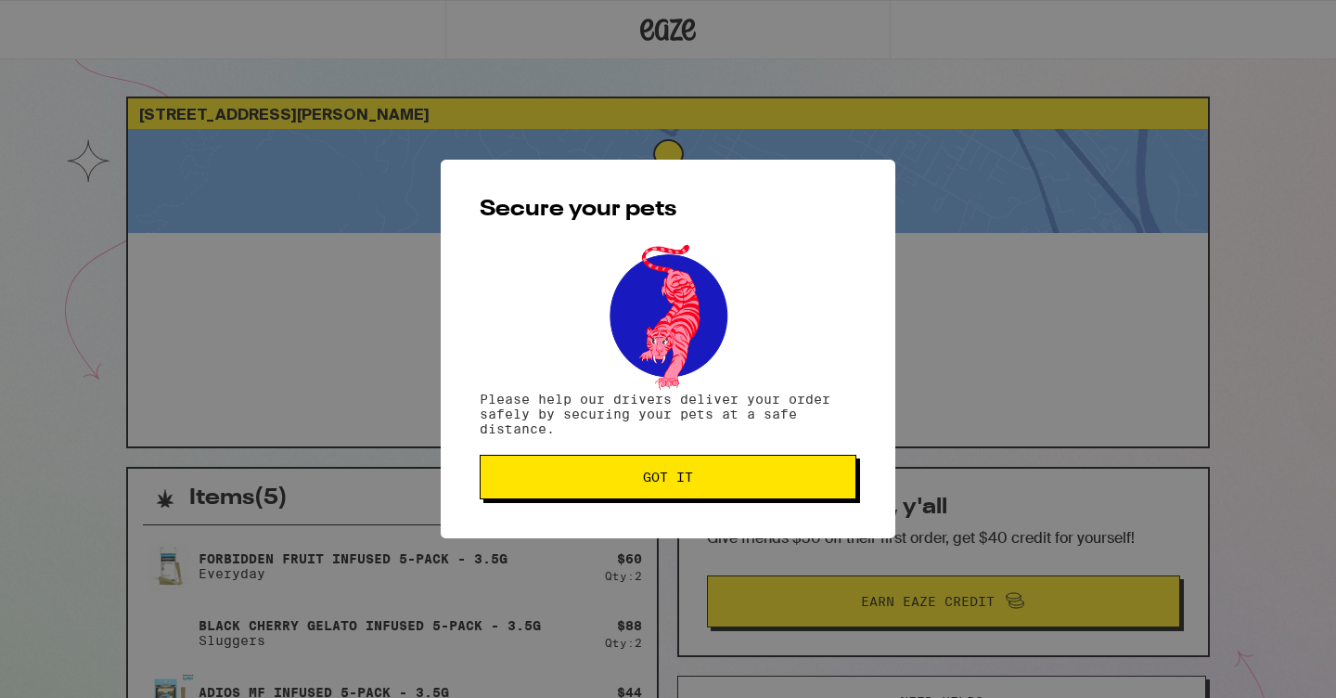
click at [585, 482] on span "Got it" at bounding box center [667, 476] width 345 height 13
